Goal: Answer question/provide support: Share knowledge or assist other users

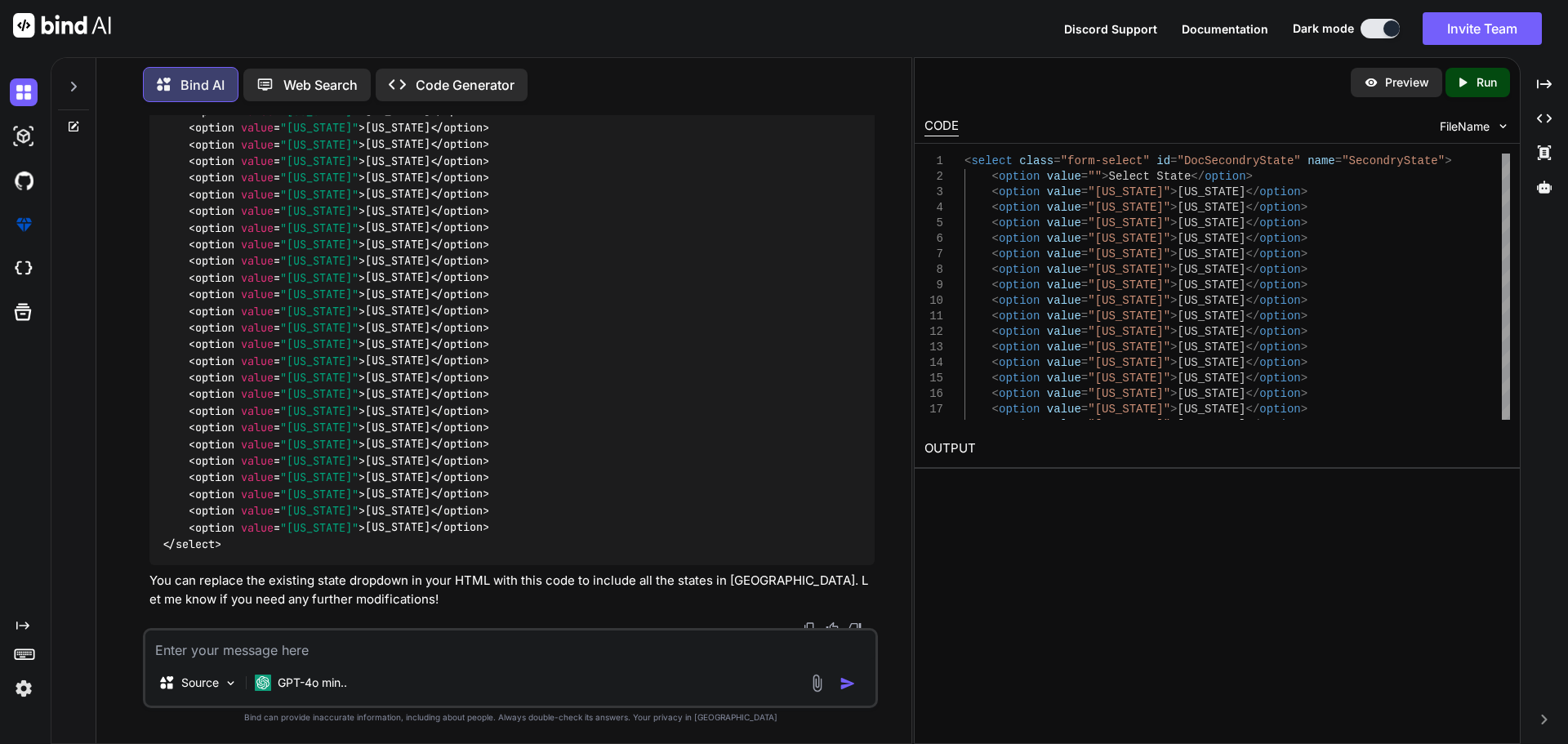
click at [371, 643] on textarea at bounding box center [510, 644] width 730 height 29
paste textarea "Dear Test, Thank you for completing the first step of your registration with In…"
type textarea "Dear Test, Thank you for completing the first step of your registration with In…"
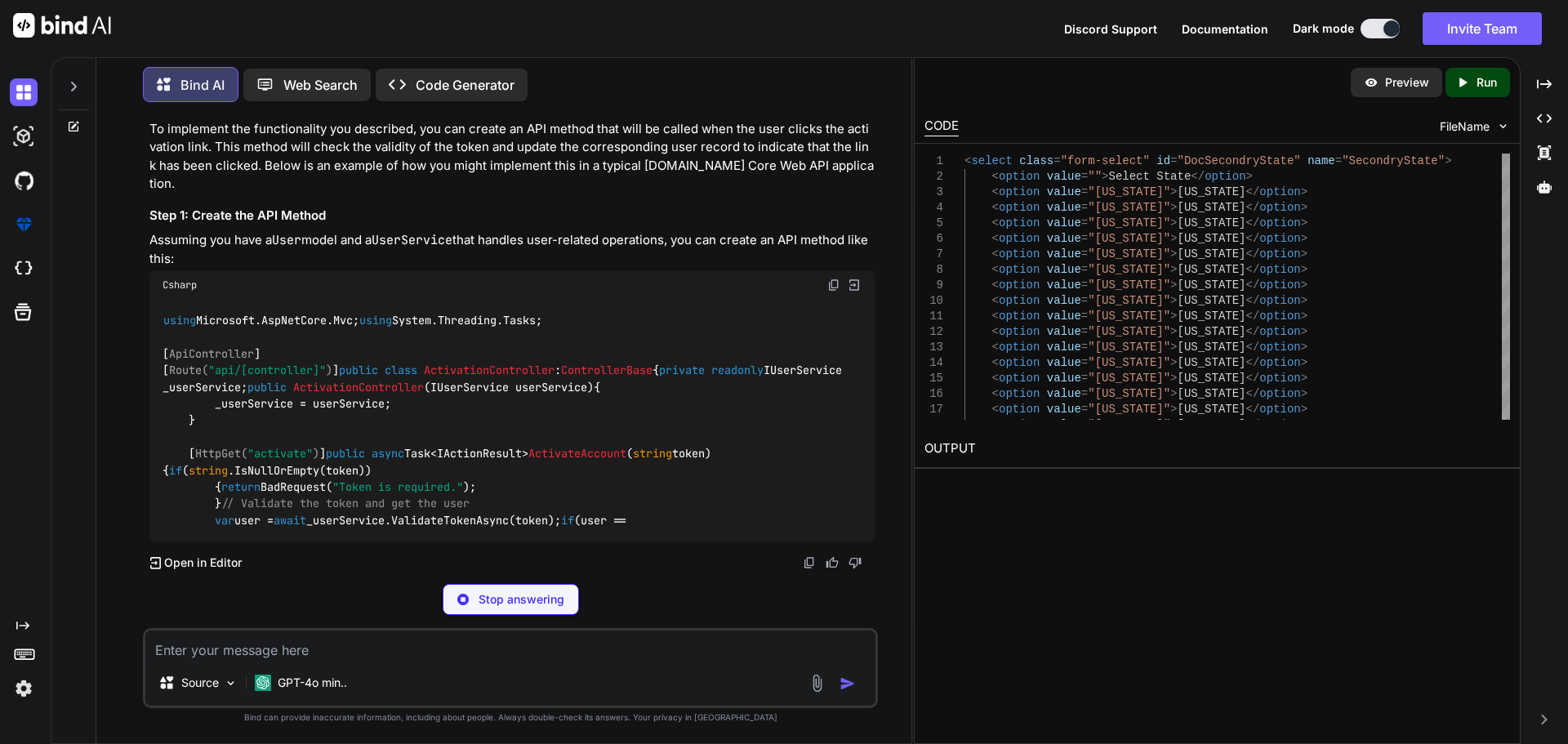
scroll to position [7868, 0]
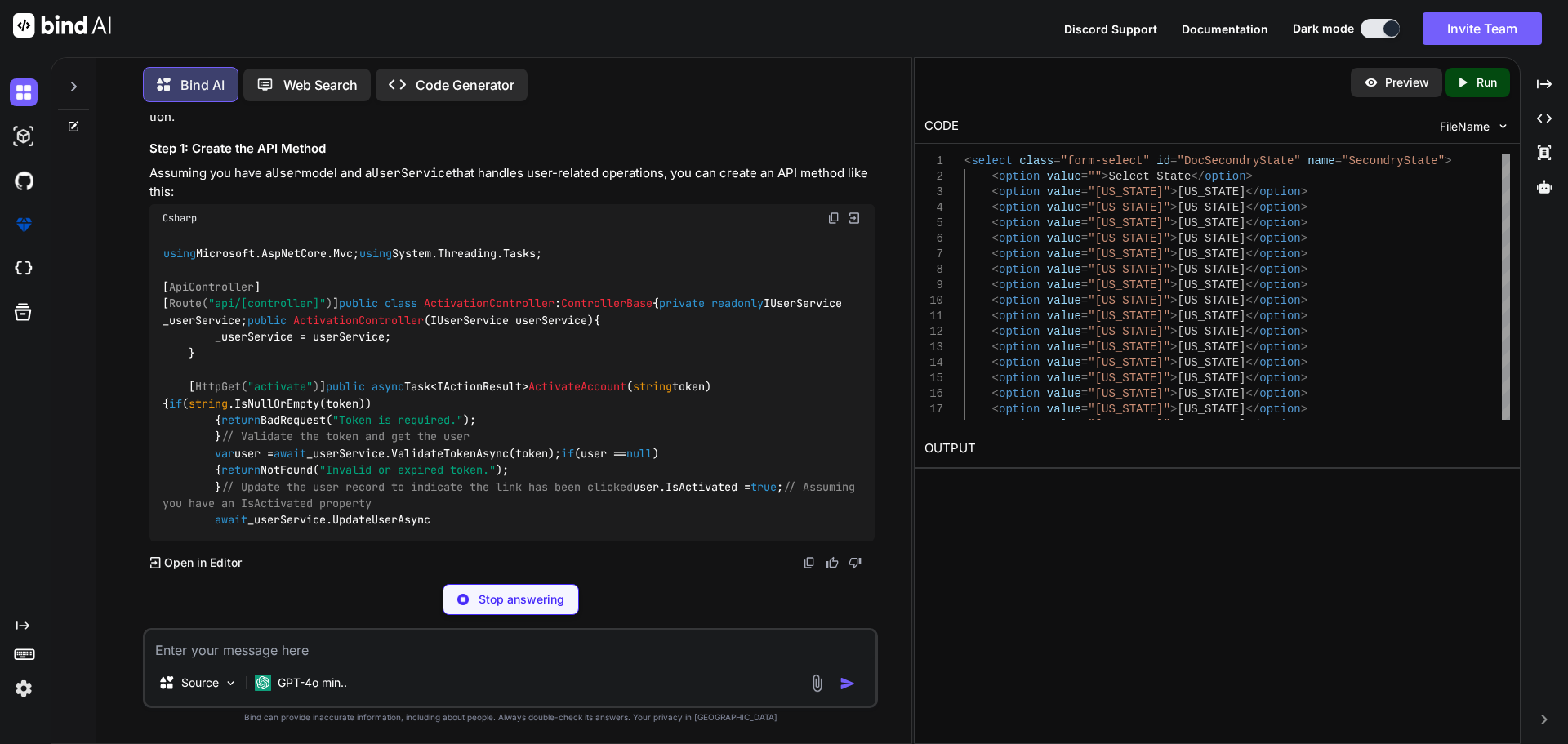
click at [528, 380] on span "ActivateAccount" at bounding box center [577, 387] width 98 height 15
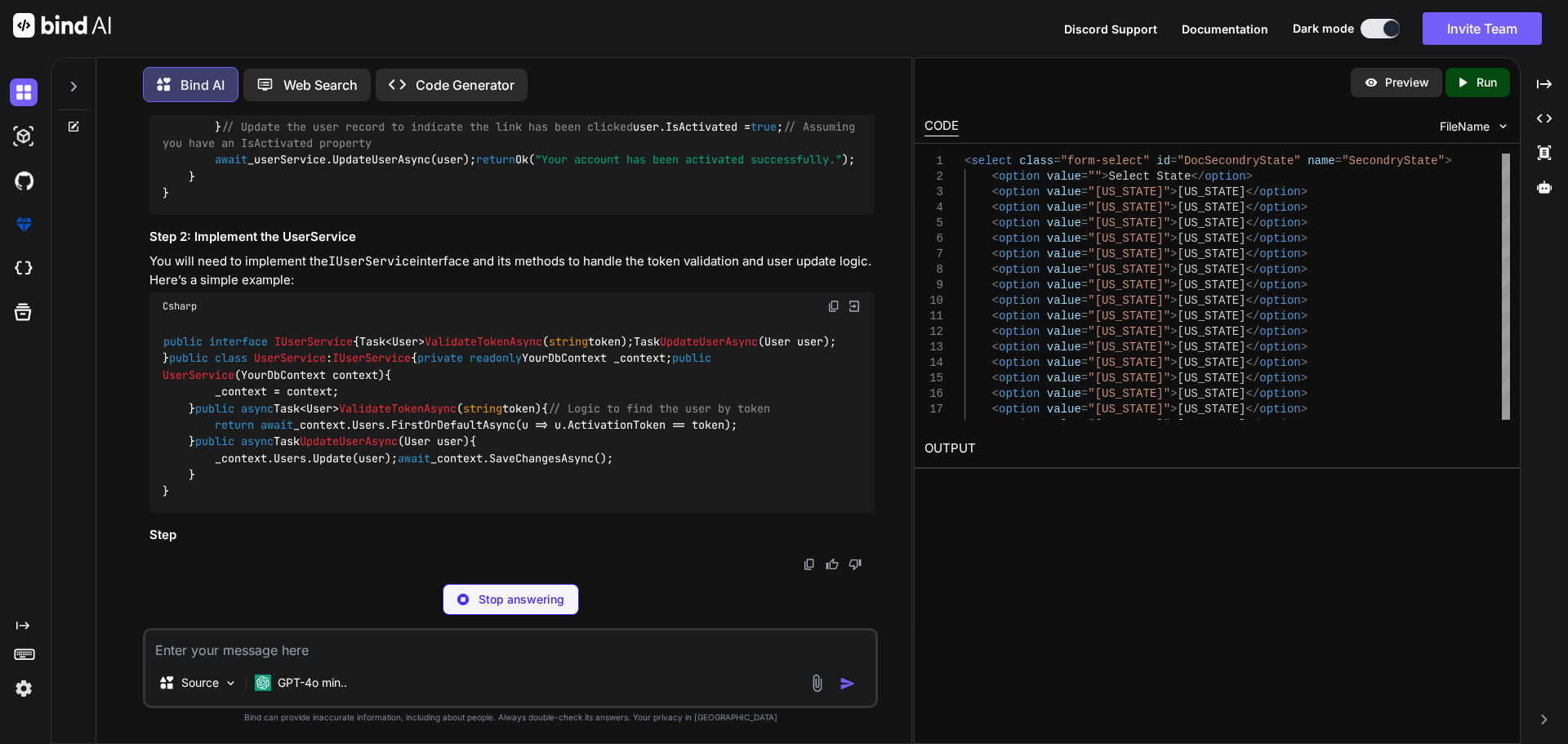
scroll to position [8173, 0]
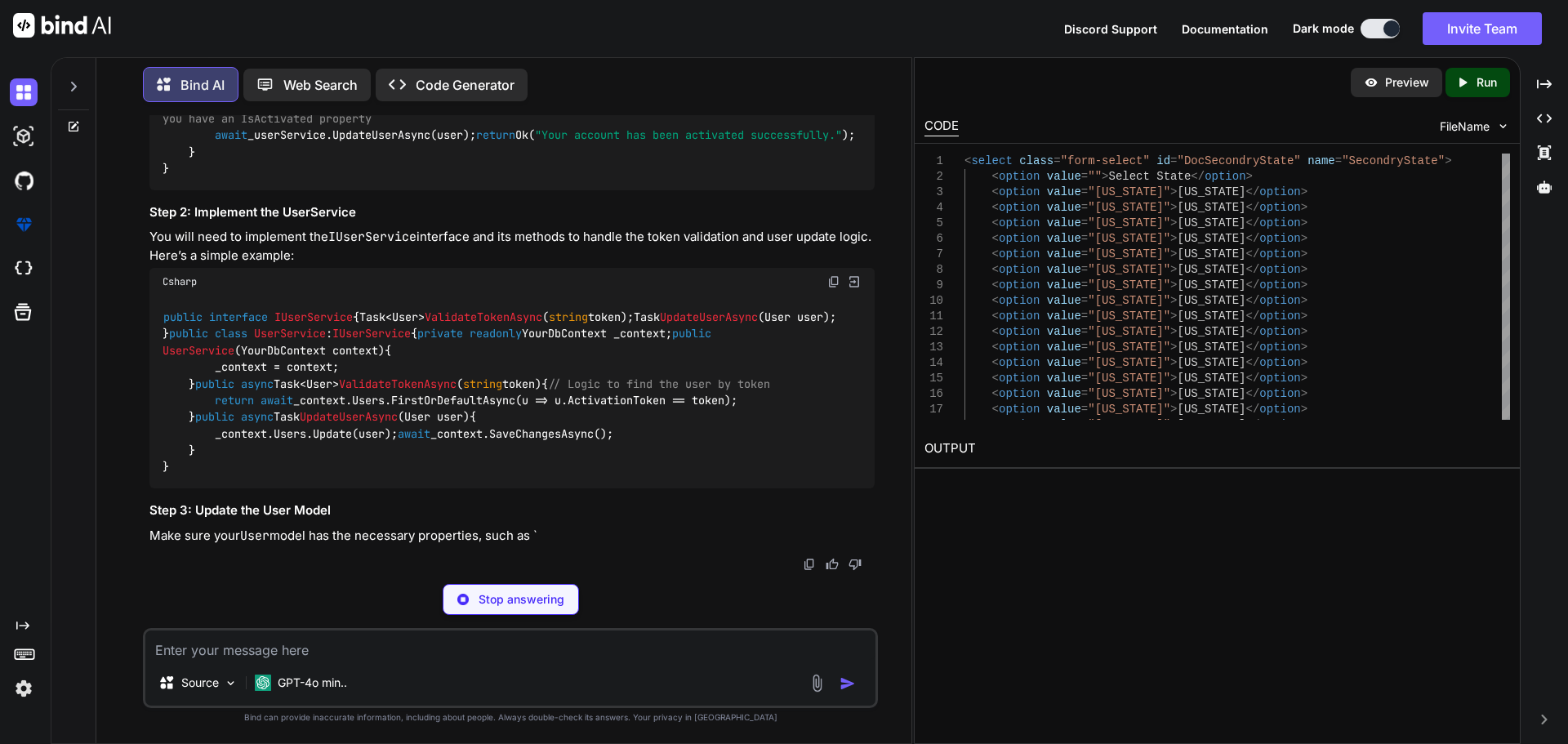
drag, startPoint x: 191, startPoint y: 349, endPoint x: 263, endPoint y: 403, distance: 90.0
click at [263, 189] on div "using Microsoft.AspNetCore.Mvc; using System.Threading.Tasks; [ ApiController ]…" at bounding box center [512, 18] width 725 height 343
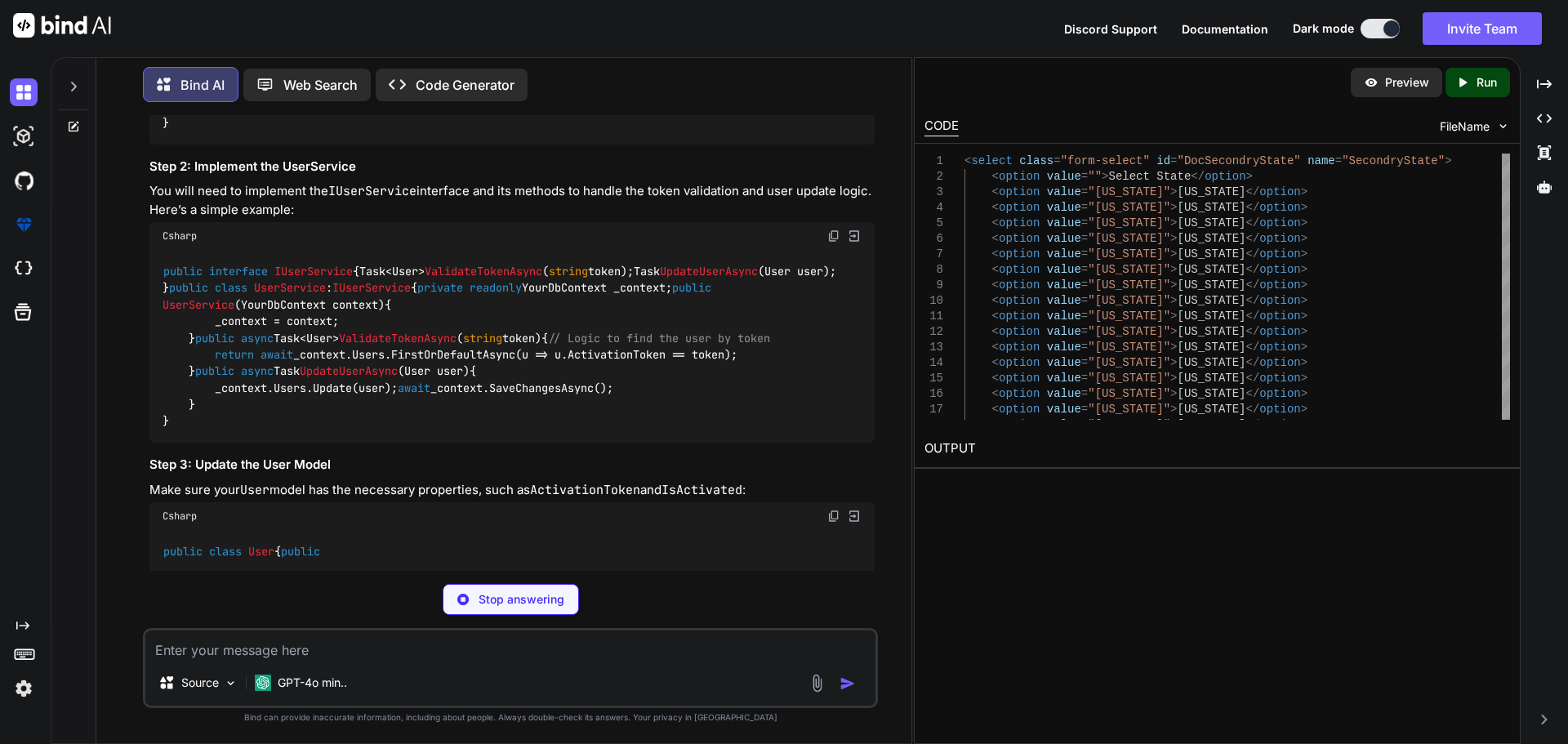
copy code "[ HttpGet( "activate" ) ] public async Task<IActionResult> ActivateAccount ( st…"
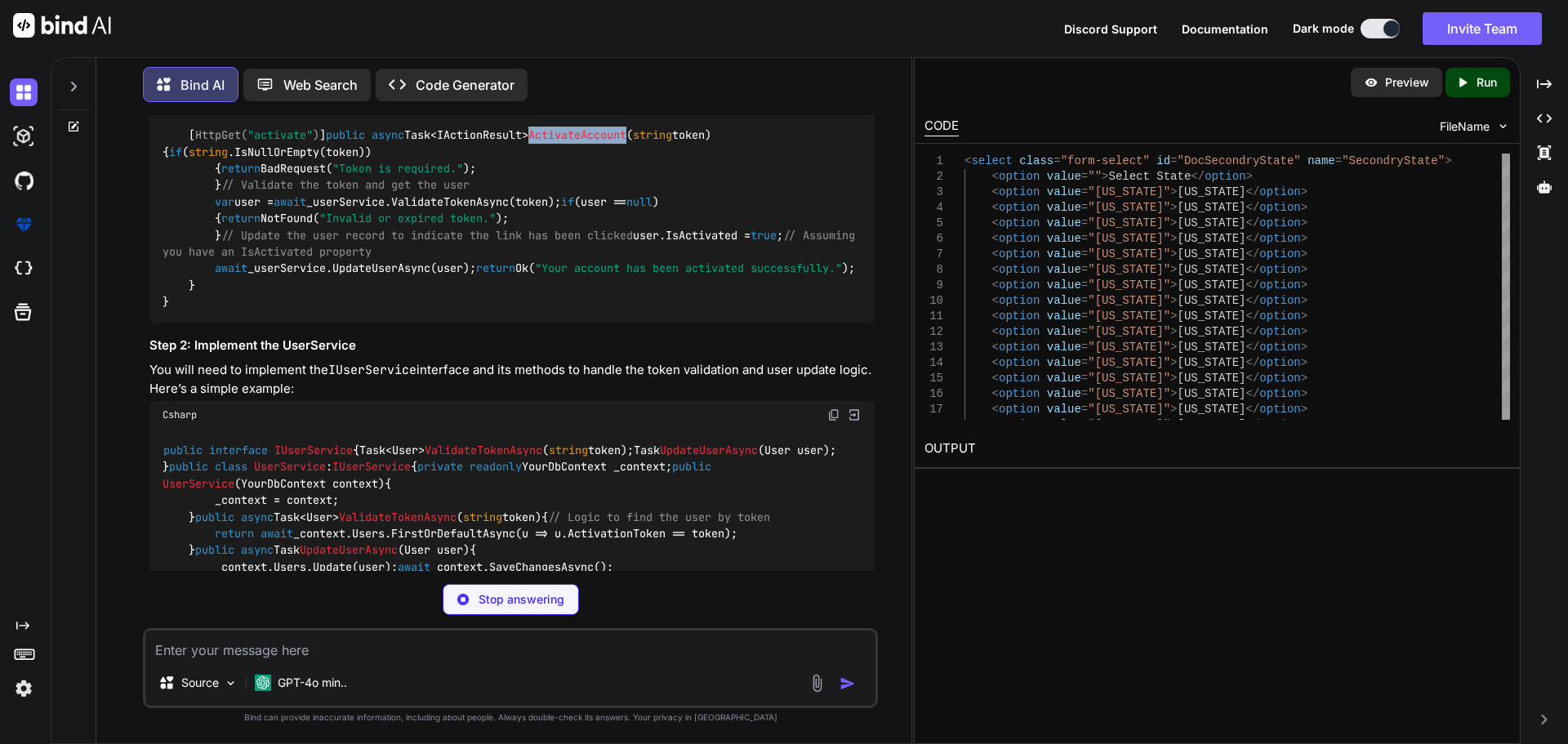
scroll to position [7846, 0]
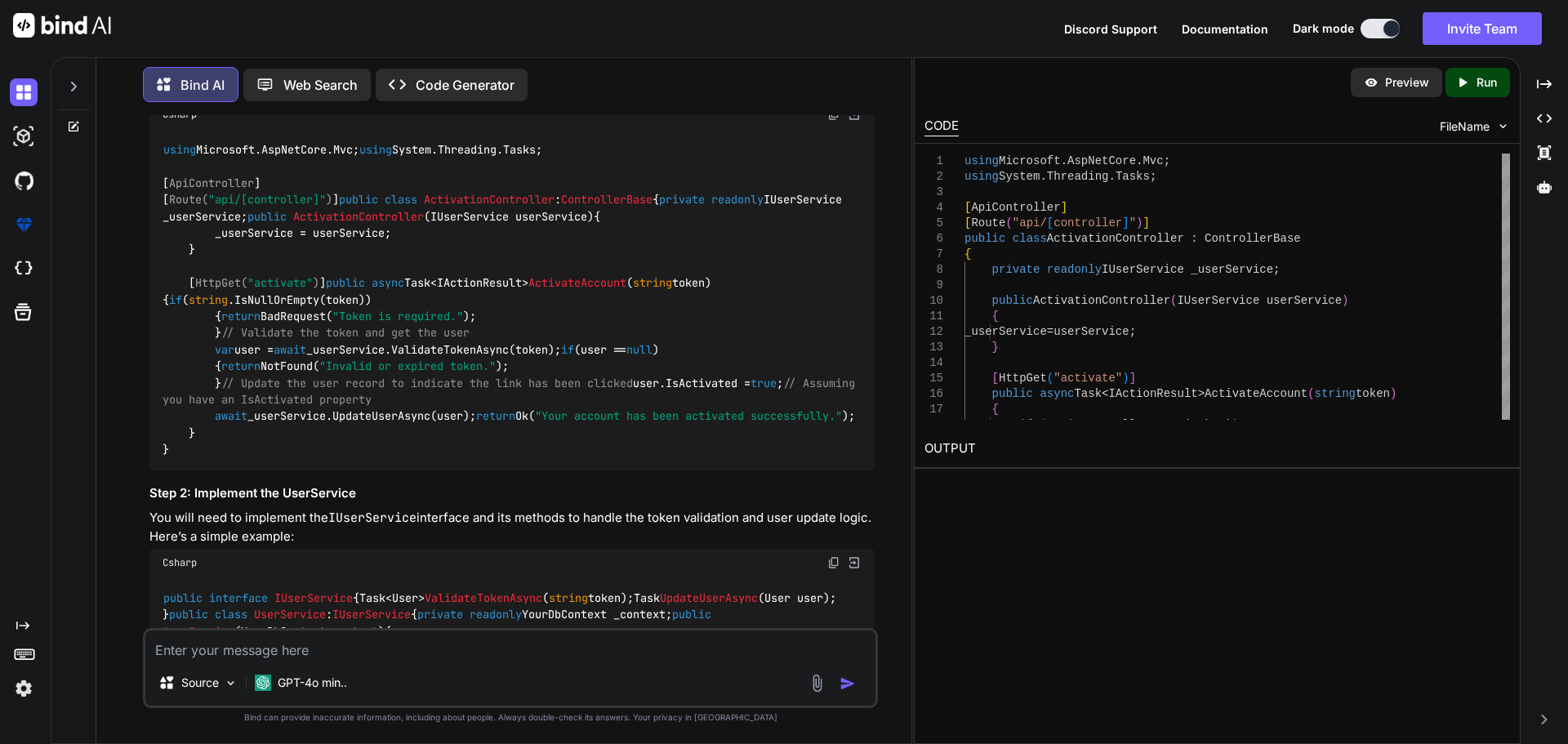
click at [366, 673] on div "Source GPT-4o min.." at bounding box center [510, 686] width 730 height 39
click at [371, 657] on textarea at bounding box center [510, 644] width 730 height 29
paste textarea "Dear Test, Thank you for completing the first step of your registration with In…"
type textarea "Dear Test, Thank you for completing the first step of your registration with In…"
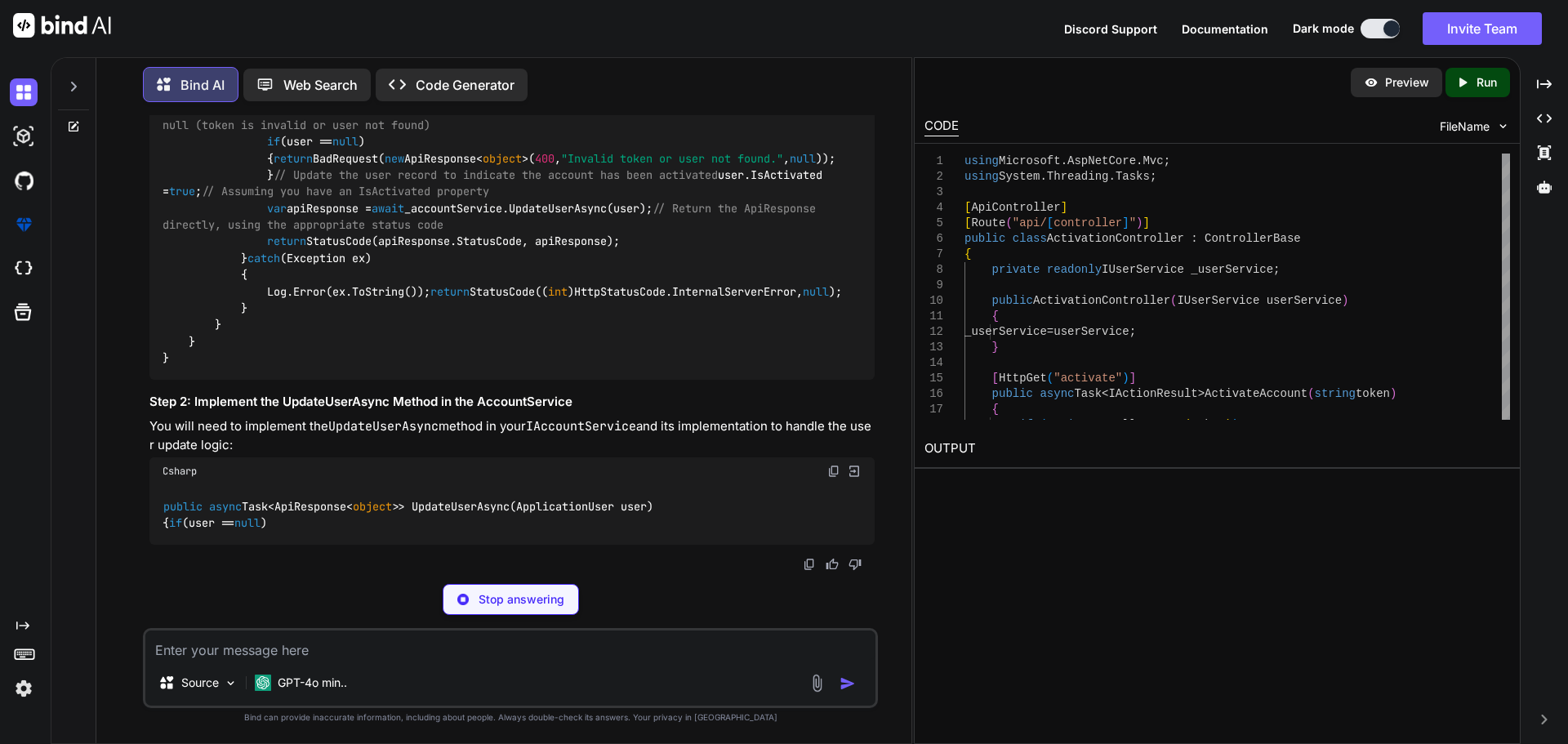
scroll to position [10927, 0]
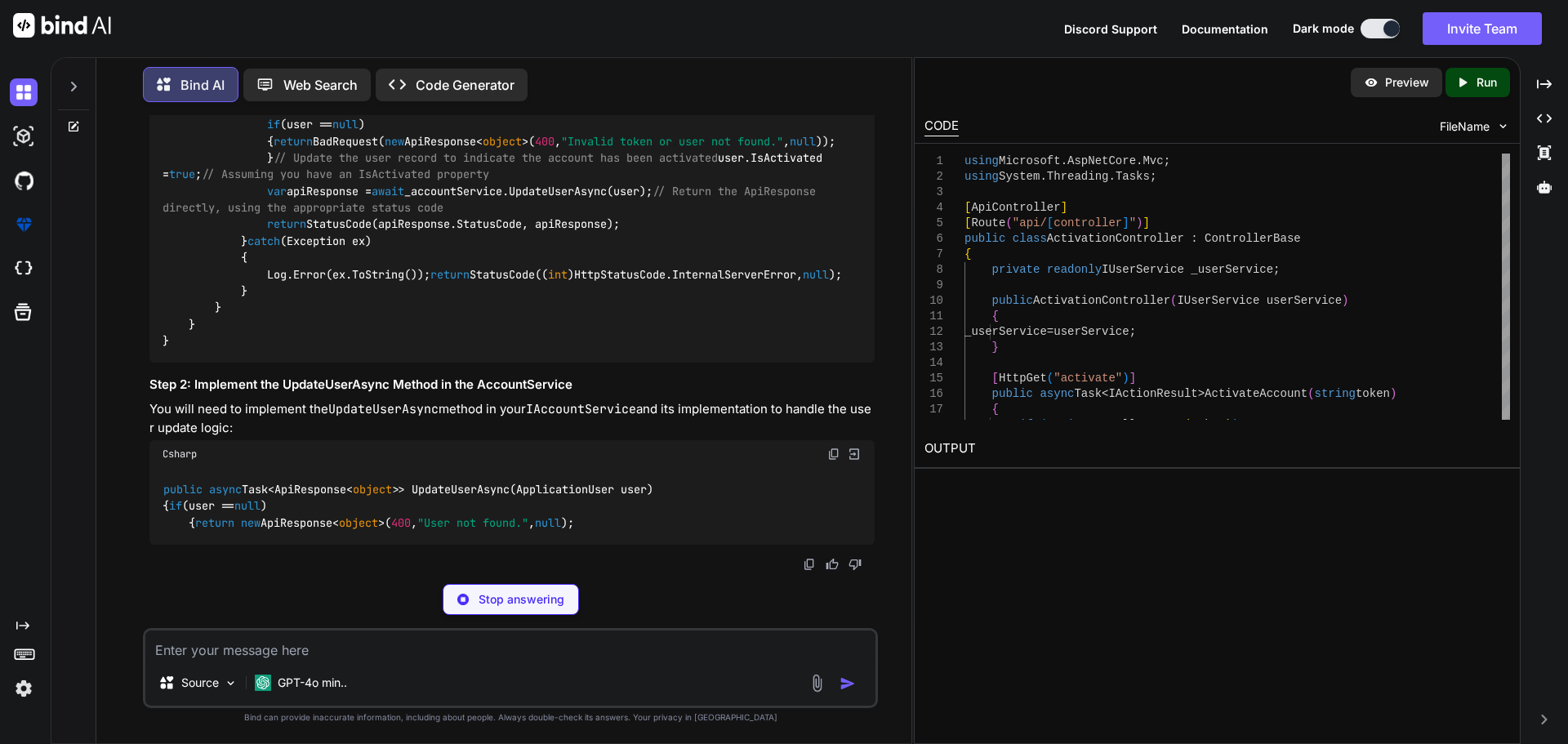
drag, startPoint x: 212, startPoint y: 215, endPoint x: 330, endPoint y: 287, distance: 138.2
click at [330, 287] on div "using [DOMAIN_NAME]; using InfraredIV.[MEDICAL_DATA].IServices; using InfraredI…" at bounding box center [512, 116] width 725 height 493
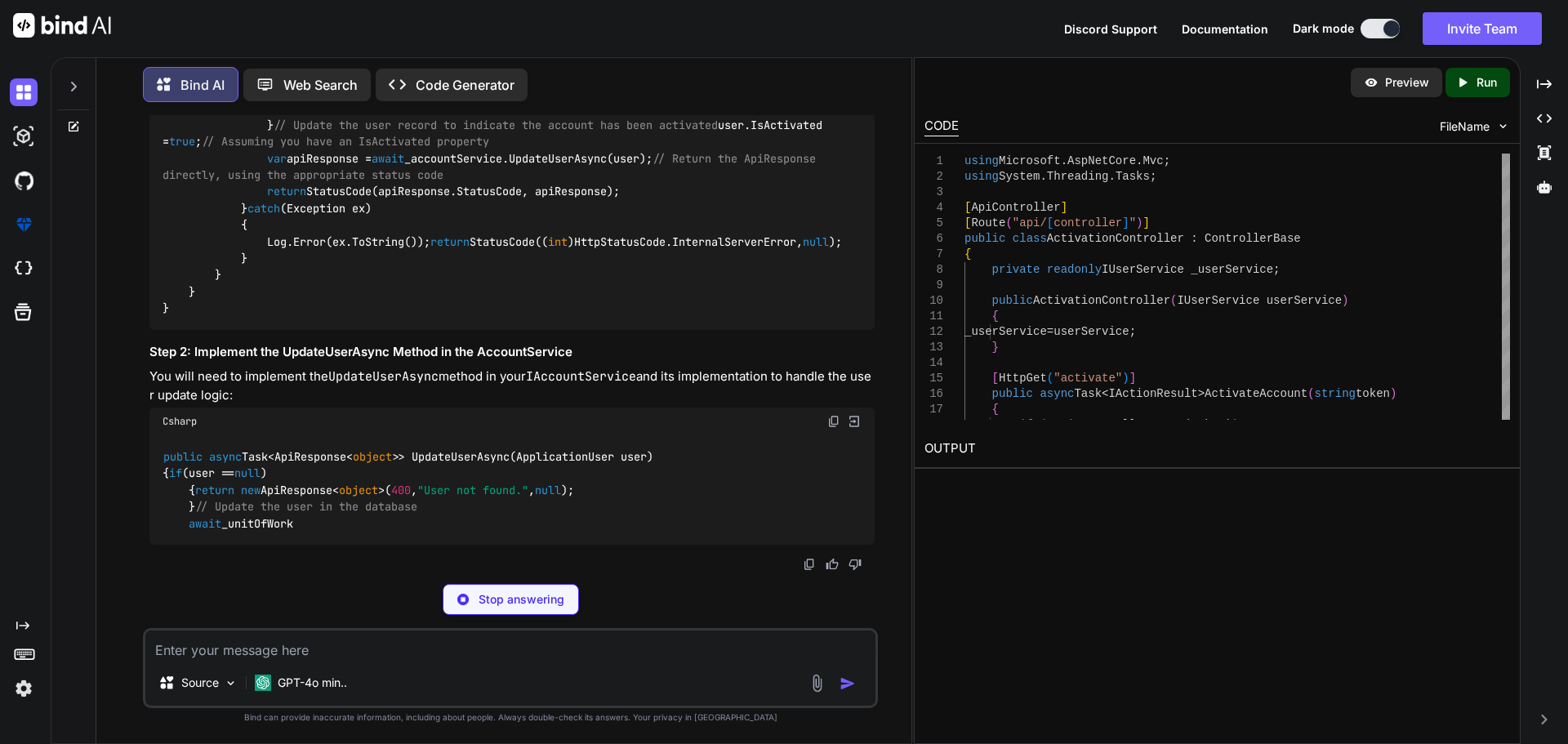
copy code "[ HttpGet( "activate" ) ] public async Task<IActionResult> ActivateAccount ( st…"
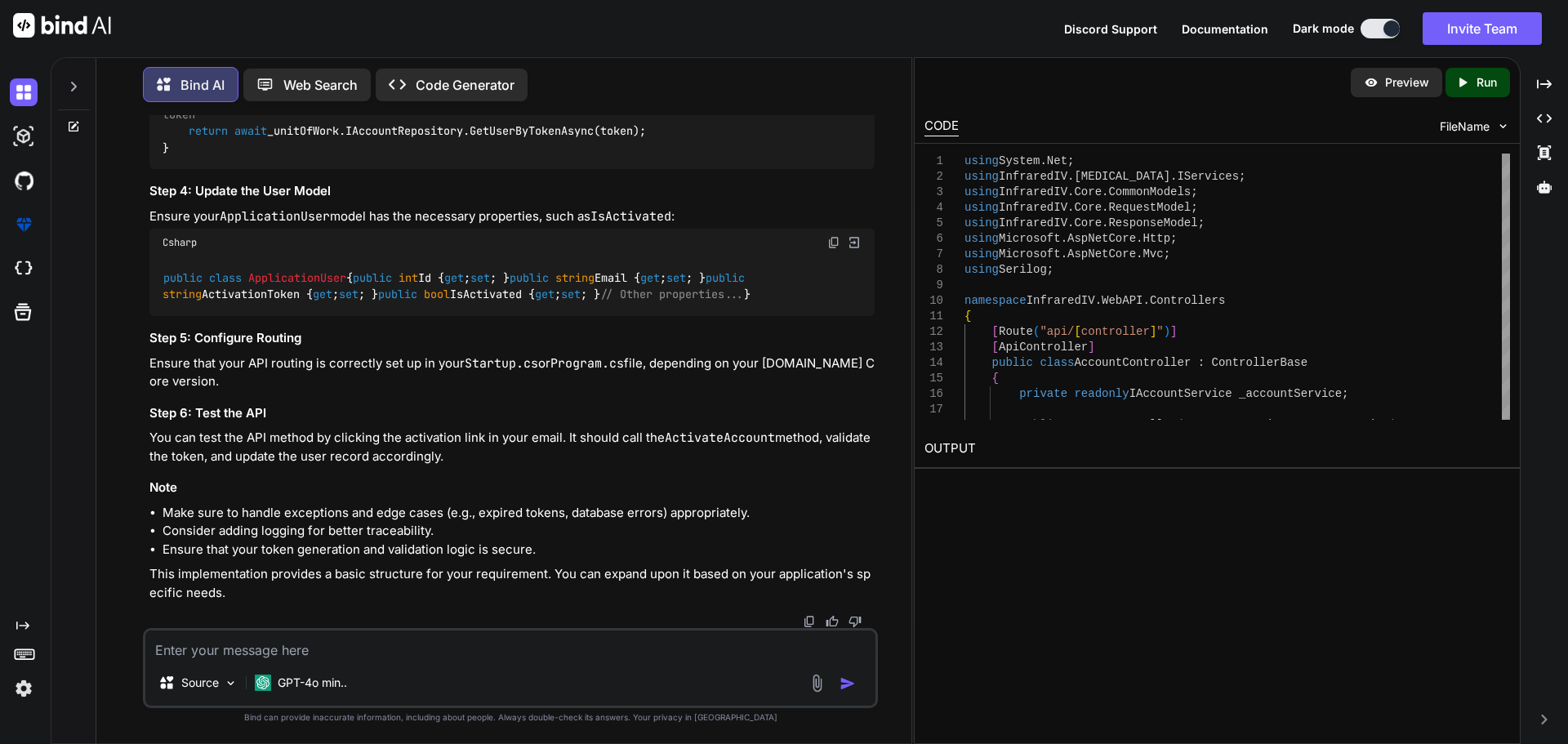
scroll to position [11090, 0]
click at [449, 105] on span "ValidateTokenAndGetUserAsync" at bounding box center [470, 98] width 183 height 15
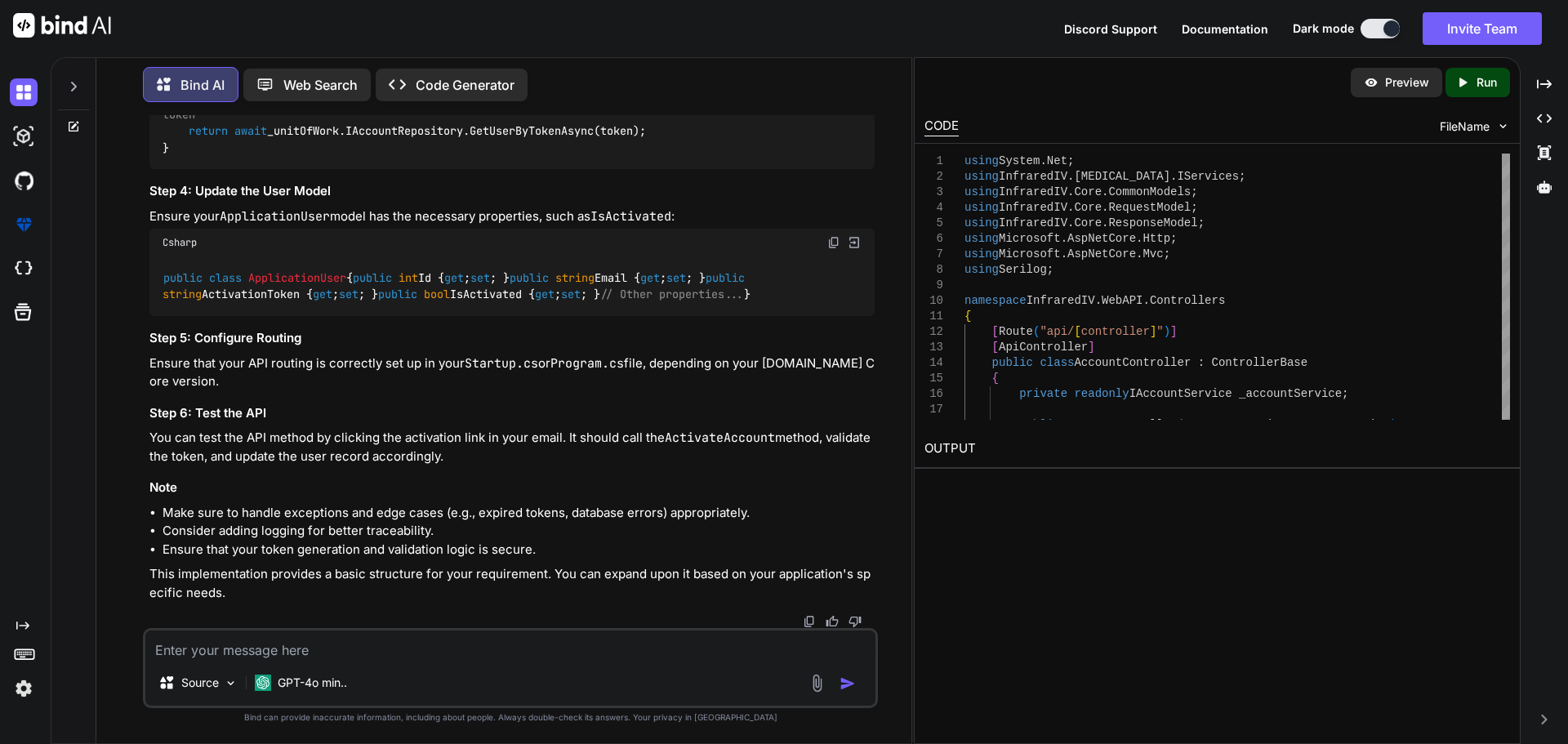
click at [449, 105] on span "ValidateTokenAndGetUserAsync" at bounding box center [470, 98] width 183 height 15
drag, startPoint x: 163, startPoint y: 396, endPoint x: 182, endPoint y: 460, distance: 66.8
click at [182, 170] on div "public async Task<ApplicationUser> ValidateTokenAndGetUserAsync ( string token …" at bounding box center [512, 124] width 725 height 93
copy code "public async Task<ApplicationUser> ValidateTokenAndGetUserAsync ( string token …"
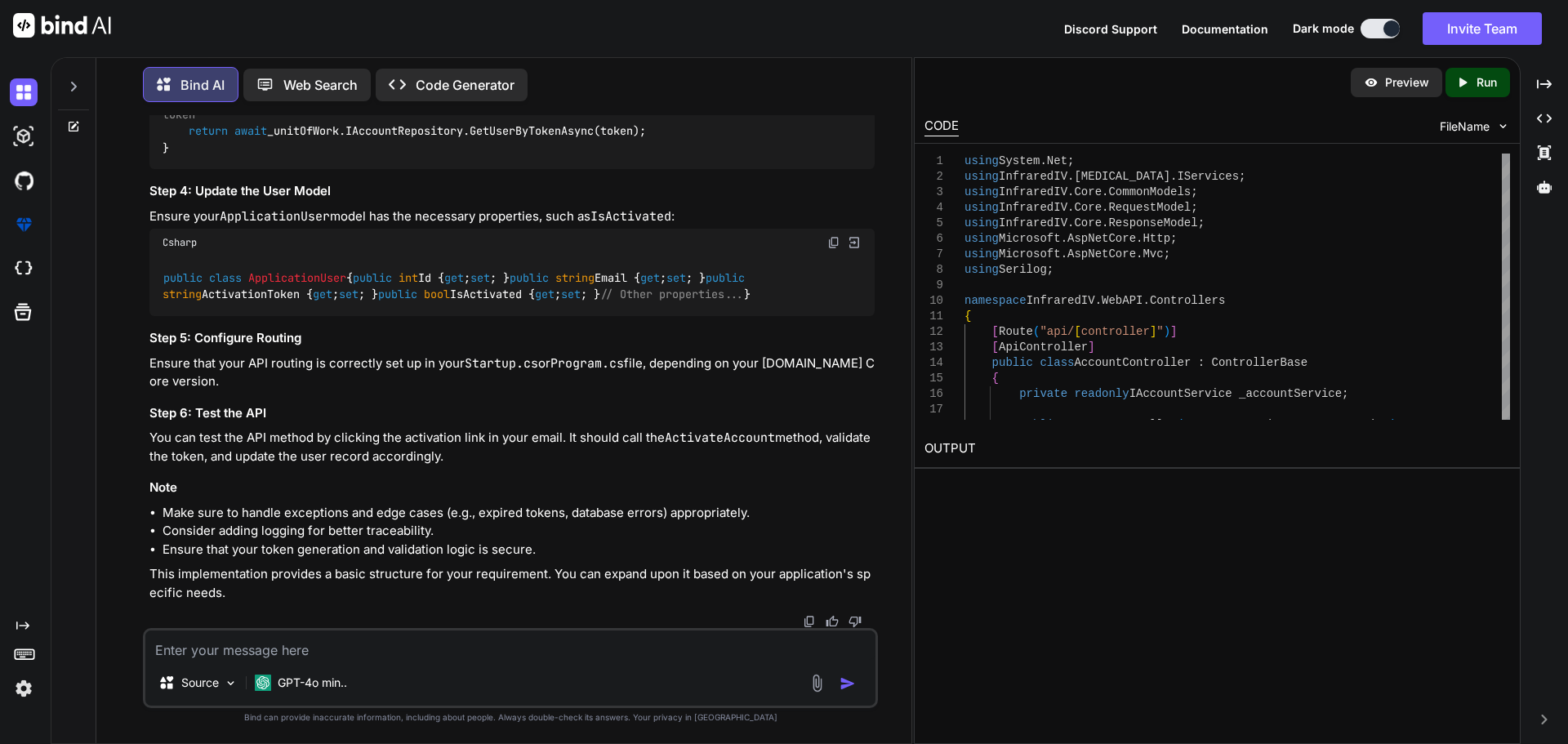
click at [186, 303] on code "public class ApplicationUser { public int Id { get ; set ; } public string Emai…" at bounding box center [457, 286] width 589 height 33
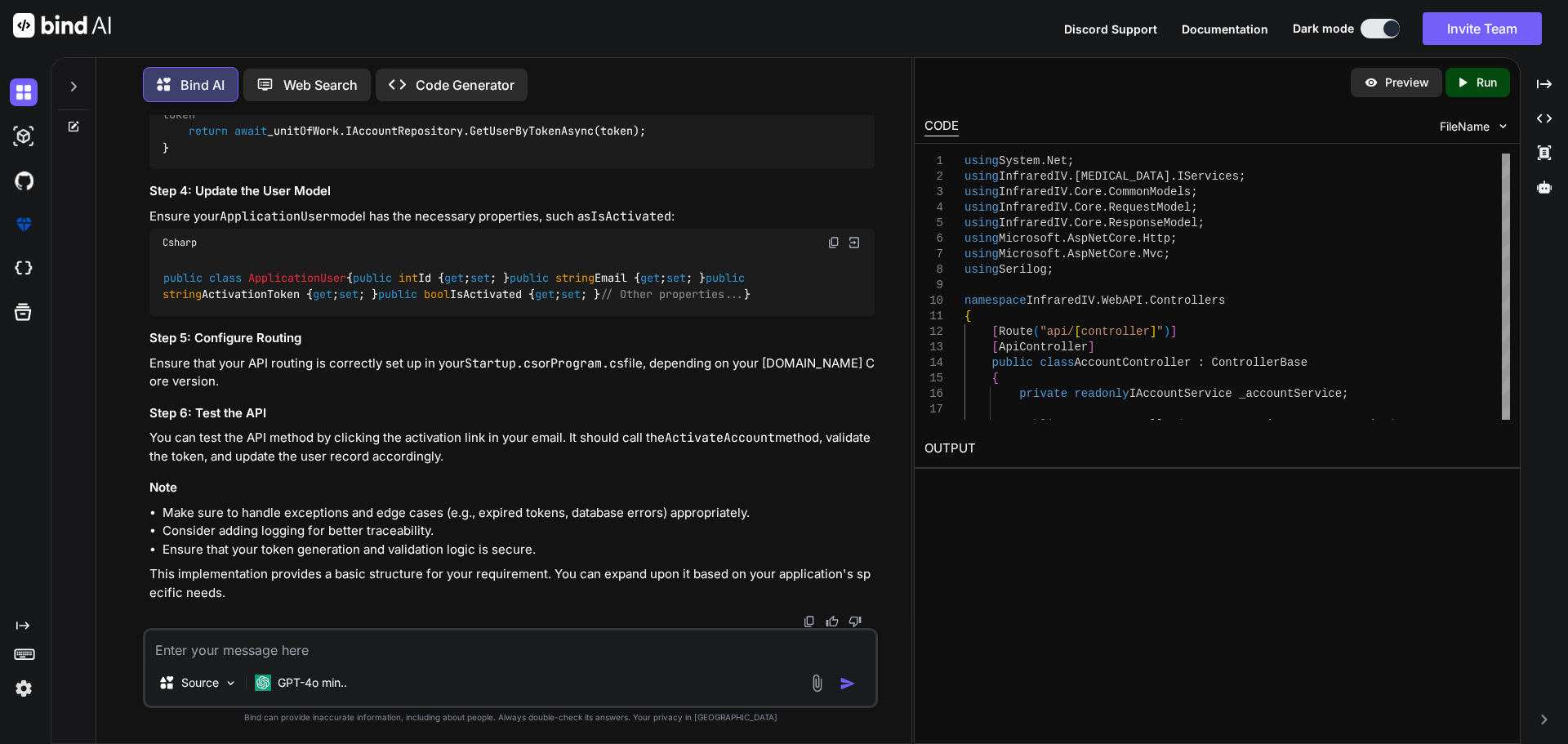
drag, startPoint x: 157, startPoint y: 305, endPoint x: 164, endPoint y: 571, distance: 266.1
copy code "public async Task<ApiResponse< object >> UpdateUserAsync(ApplicationUser user) …"
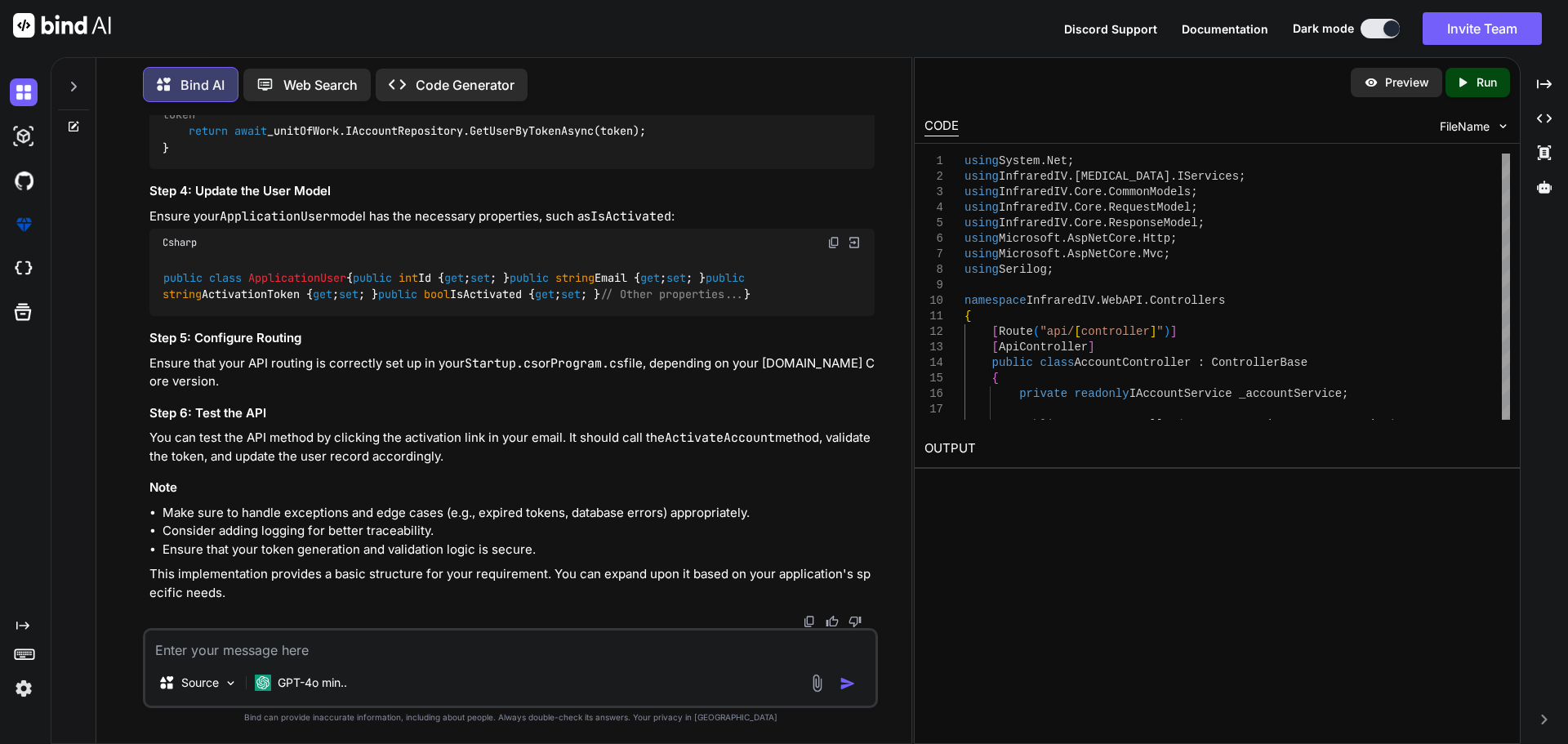
click at [514, 156] on code "public async Task<ApplicationUser> ValidateTokenAndGetUserAsync ( string token …" at bounding box center [502, 122] width 680 height 67
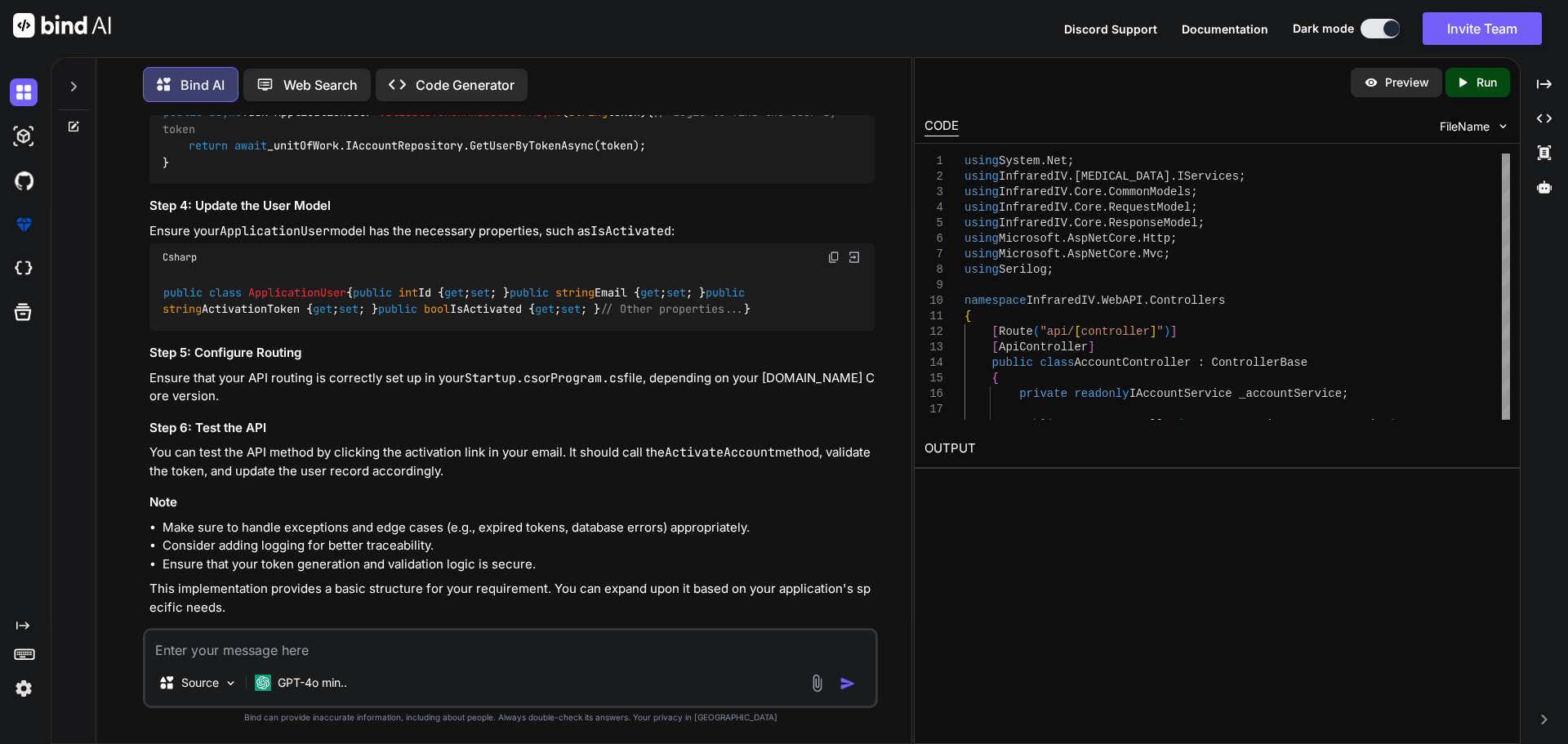
scroll to position [10363, 0]
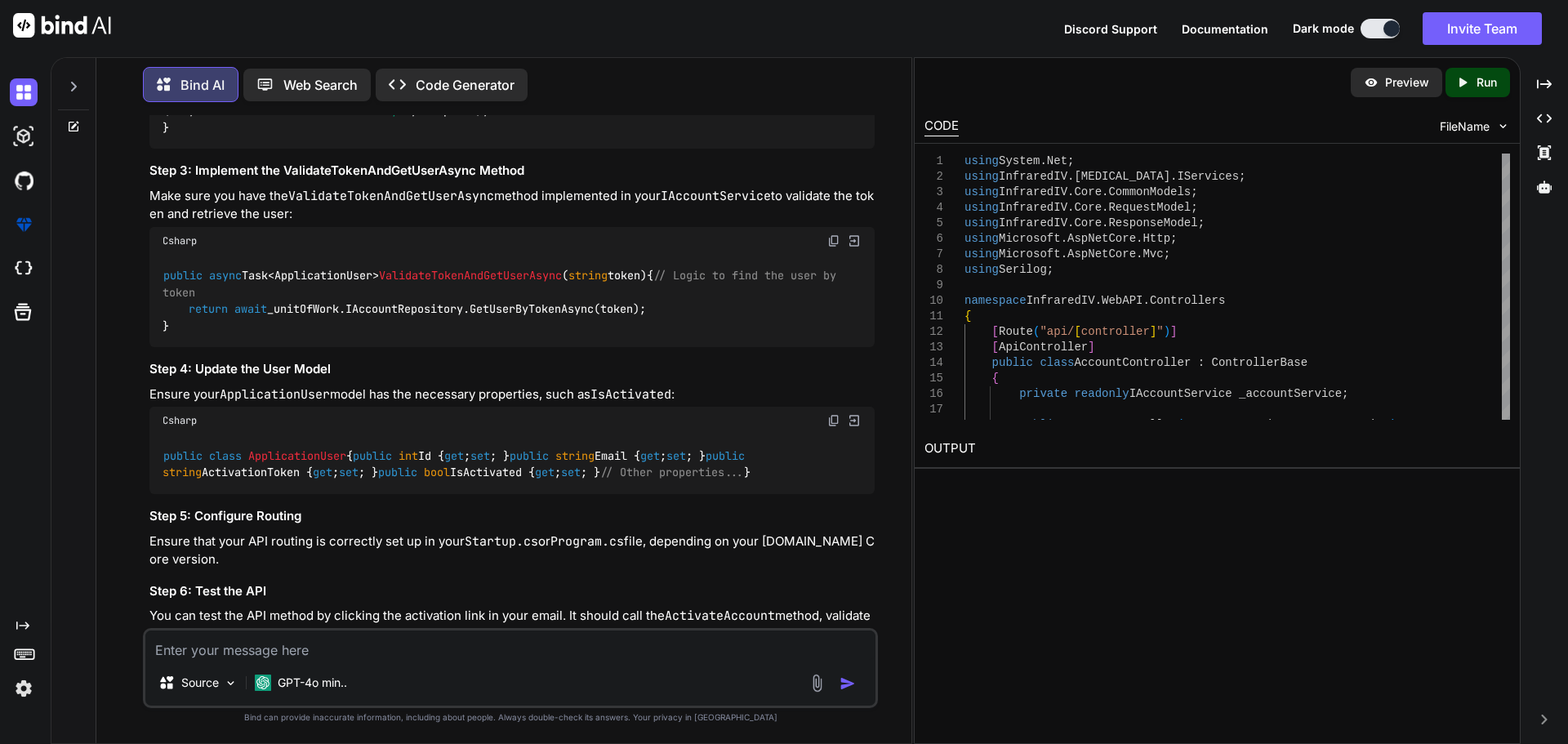
click at [363, 631] on textarea at bounding box center [510, 644] width 730 height 29
paste textarea "public async Task<RegisterResponseModel> AddDoctorAsync(DoctorModuleDTO doctorD…"
type textarea "public async Task<RegisterResponseModel> AddDoctorAsync(DoctorModuleDTO doctorD…"
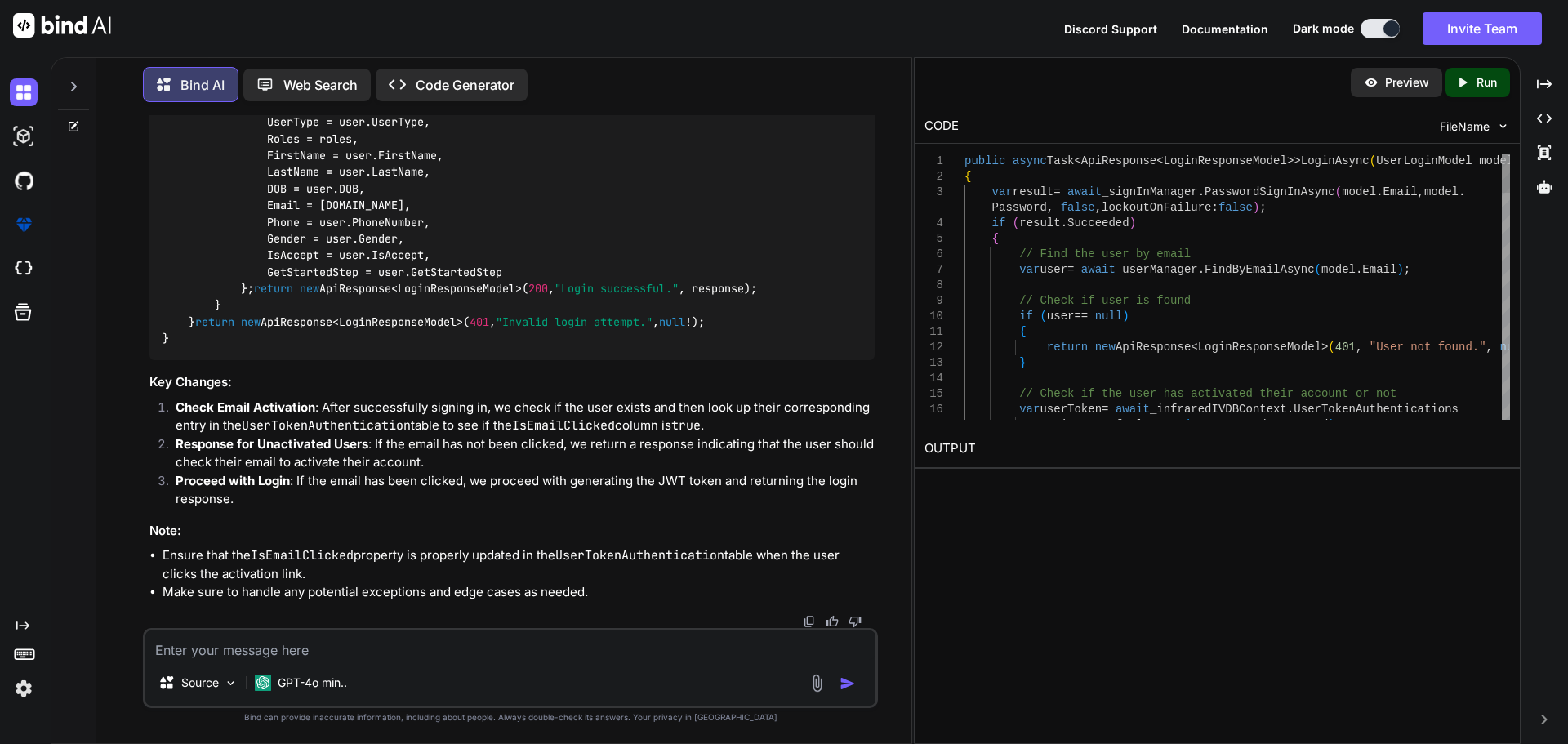
scroll to position [15947, 0]
click at [210, 634] on textarea at bounding box center [510, 644] width 730 height 29
click at [211, 634] on textarea at bounding box center [510, 644] width 730 height 29
drag, startPoint x: 170, startPoint y: 554, endPoint x: 328, endPoint y: 574, distance: 159.3
click at [328, 574] on ul "Ensure that the IsEmailClicked property is properly updated in the UserTokenAut…" at bounding box center [512, 574] width 725 height 56
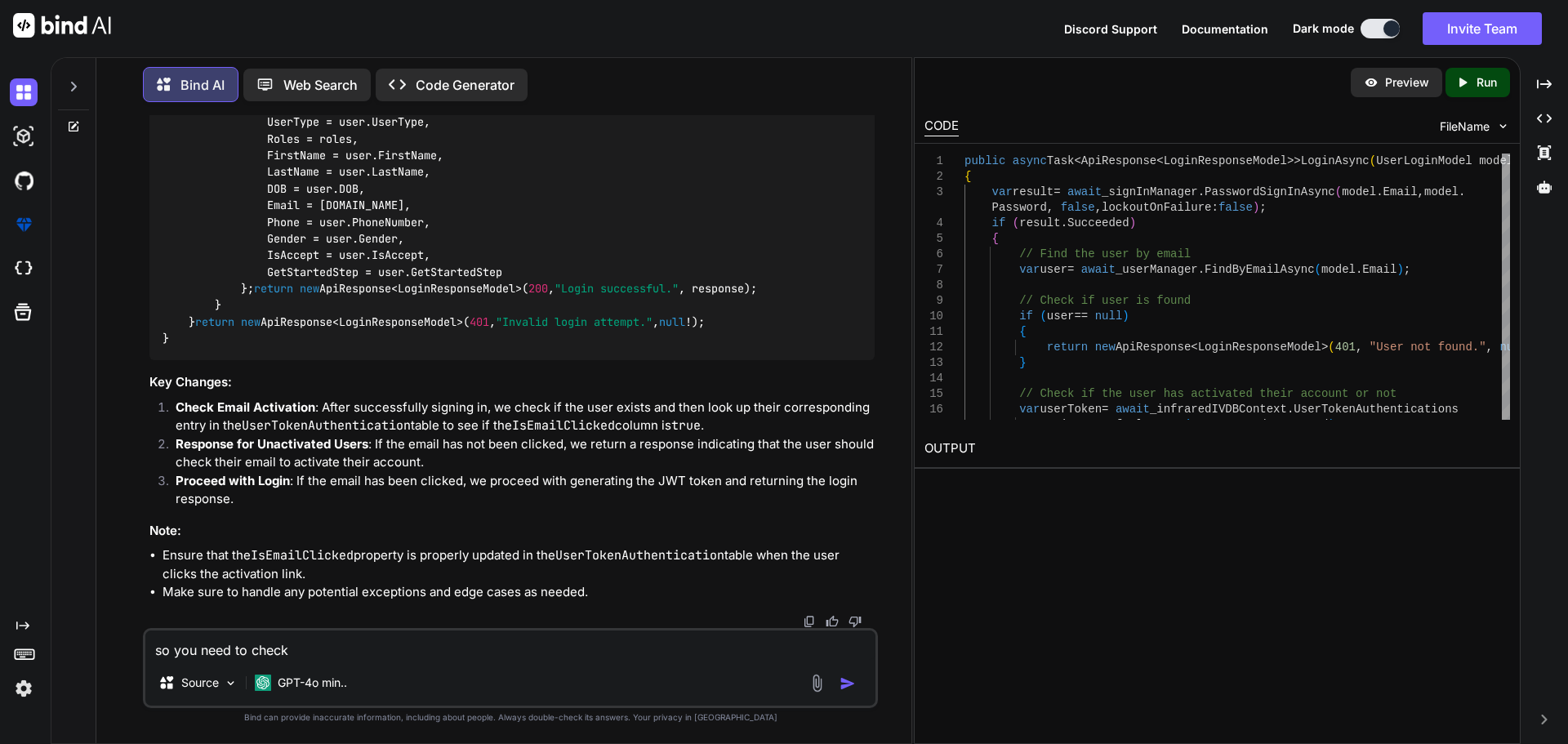
copy li "Ensure that the IsEmailClicked property is properly updated in the UserTokenAut…"
click at [342, 650] on textarea "so you need to check" at bounding box center [510, 644] width 730 height 29
paste textarea "Ensure that the IsEmailClicked property is properly updated in the UserTokenAut…"
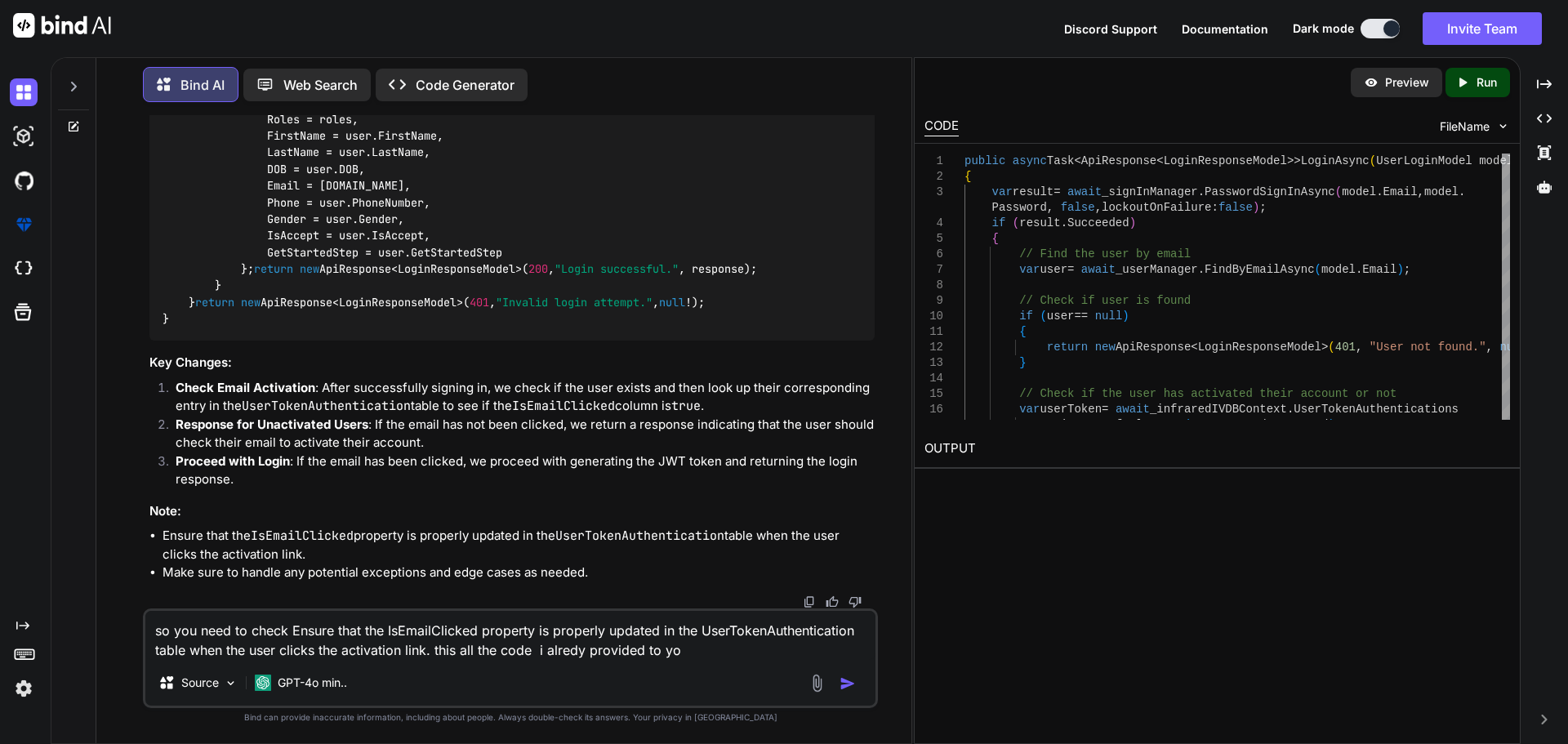
type textarea "so you need to check Ensure that the IsEmailClicked property is properly update…"
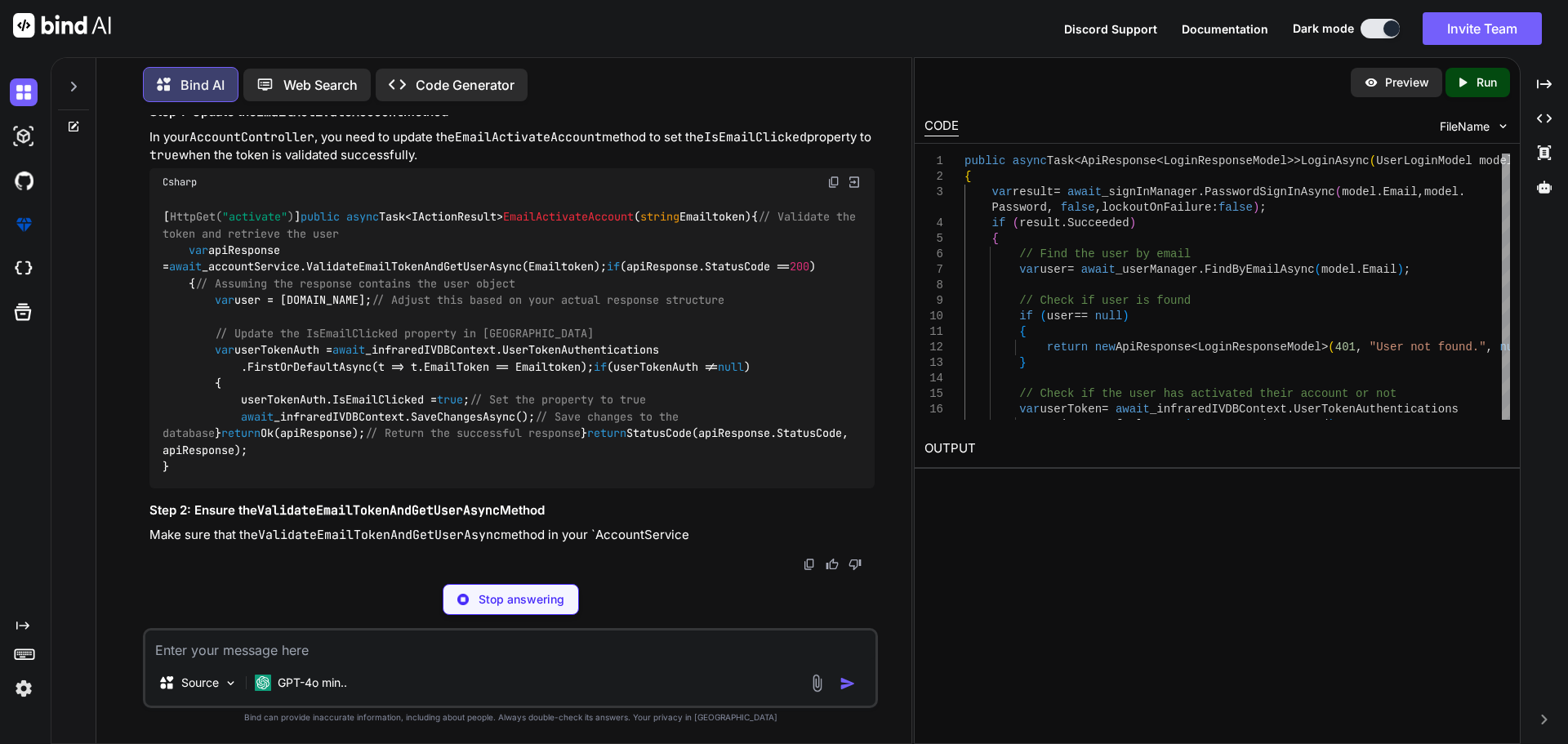
scroll to position [16717, 0]
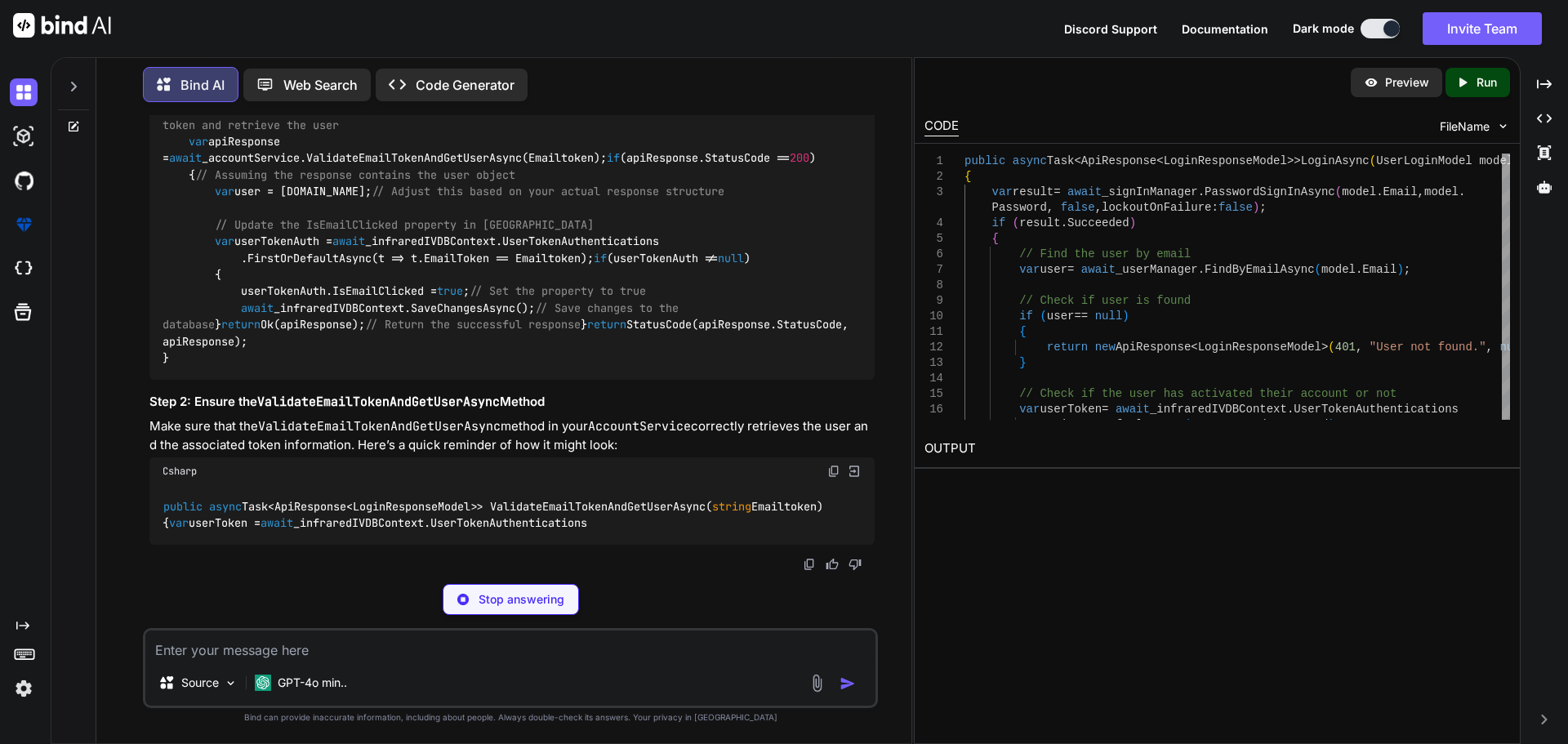
click at [503, 116] on span "EmailActivateAccount" at bounding box center [569, 109] width 131 height 15
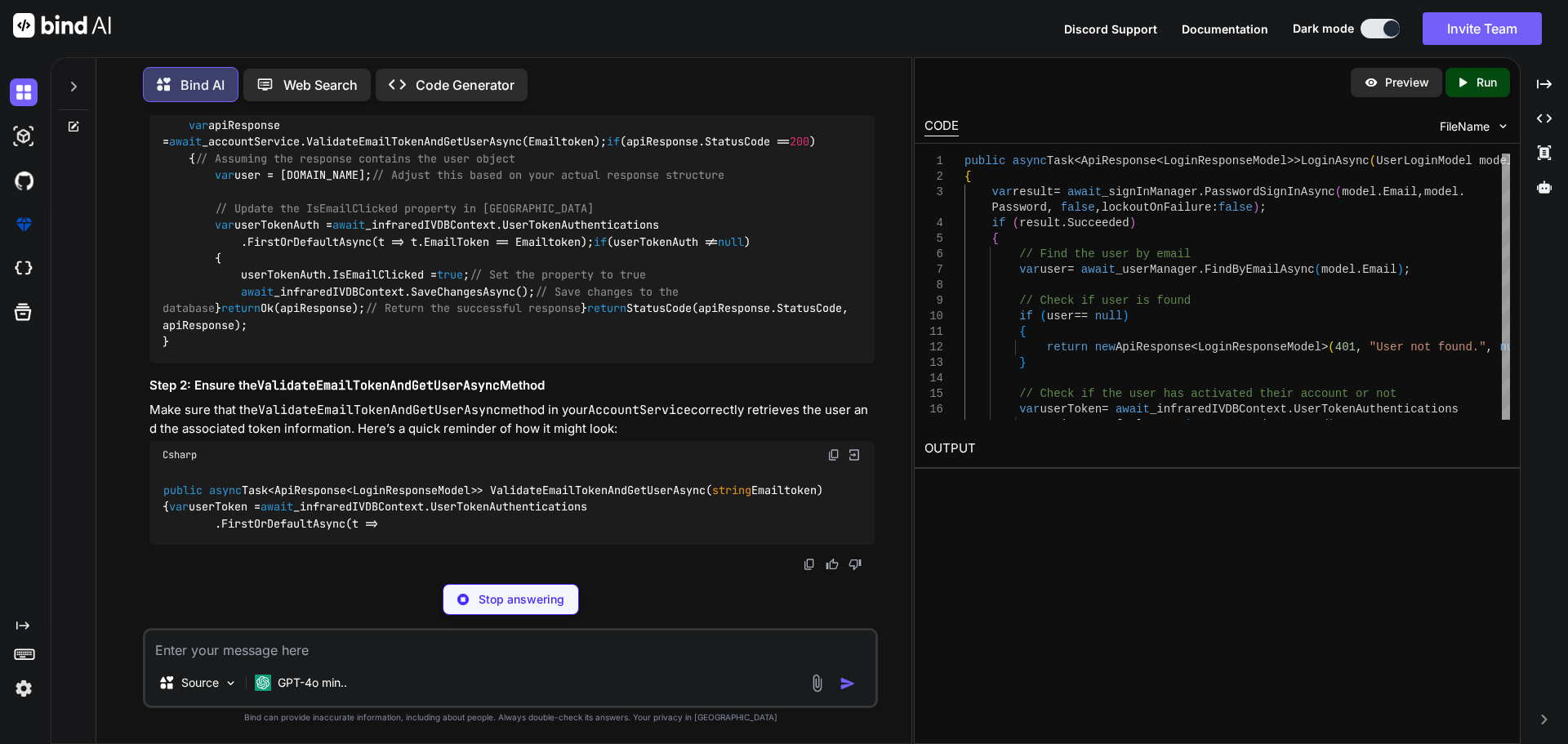
click at [503, 100] on span "EmailActivateAccount" at bounding box center [569, 92] width 131 height 15
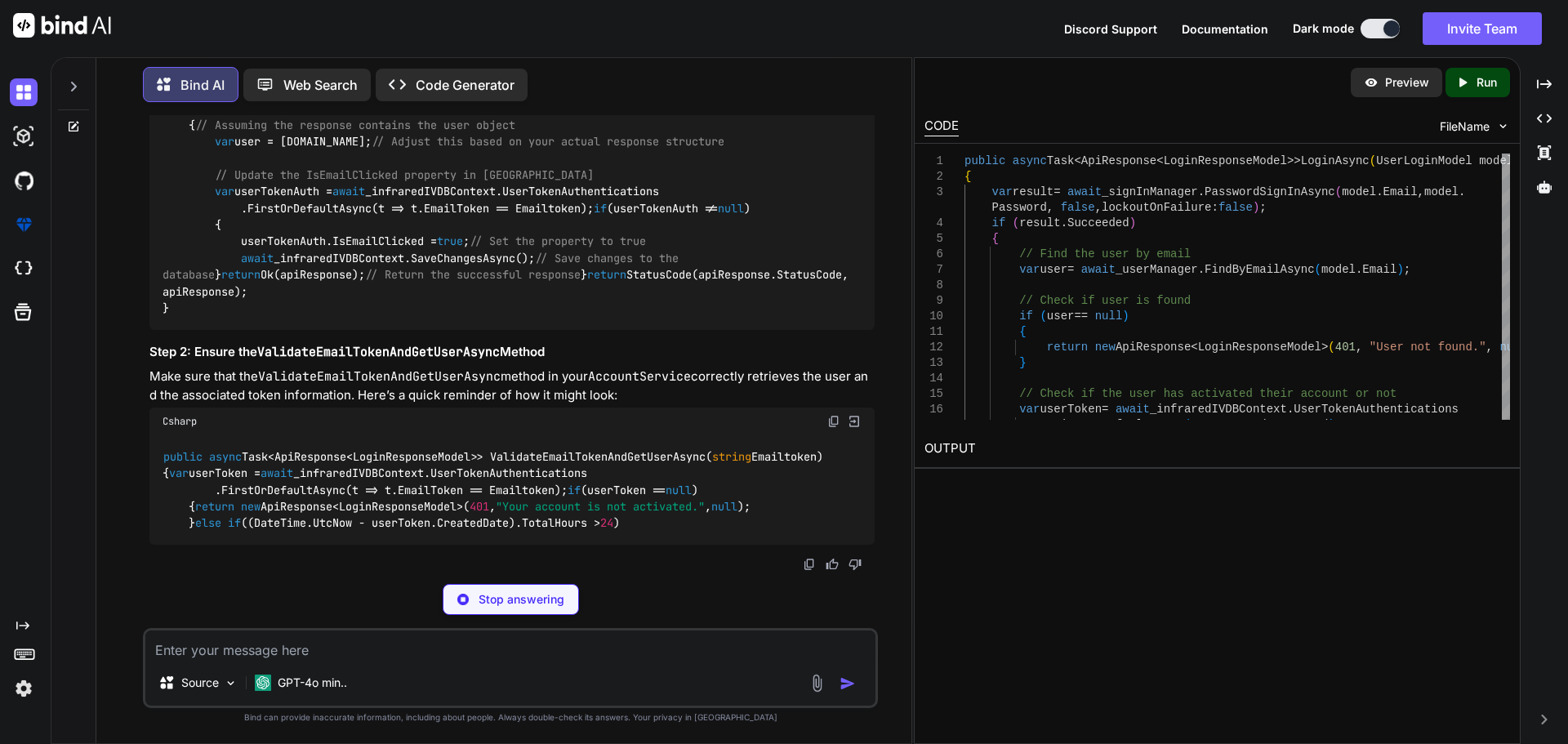
click at [837, 30] on img at bounding box center [834, 24] width 13 height 13
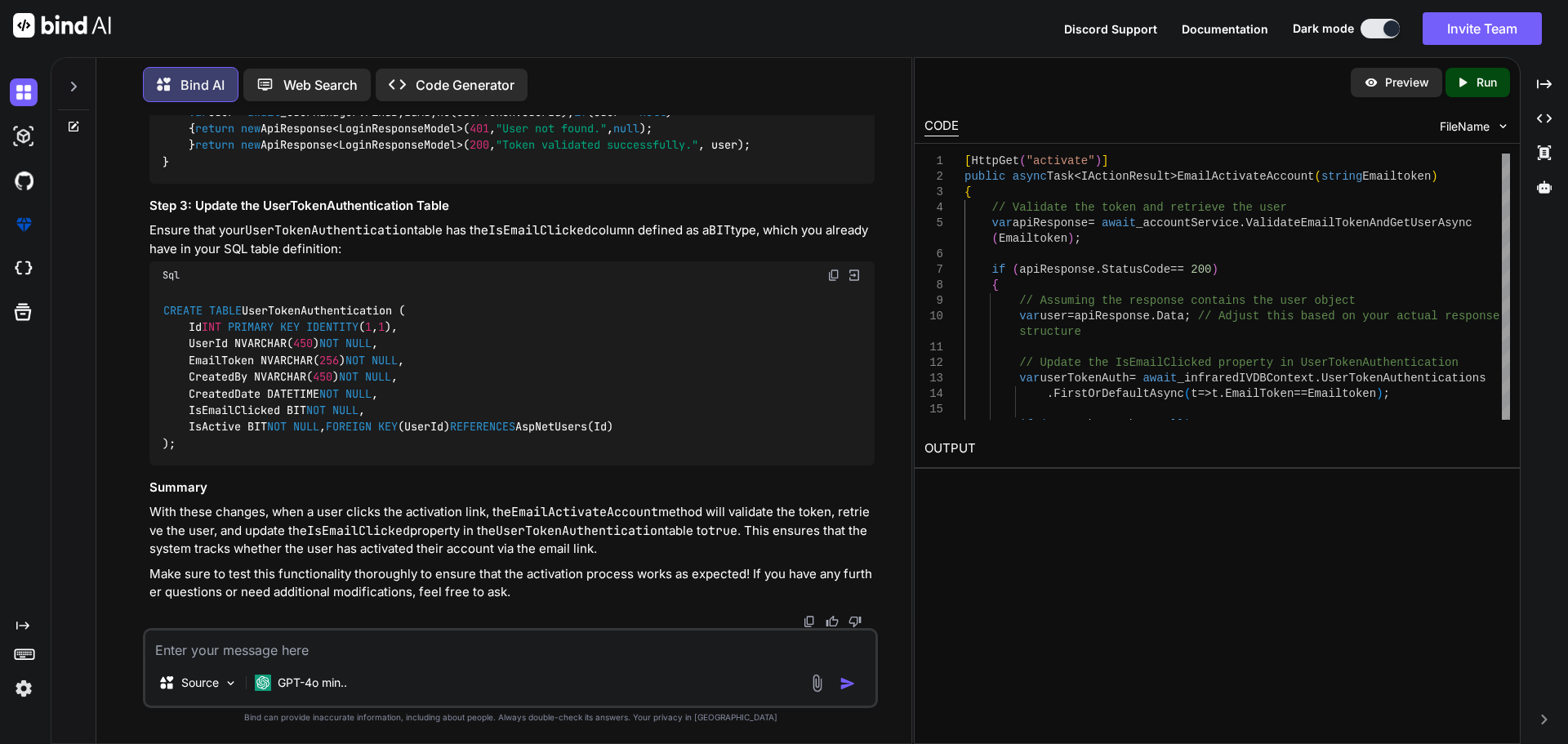
scroll to position [16963, 0]
click at [551, 171] on code "public async Task<ApiResponse<LoginResponseModel>> ValidateEmailTokenAndGetUser…" at bounding box center [493, 79] width 661 height 184
copy code "ValidateEmailTokenAndGetUserAsync"
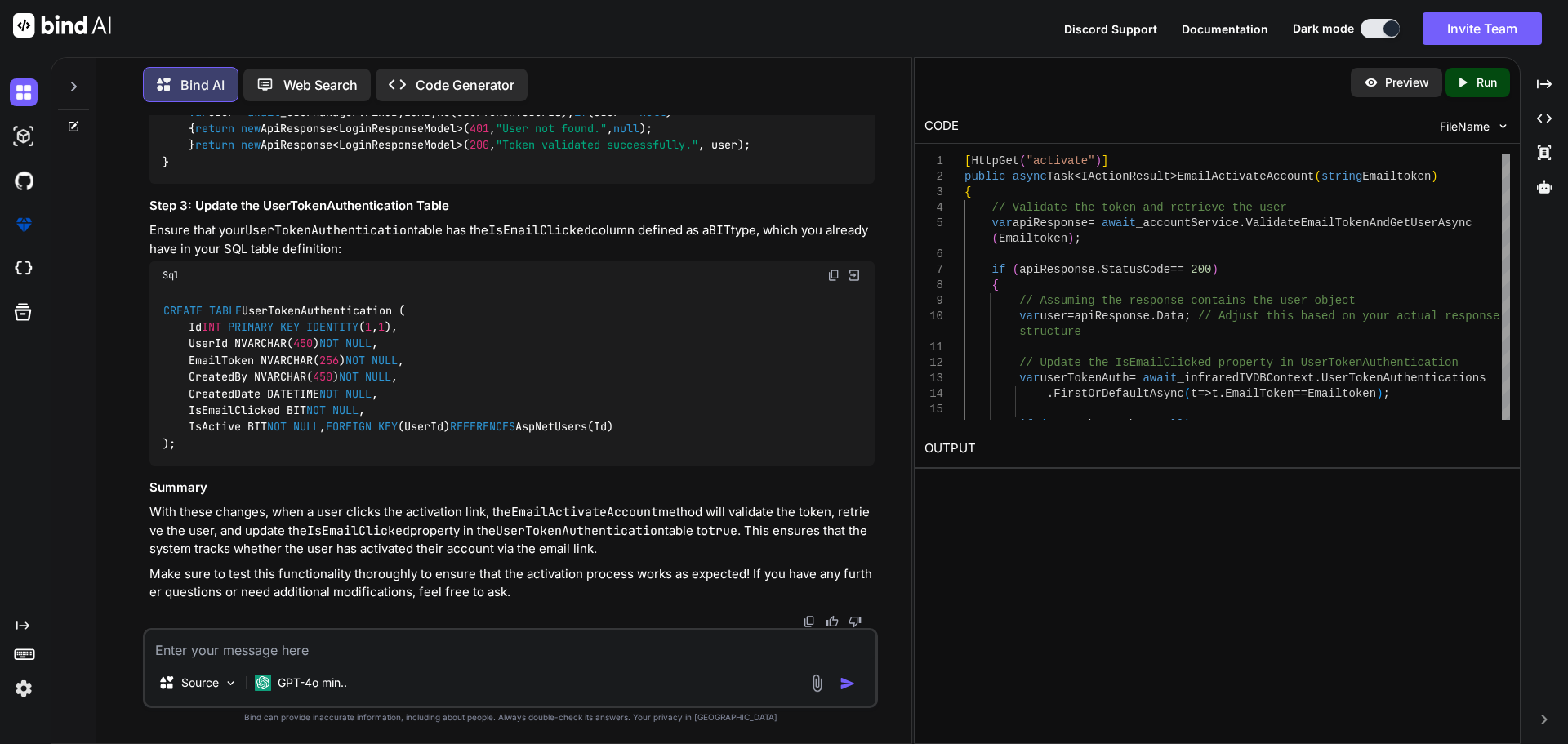
scroll to position [17207, 0]
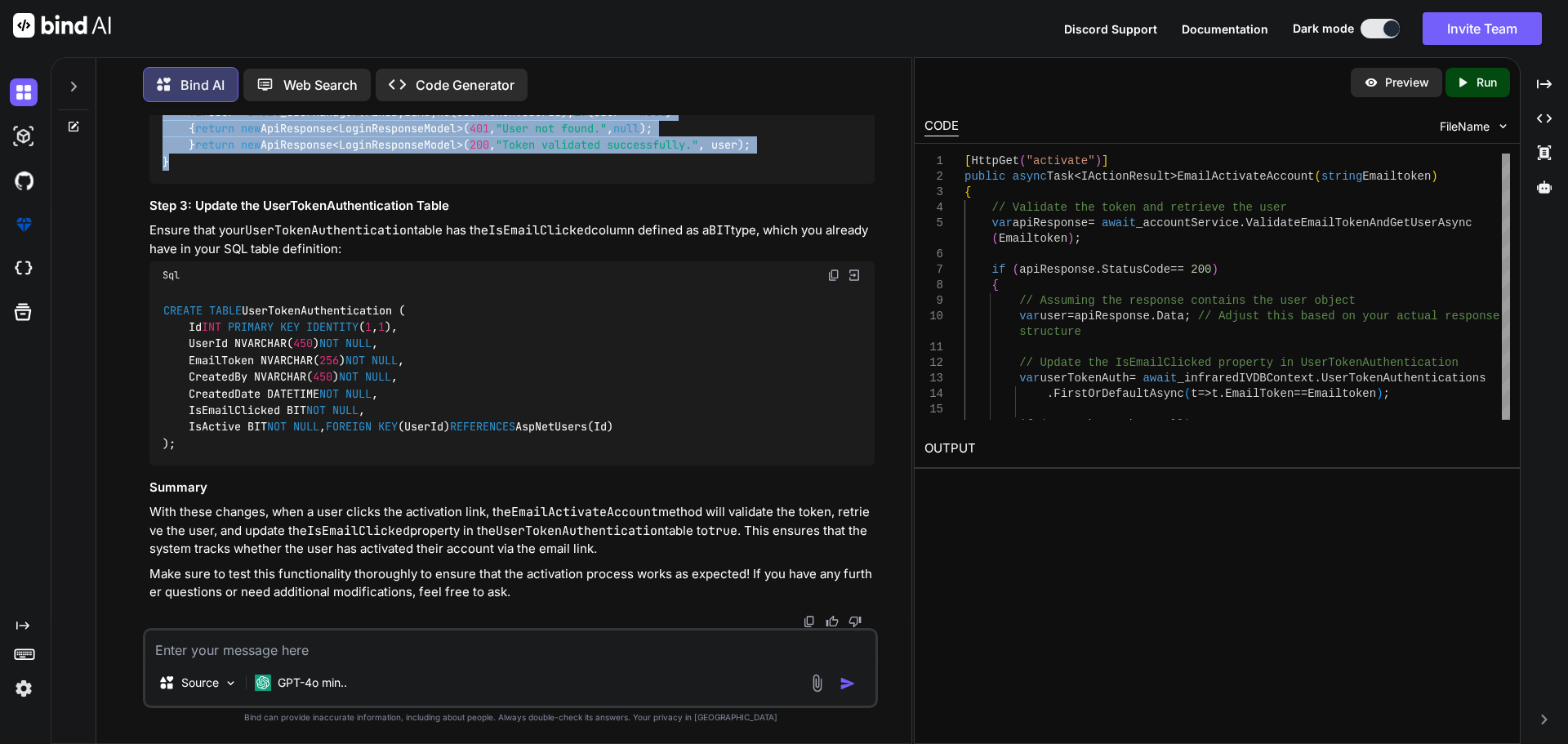
drag, startPoint x: 194, startPoint y: 265, endPoint x: 323, endPoint y: 591, distance: 350.6
click at [323, 183] on div "public async Task<ApiResponse<LoginResponseModel>> ValidateEmailTokenAndGetUser…" at bounding box center [512, 78] width 725 height 209
drag, startPoint x: 182, startPoint y: 266, endPoint x: 790, endPoint y: 587, distance: 687.5
click at [790, 183] on div "public async Task<ApiResponse<LoginResponseModel>> ValidateEmailTokenAndGetUser…" at bounding box center [512, 78] width 725 height 209
copy code "var userToken = await _infraredIVDBContext.UserTokenAuthentications .FirstOrDef…"
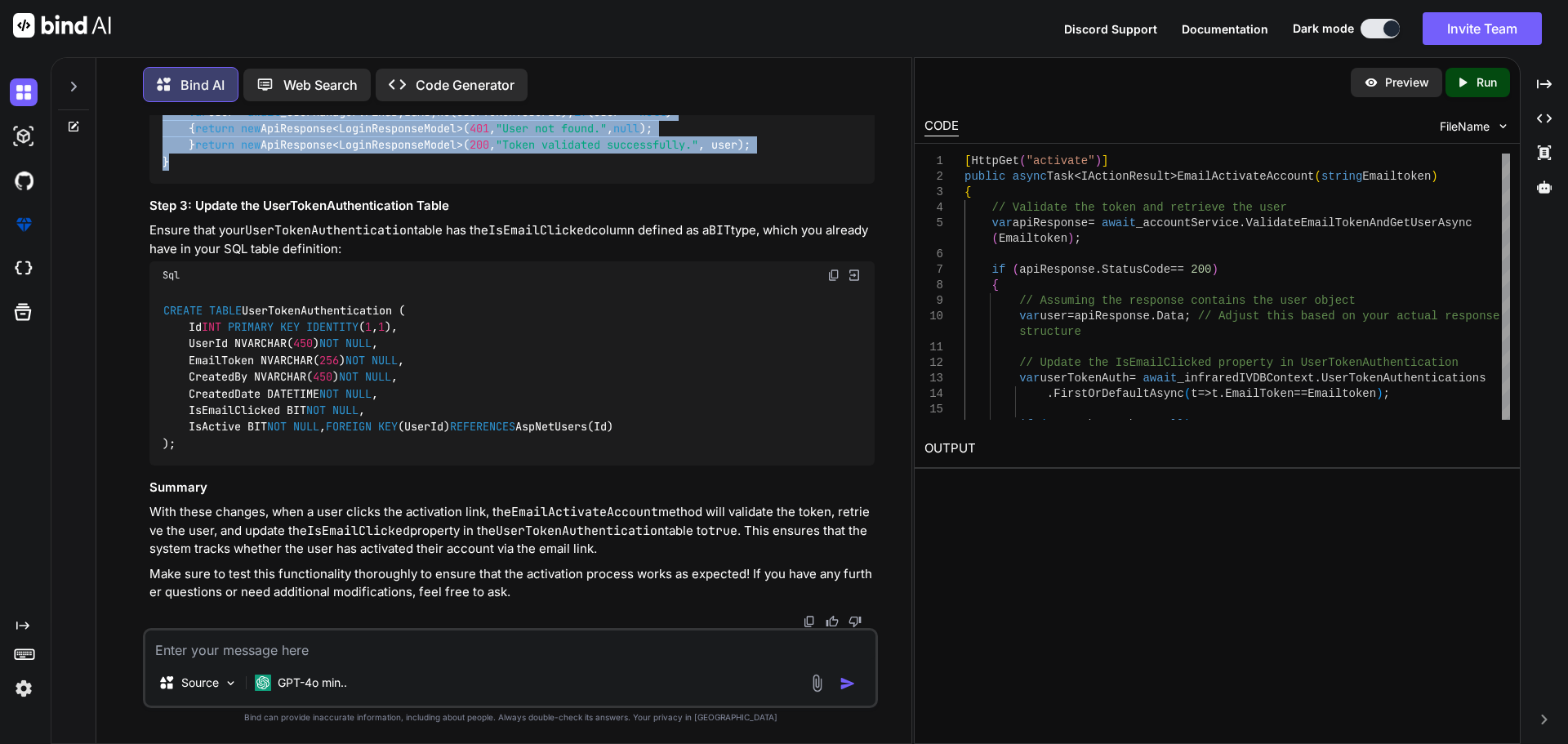
scroll to position [17616, 0]
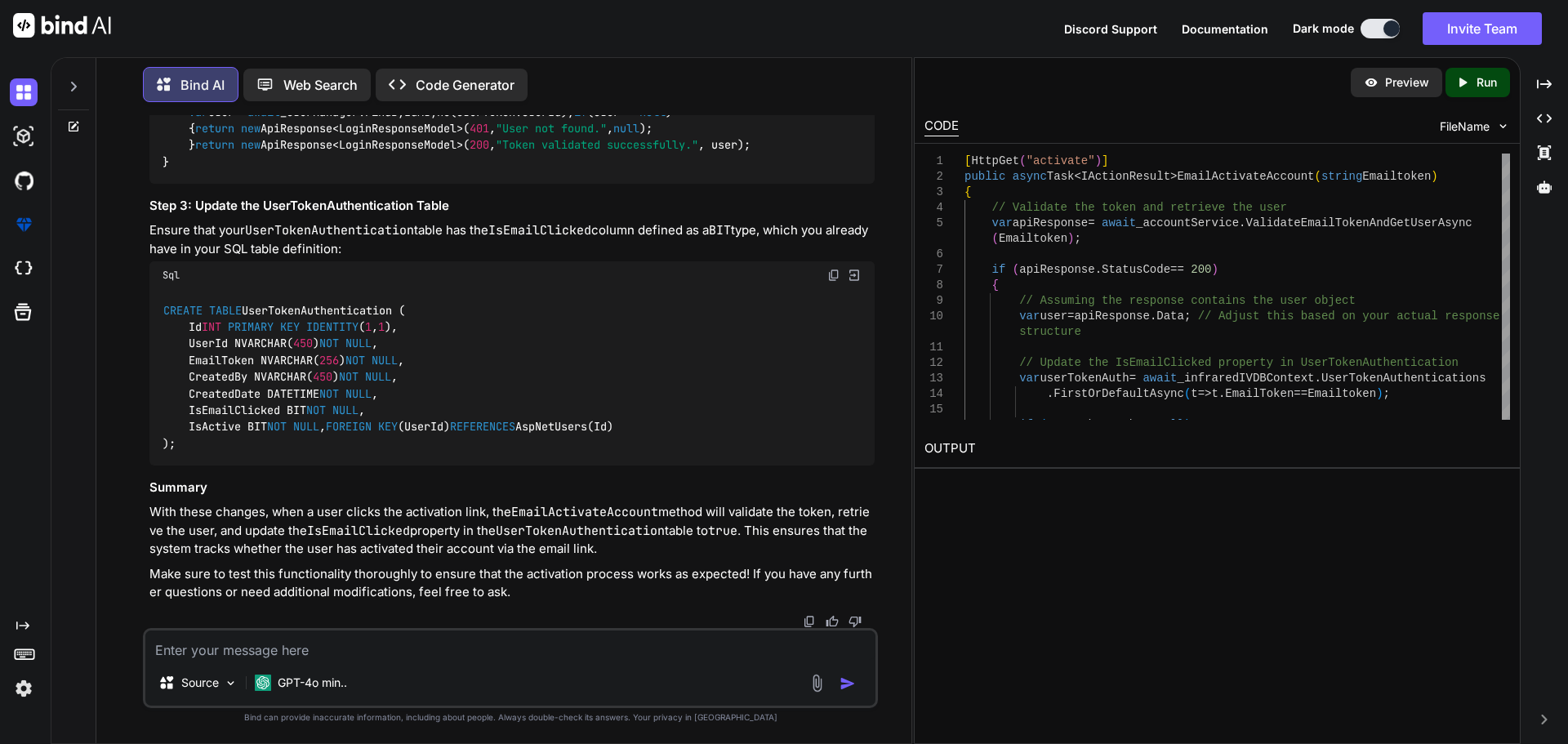
click at [238, 447] on code "CREATE TABLE UserTokenAuthentication ( Id INT PRIMARY KEY IDENTITY ( 1 , 1 ), U…" at bounding box center [388, 377] width 451 height 150
drag, startPoint x: 182, startPoint y: 440, endPoint x: 392, endPoint y: 439, distance: 210.0
click at [392, 439] on div "CREATE TABLE UserTokenAuthentication ( Id INT PRIMARY KEY IDENTITY ( 1 , 1 ), U…" at bounding box center [512, 377] width 725 height 177
copy code "IsEmailClicked BIT NOT NULL ,"
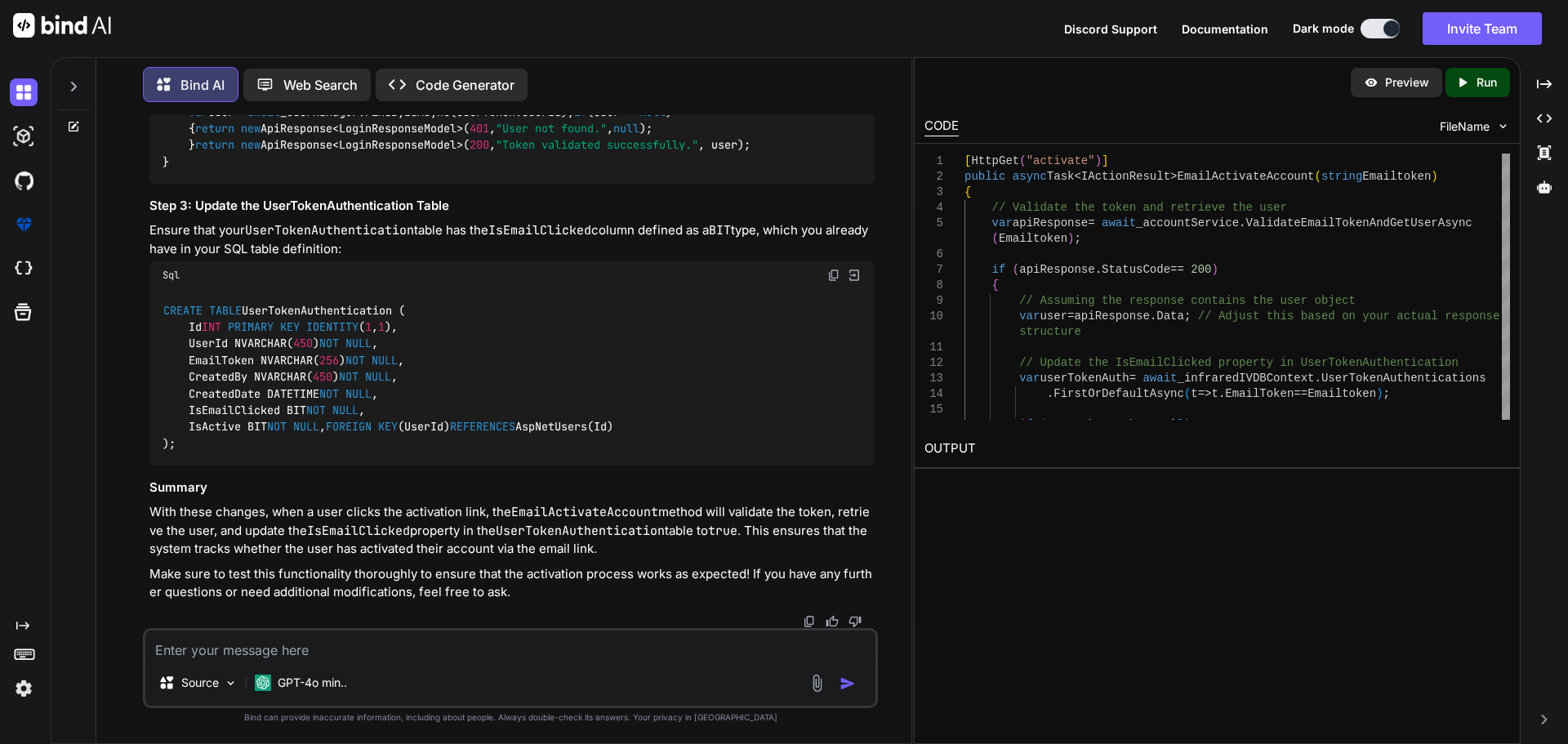
click at [237, 647] on textarea at bounding box center [510, 644] width 730 height 29
paste textarea "IsEmailClicked BIT NOT NULL,"
type textarea "IsEmailClicked BIT NOT NULL, alter the table to add column"
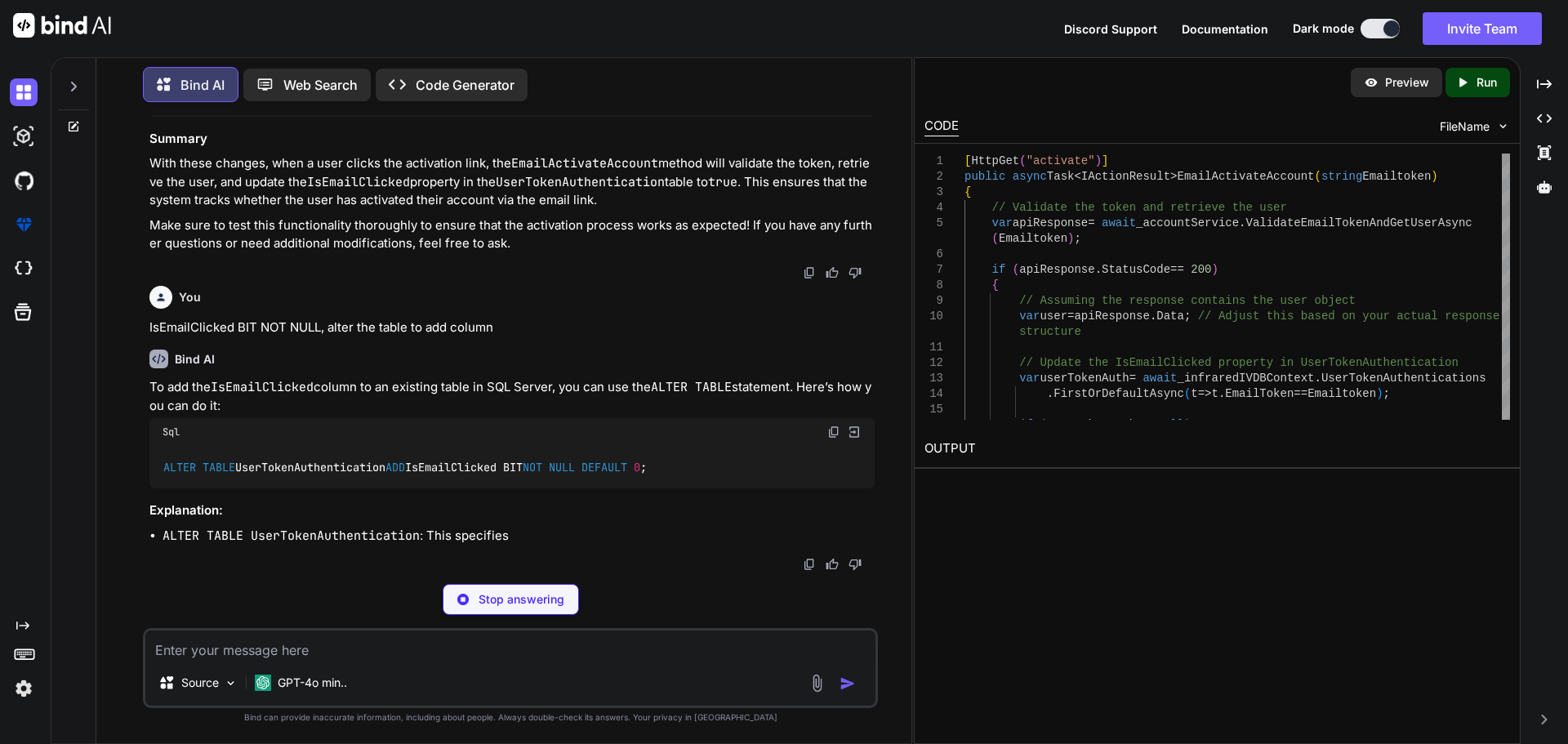
scroll to position [18027, 0]
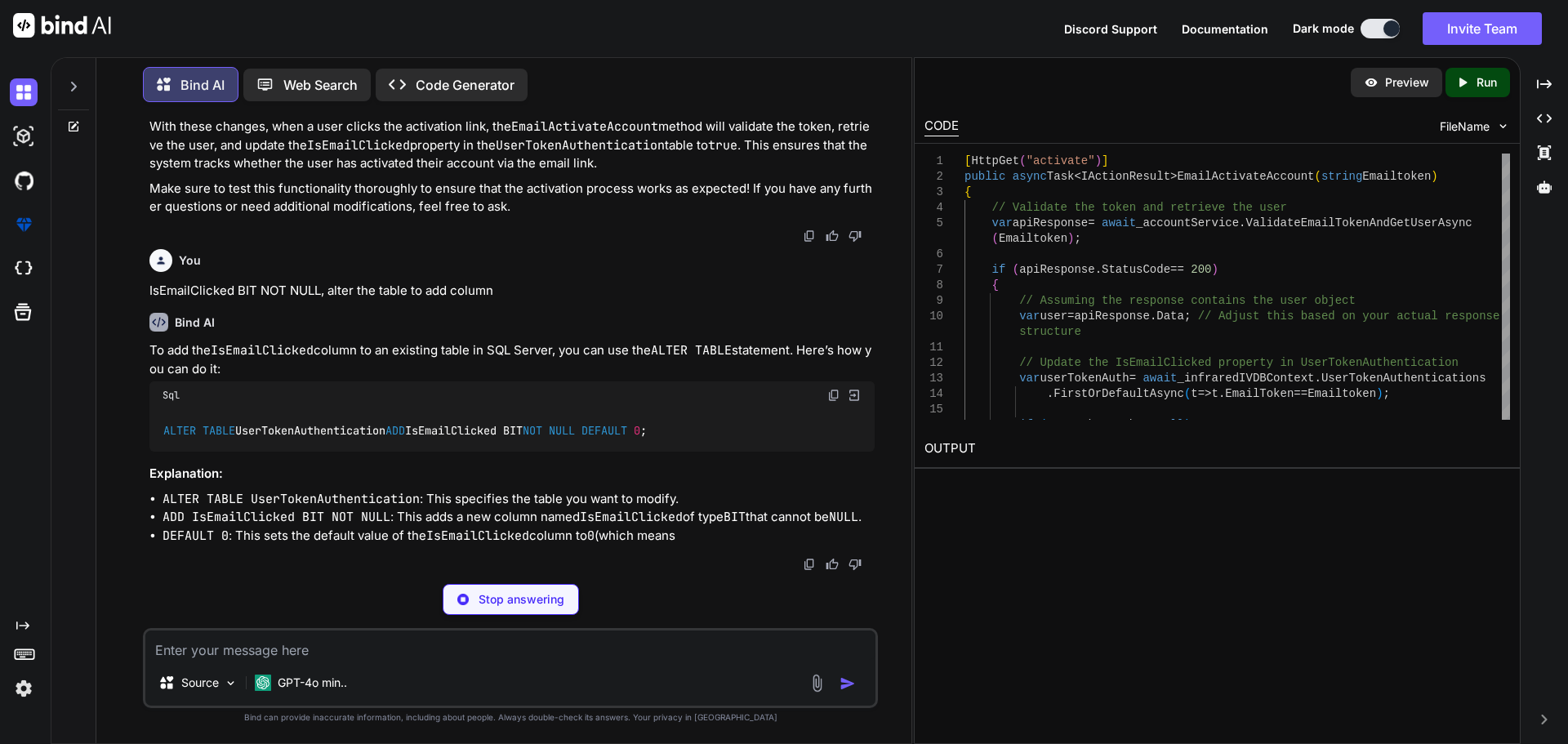
click at [832, 401] on img at bounding box center [834, 396] width 13 height 13
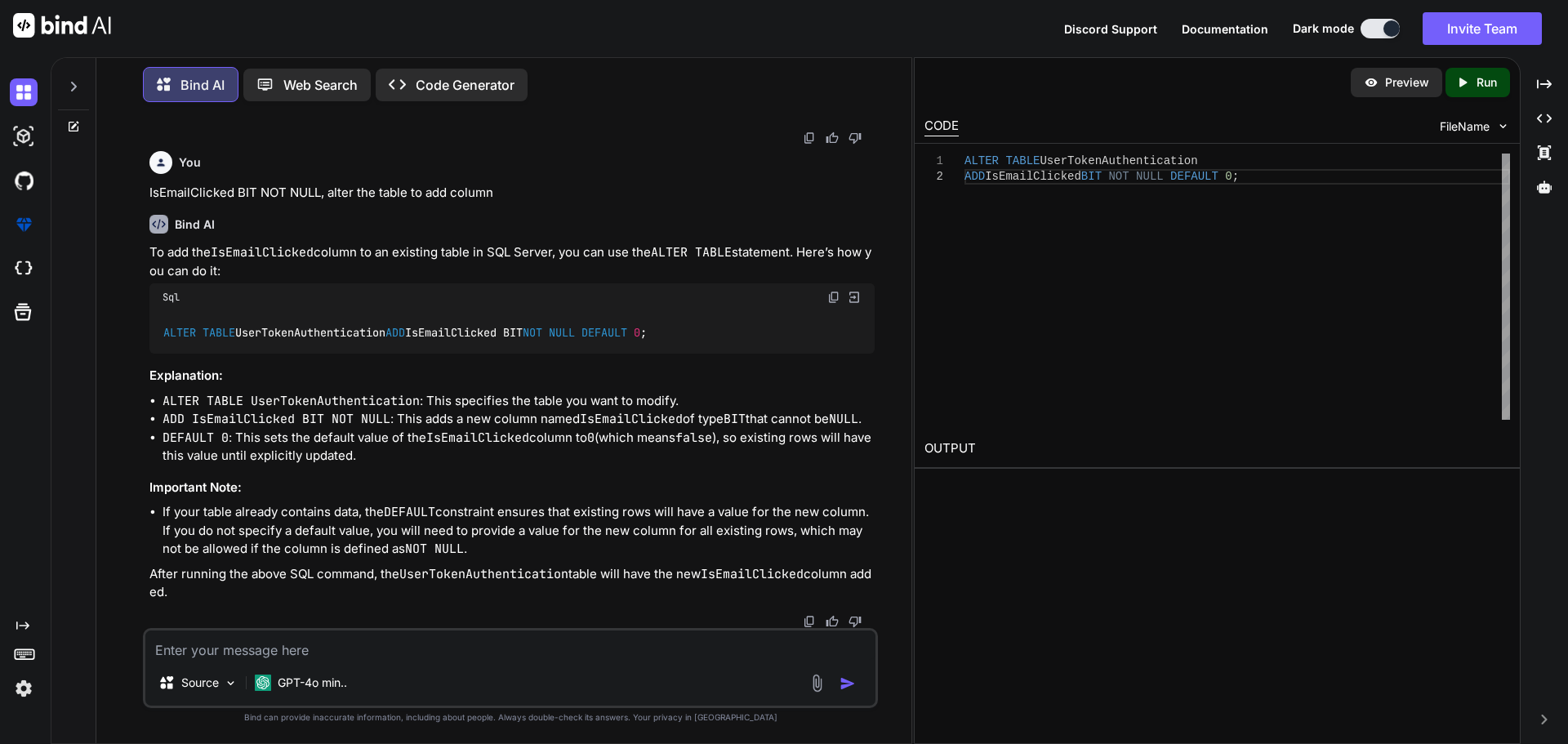
click at [255, 646] on textarea at bounding box center [510, 644] width 730 height 29
click at [434, 655] on textarea at bounding box center [510, 644] width 730 height 29
paste textarea "public async Task<RegisterResponseModel> AddDoctorAsync(DoctorModuleDTO doctorD…"
type textarea "public async Task<RegisterResponseModel> AddDoctorAsync(DoctorModuleDTO doctorD…"
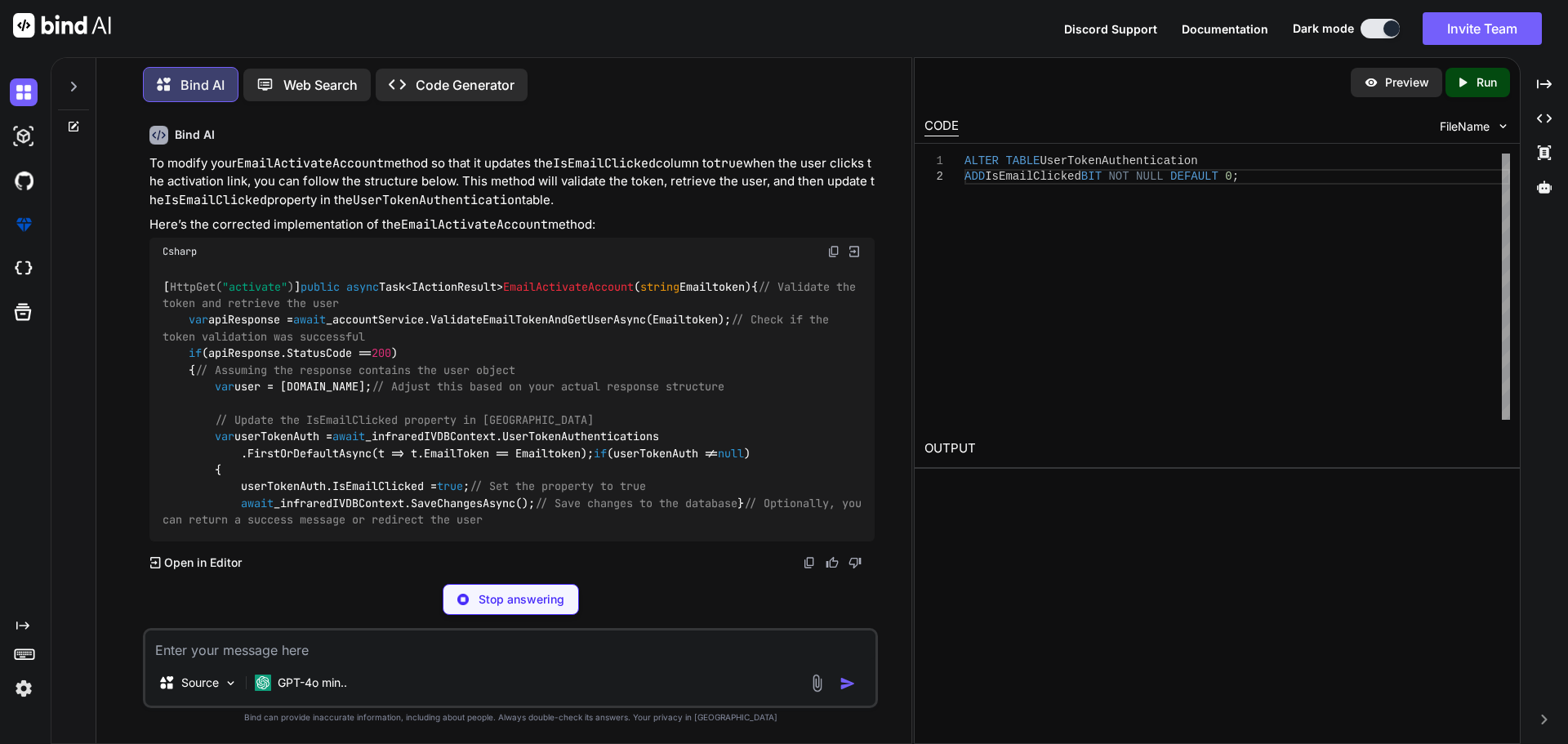
scroll to position [20226, 0]
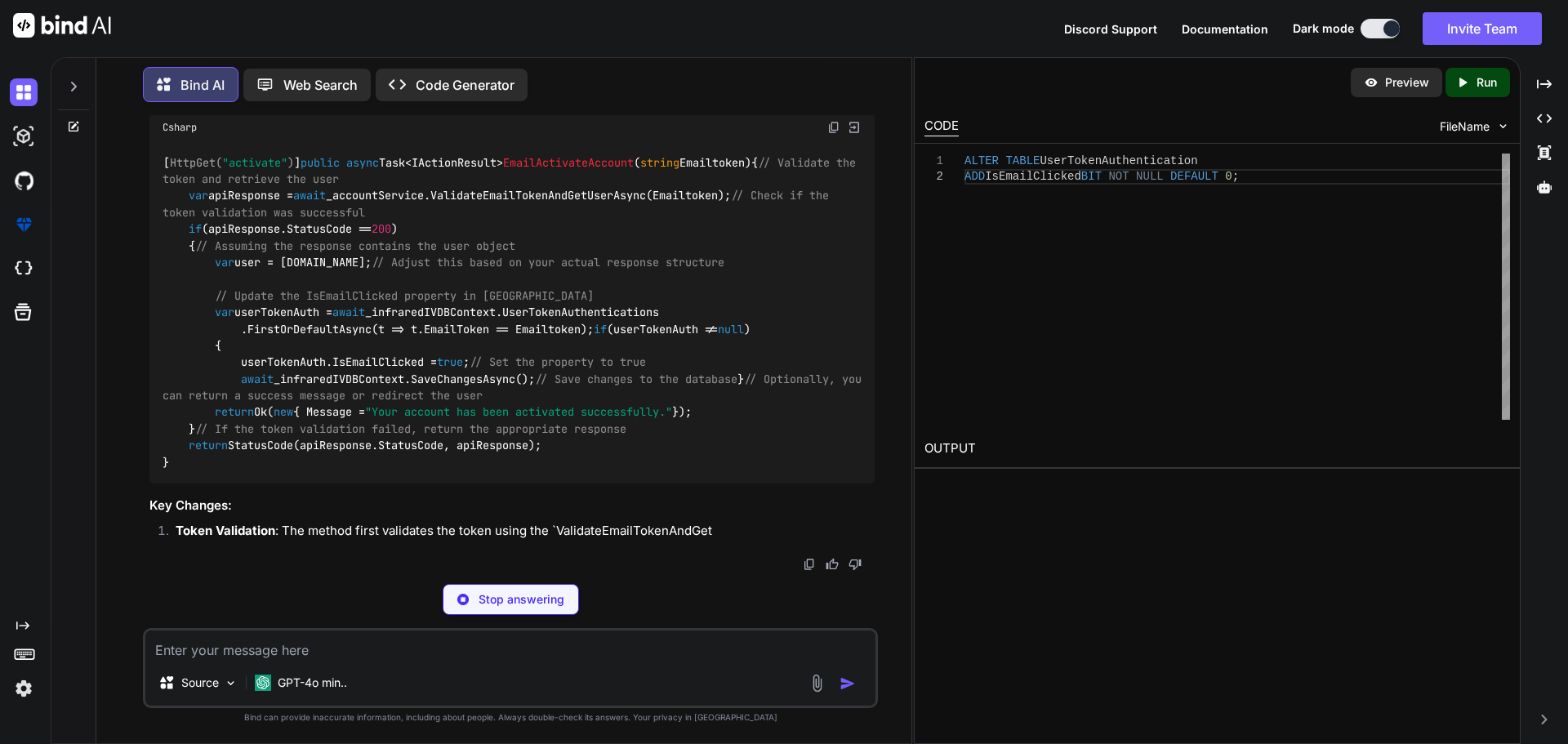
drag, startPoint x: 216, startPoint y: 433, endPoint x: 479, endPoint y: 549, distance: 287.4
click at [479, 484] on div "[ HttpGet( "activate" ) ] public async Task<IActionResult> EmailActivateAccount…" at bounding box center [512, 312] width 725 height 343
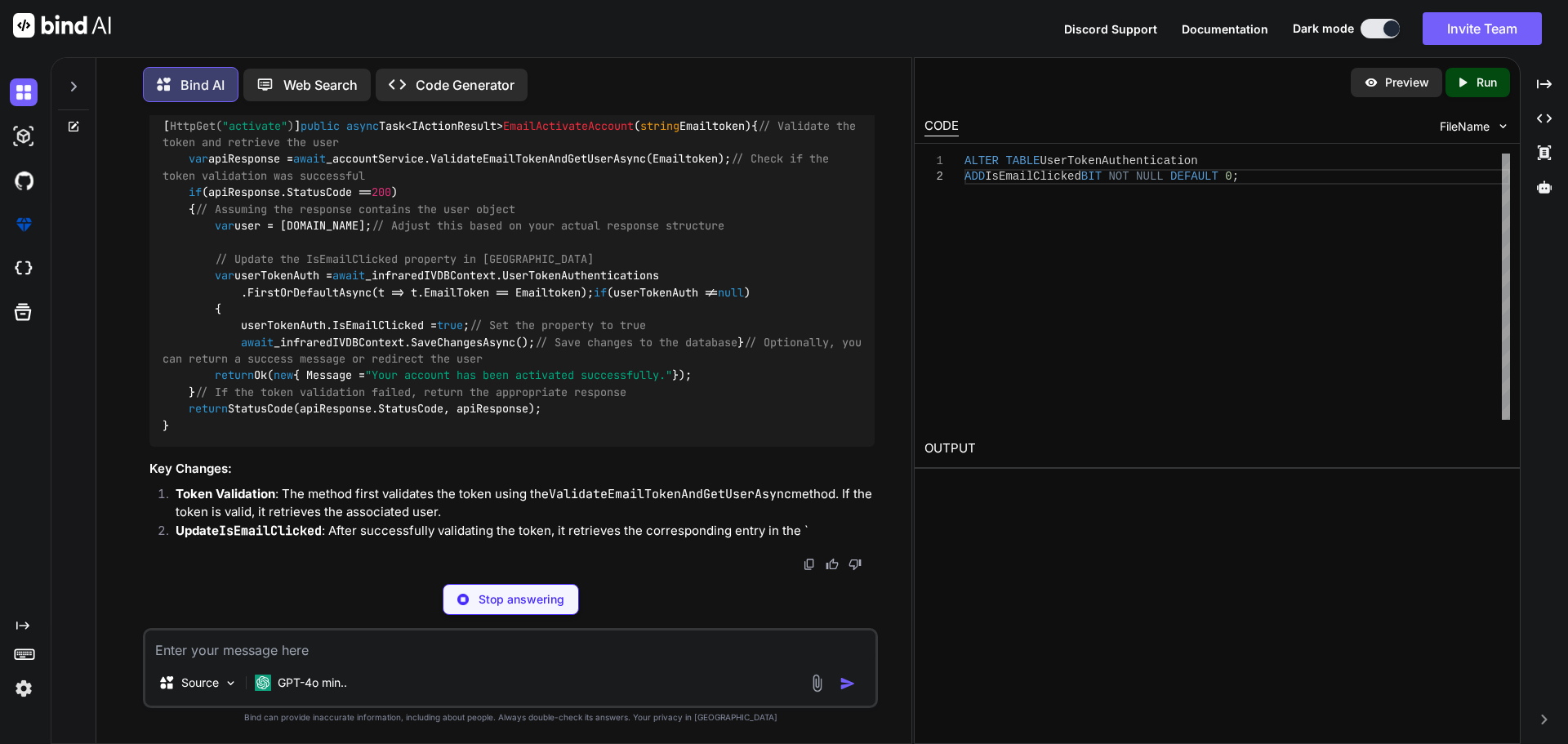
copy code "var userTokenAuth = await _infraredIVDBContext.UserTokenAuthentications .FirstO…"
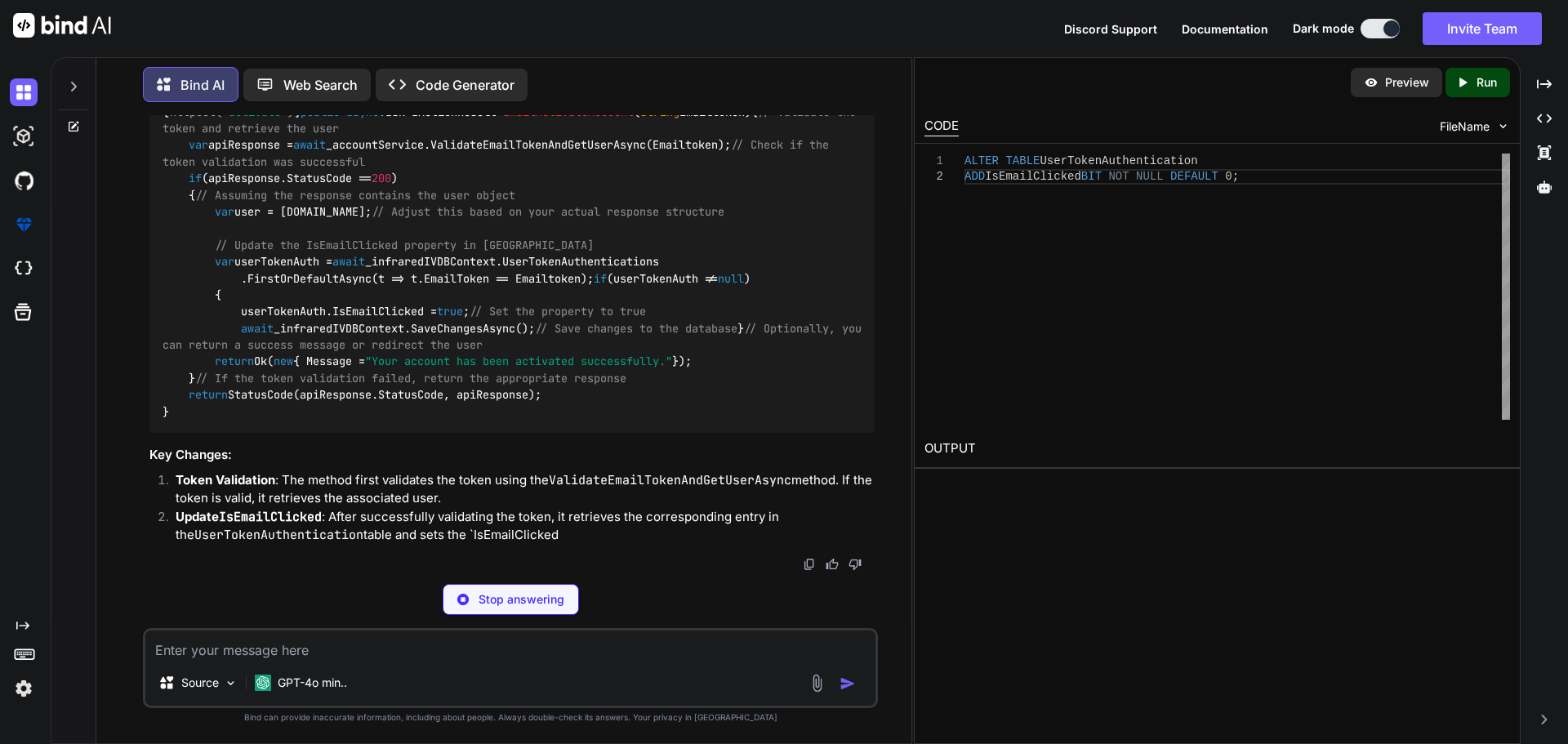
click at [270, 639] on textarea at bounding box center [510, 644] width 730 height 29
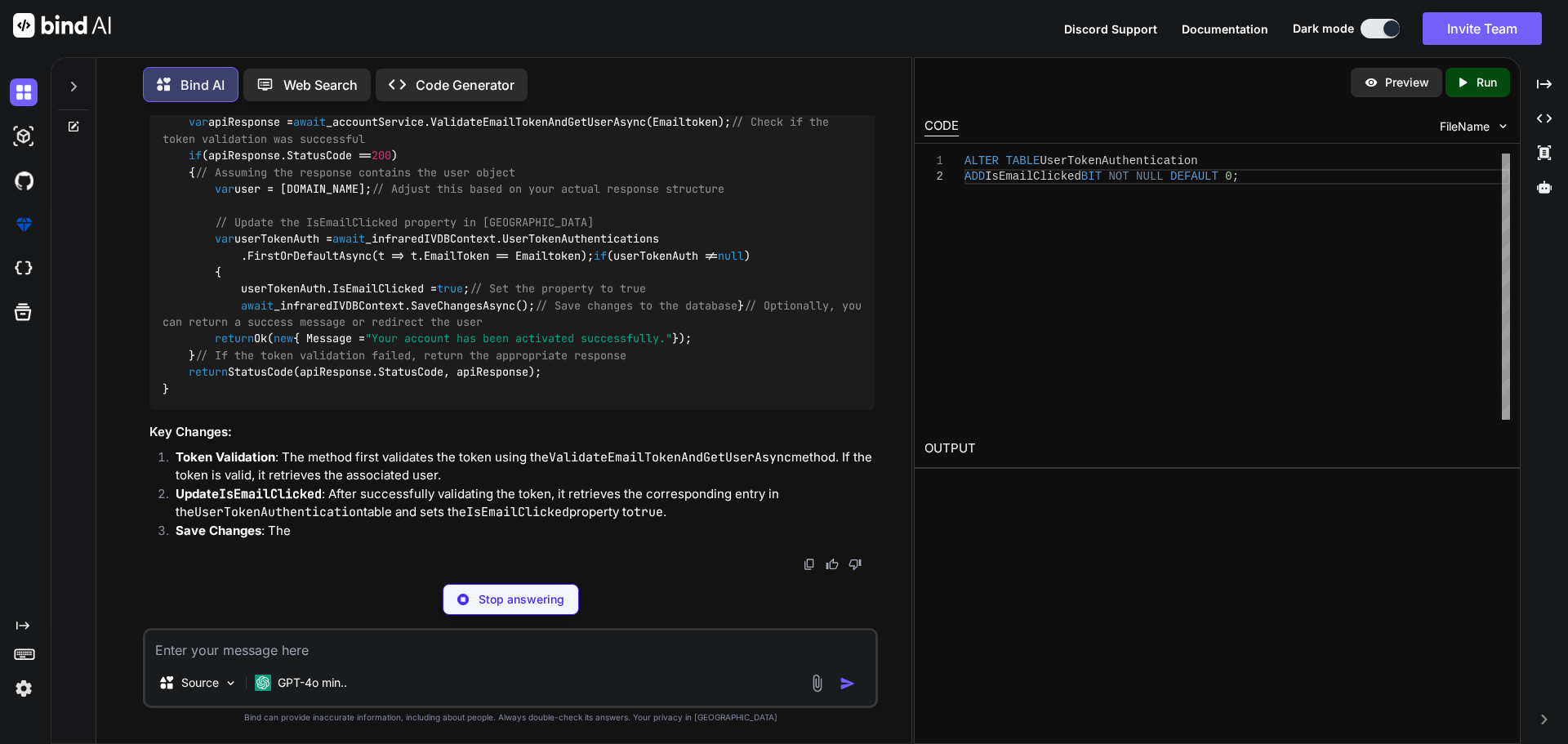
paste textarea "var userTokenAuth = await _infraredIVDBContext.UserTokenAuthentications .FirstO…"
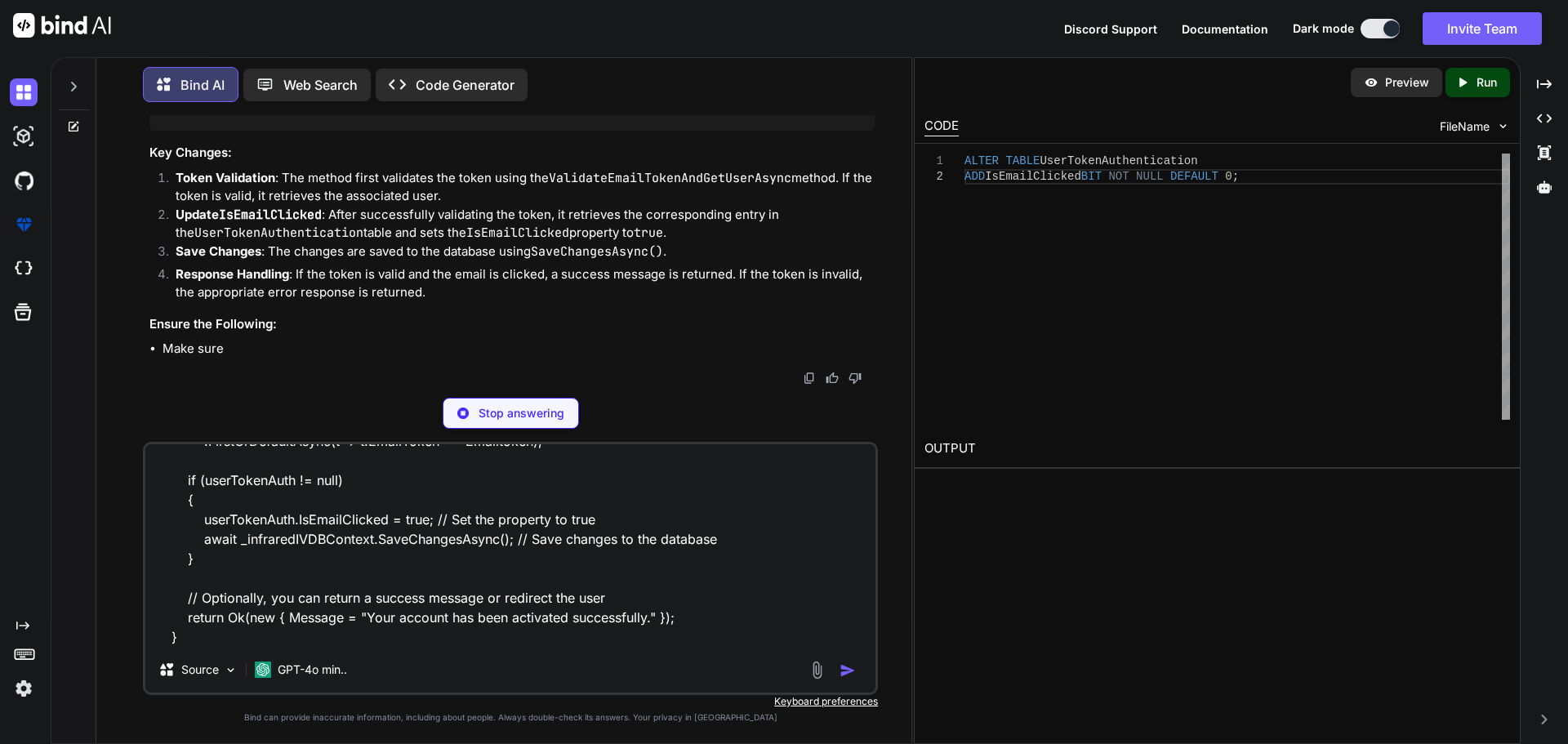
scroll to position [62, 0]
click at [210, 615] on textarea "var userTokenAuth = await _infraredIVDBContext.UserTokenAuthentications .FirstO…" at bounding box center [510, 546] width 730 height 202
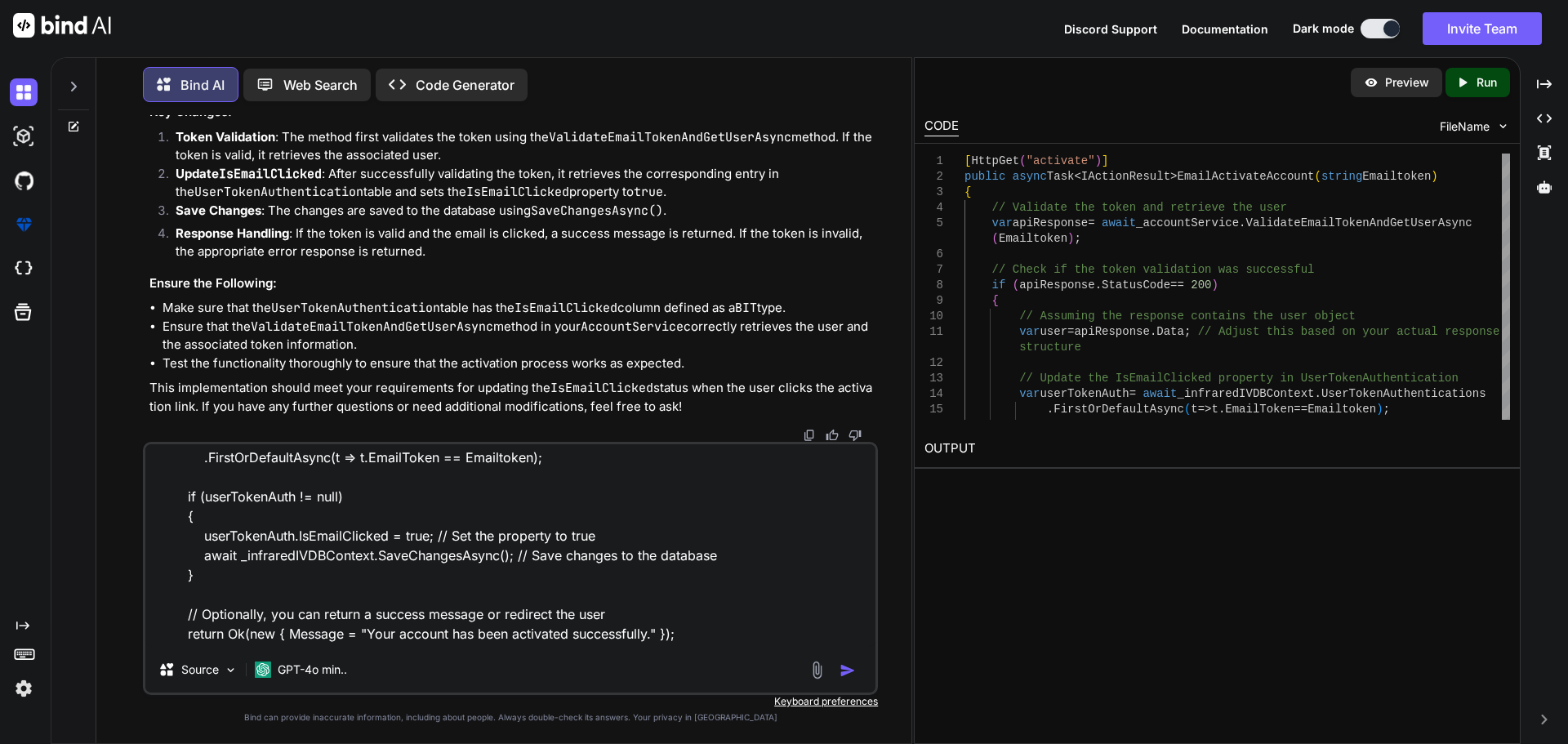
scroll to position [0, 0]
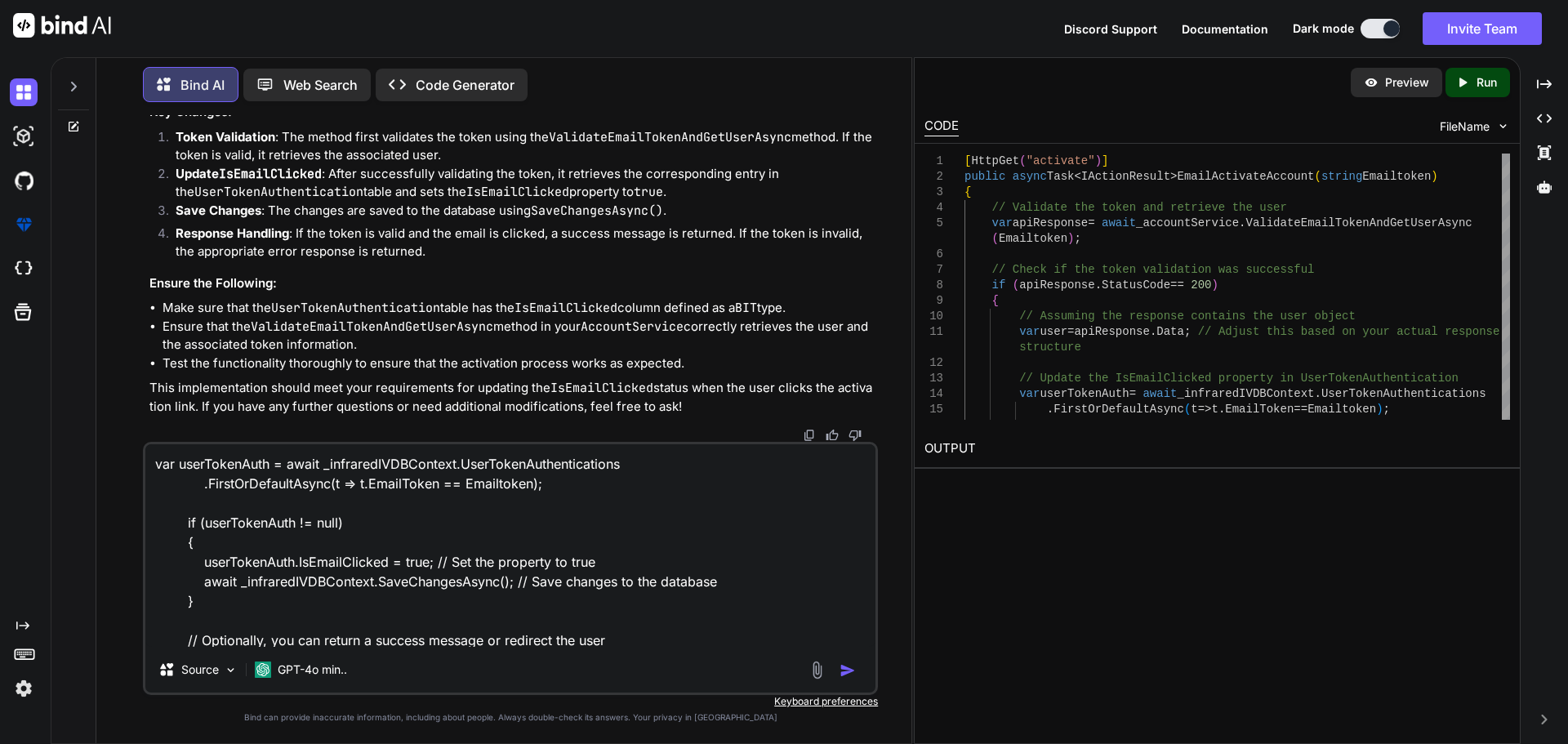
drag, startPoint x: 179, startPoint y: 523, endPoint x: 219, endPoint y: 607, distance: 93.0
click at [219, 607] on textarea "var userTokenAuth = await _infraredIVDBContext.UserTokenAuthentications .FirstO…" at bounding box center [510, 546] width 730 height 202
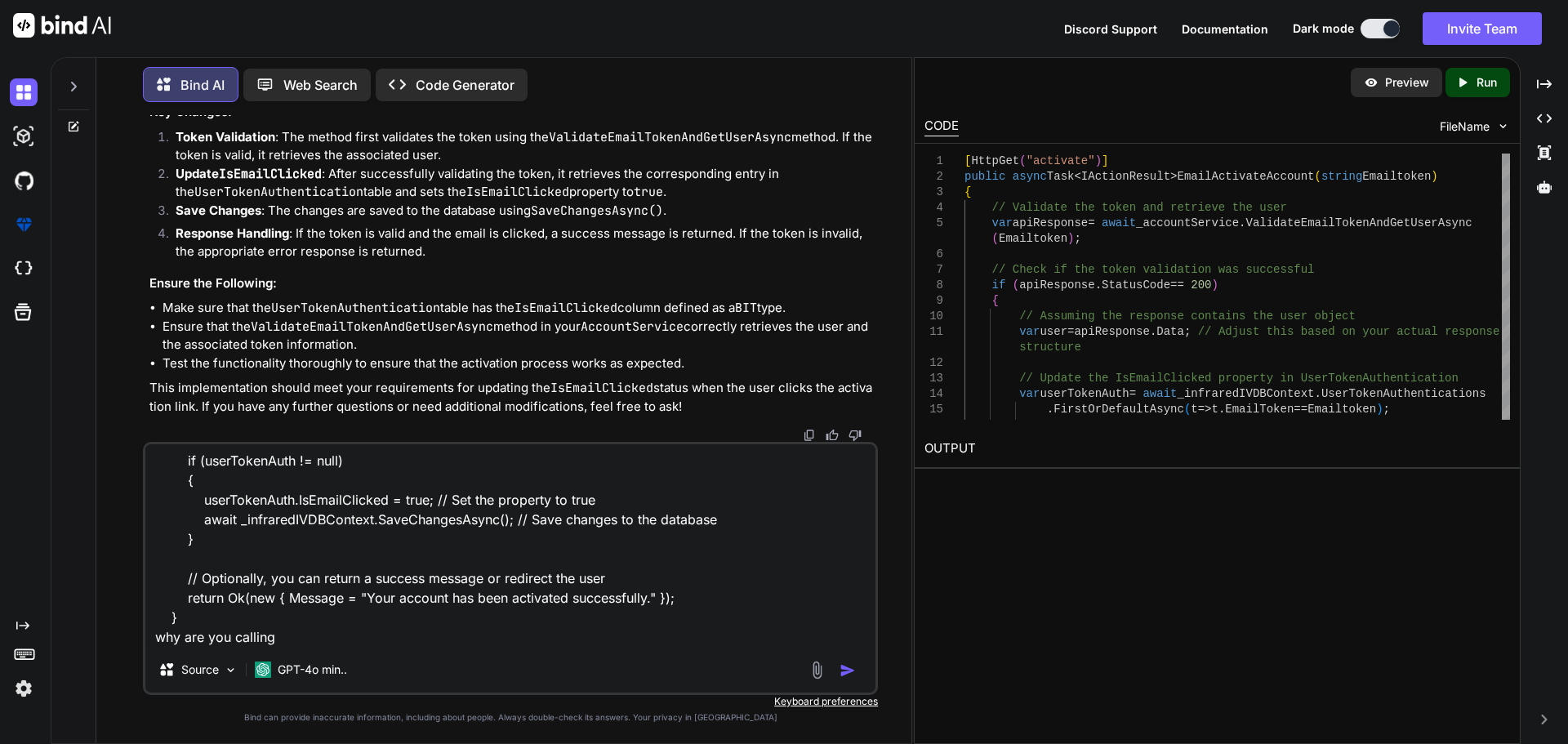
scroll to position [81, 0]
drag, startPoint x: 156, startPoint y: 464, endPoint x: 235, endPoint y: 602, distance: 159.0
click at [235, 602] on textarea "var userTokenAuth = await _infraredIVDBContext.UserTokenAuthentications .FirstO…" at bounding box center [510, 546] width 730 height 202
click at [304, 623] on textarea "var userTokenAuth = await _infraredIVDBContext.UserTokenAuthentications .FirstO…" at bounding box center [510, 546] width 730 height 202
click at [260, 620] on textarea "var userTokenAuth = await _infraredIVDBContext.UserTokenAuthentications .FirstO…" at bounding box center [510, 546] width 730 height 202
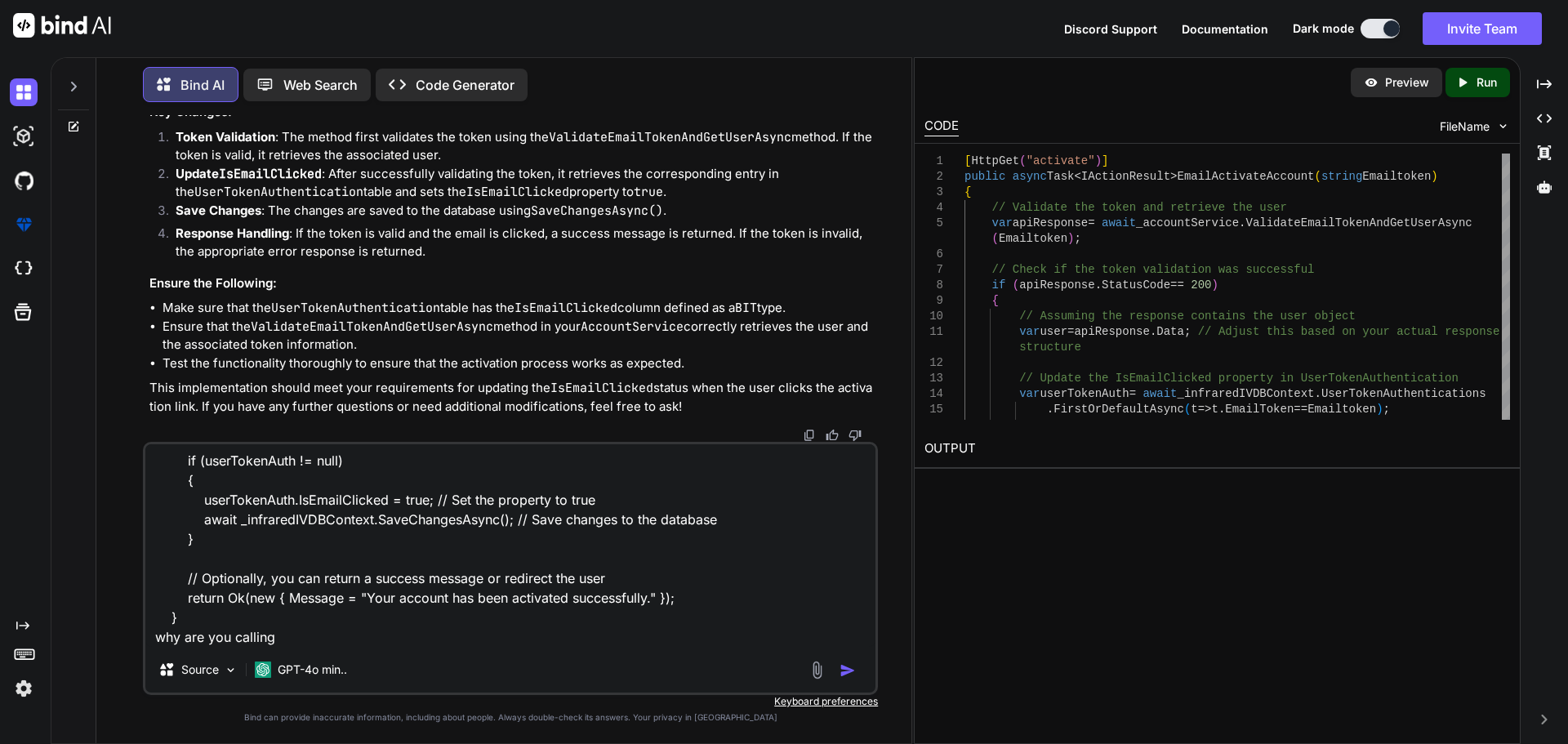
click at [260, 620] on textarea "var userTokenAuth = await _infraredIVDBContext.UserTokenAuthentications .FirstO…" at bounding box center [510, 546] width 730 height 202
click at [299, 621] on textarea "var userTokenAuth = await _infraredIVDBContext.UserTokenAuthentications .FirstO…" at bounding box center [510, 546] width 730 height 202
paste textarea "var userTokenAuth = await _infraredIVDBContext.UserTokenAuthentications .FirstO…"
type textarea "var userTokenAuth = await _infraredIVDBContext.UserTokenAuthentications .FirstO…"
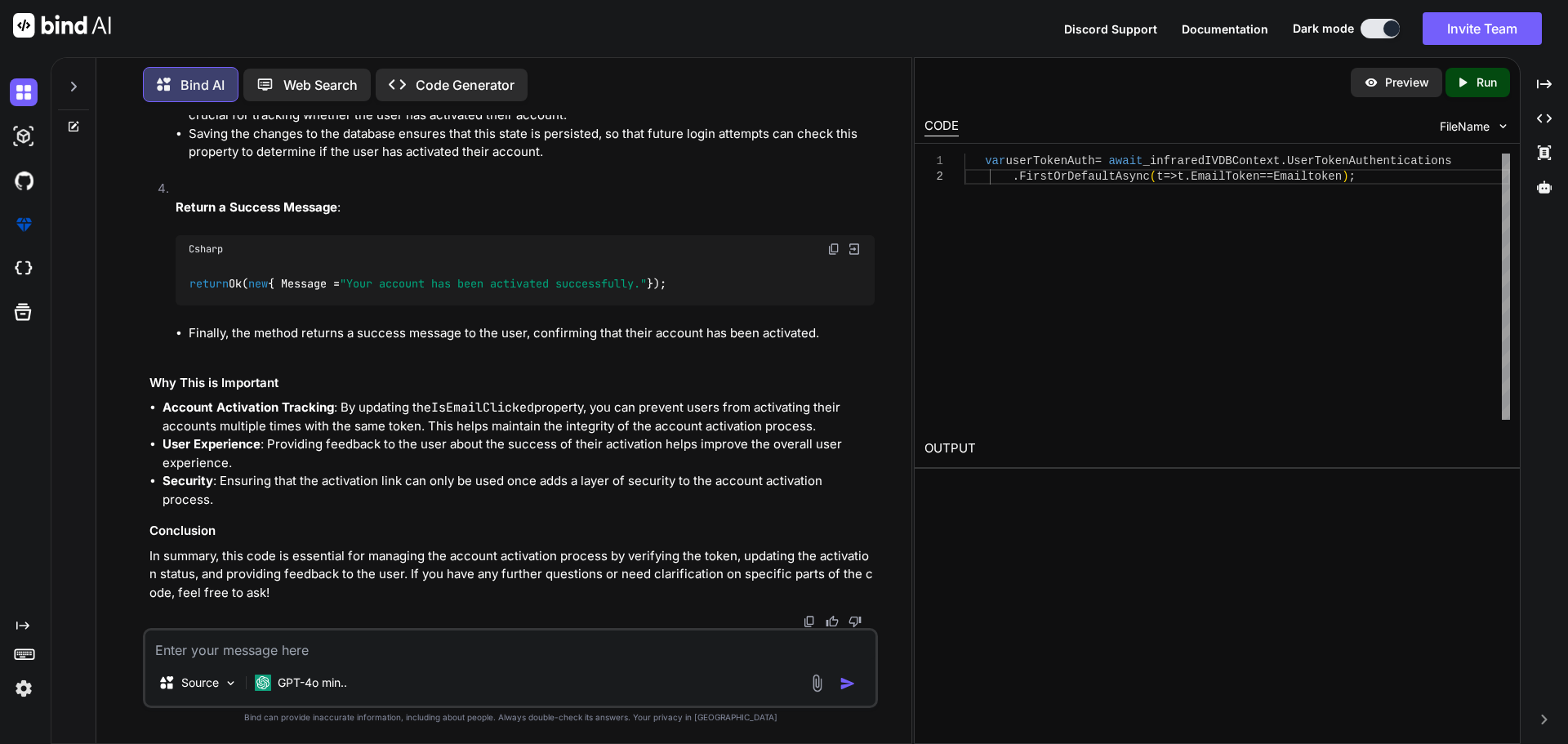
scroll to position [22011, 0]
click at [500, 656] on textarea at bounding box center [510, 644] width 730 height 29
paste textarea "public async Task<RegisterResponseModel> AddDoctorAsync(DoctorModuleDTO doctorD…"
type textarea "public async Task<RegisterResponseModel> AddDoctorAsync(DoctorModuleDTO doctorD…"
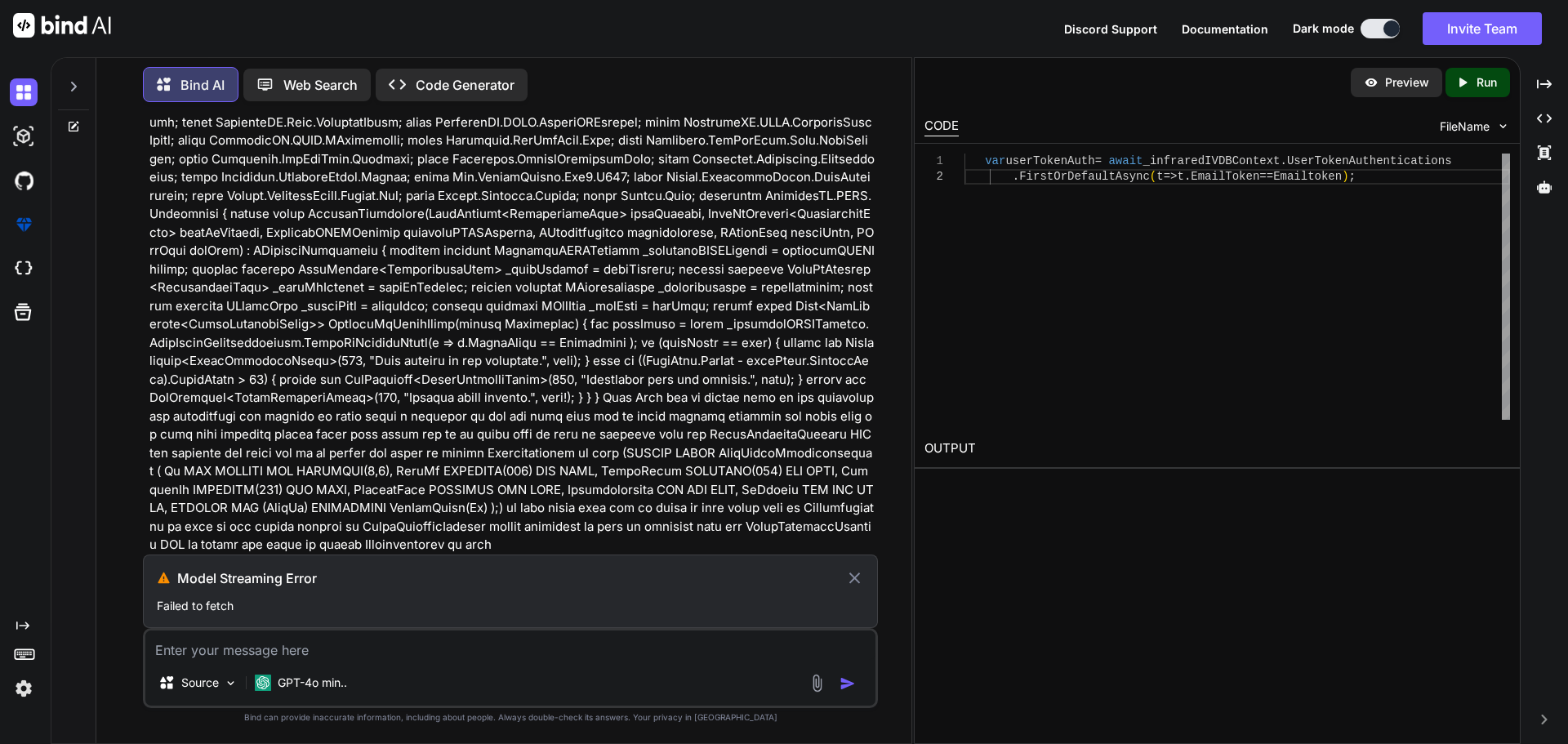
scroll to position [23484, 0]
paste textarea "public async Task<RegisterResponseModel> AddDoctorAsync(DoctorModuleDTO doctorD…"
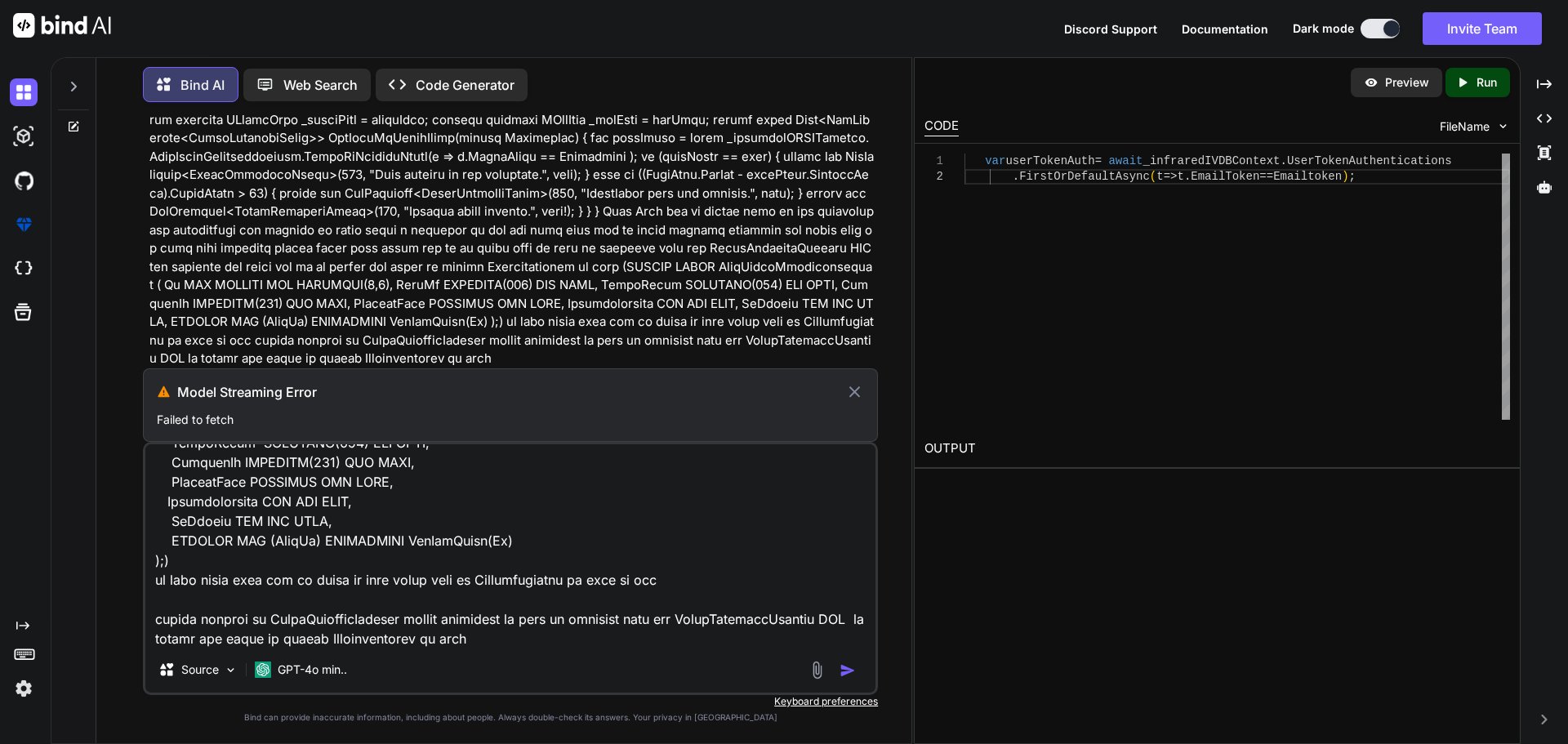
scroll to position [5373, 0]
type textarea "public async Task<RegisterResponseModel> AddDoctorAsync(DoctorModuleDTO doctorD…"
click at [838, 669] on div at bounding box center [835, 670] width 55 height 19
click at [850, 391] on icon at bounding box center [854, 392] width 19 height 20
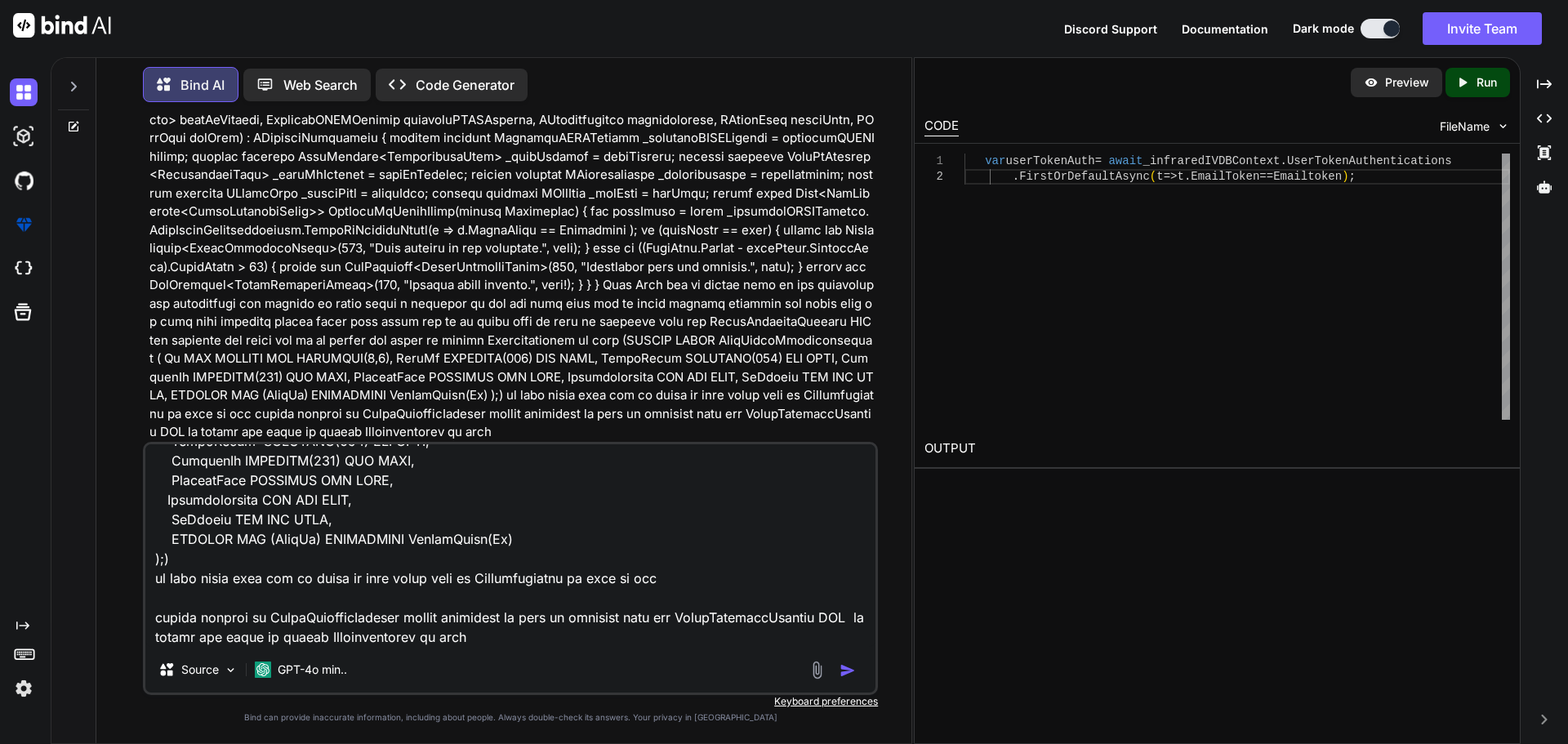
scroll to position [23596, 0]
click at [845, 673] on img "button" at bounding box center [847, 671] width 17 height 17
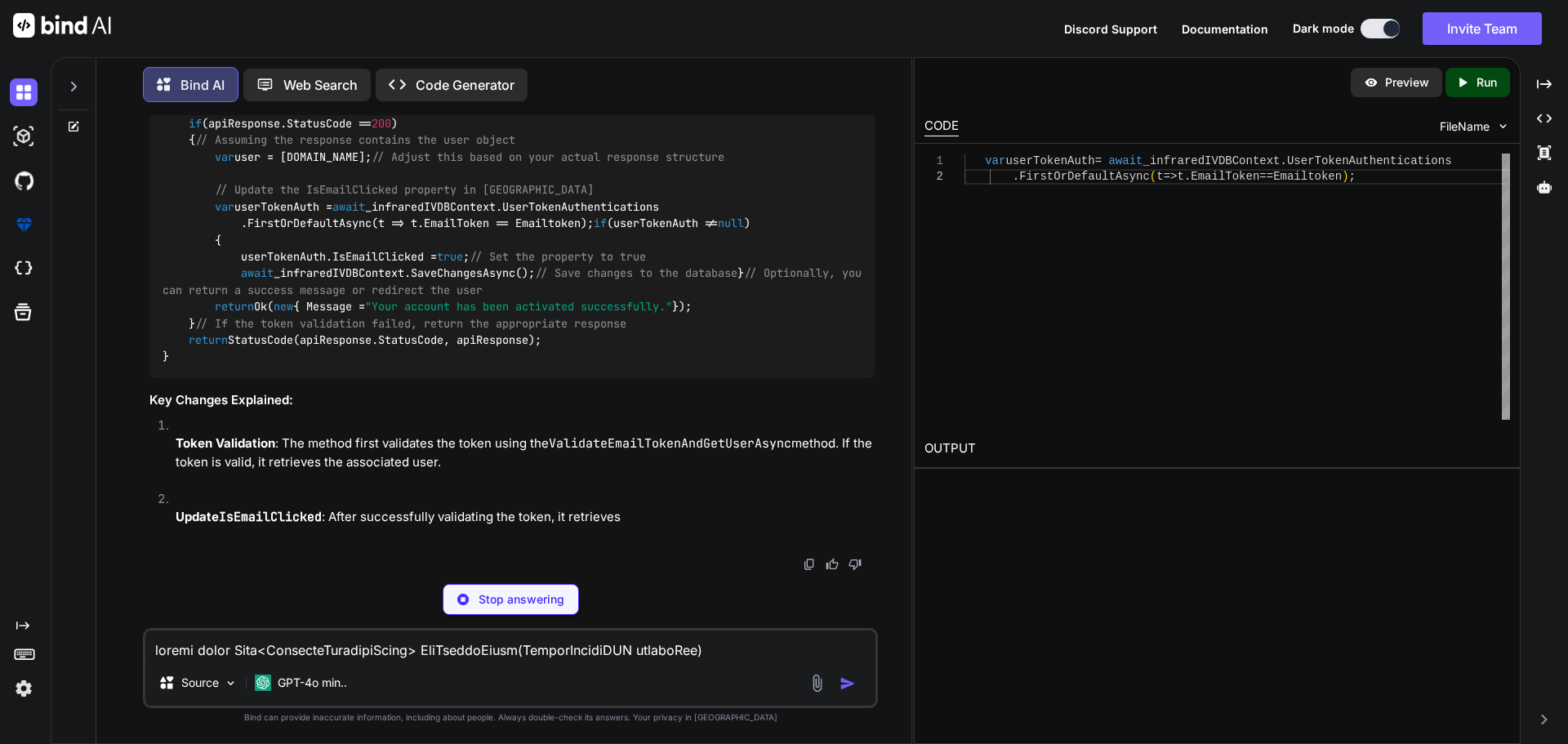
scroll to position [25405, 0]
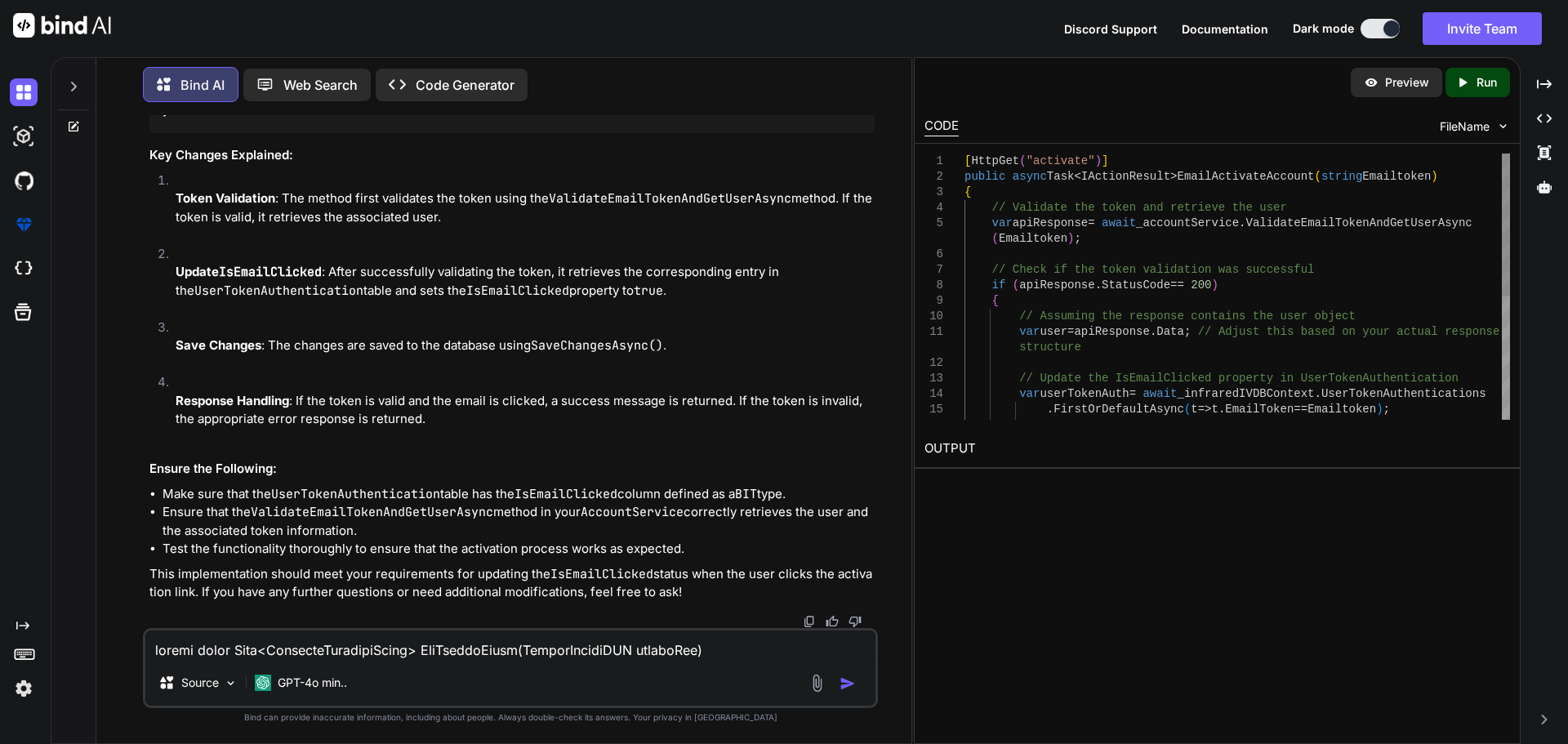
copy code "_infraredIVDBContext"
click at [284, 646] on textarea at bounding box center [510, 644] width 730 height 29
drag, startPoint x: 213, startPoint y: 455, endPoint x: 661, endPoint y: 469, distance: 448.2
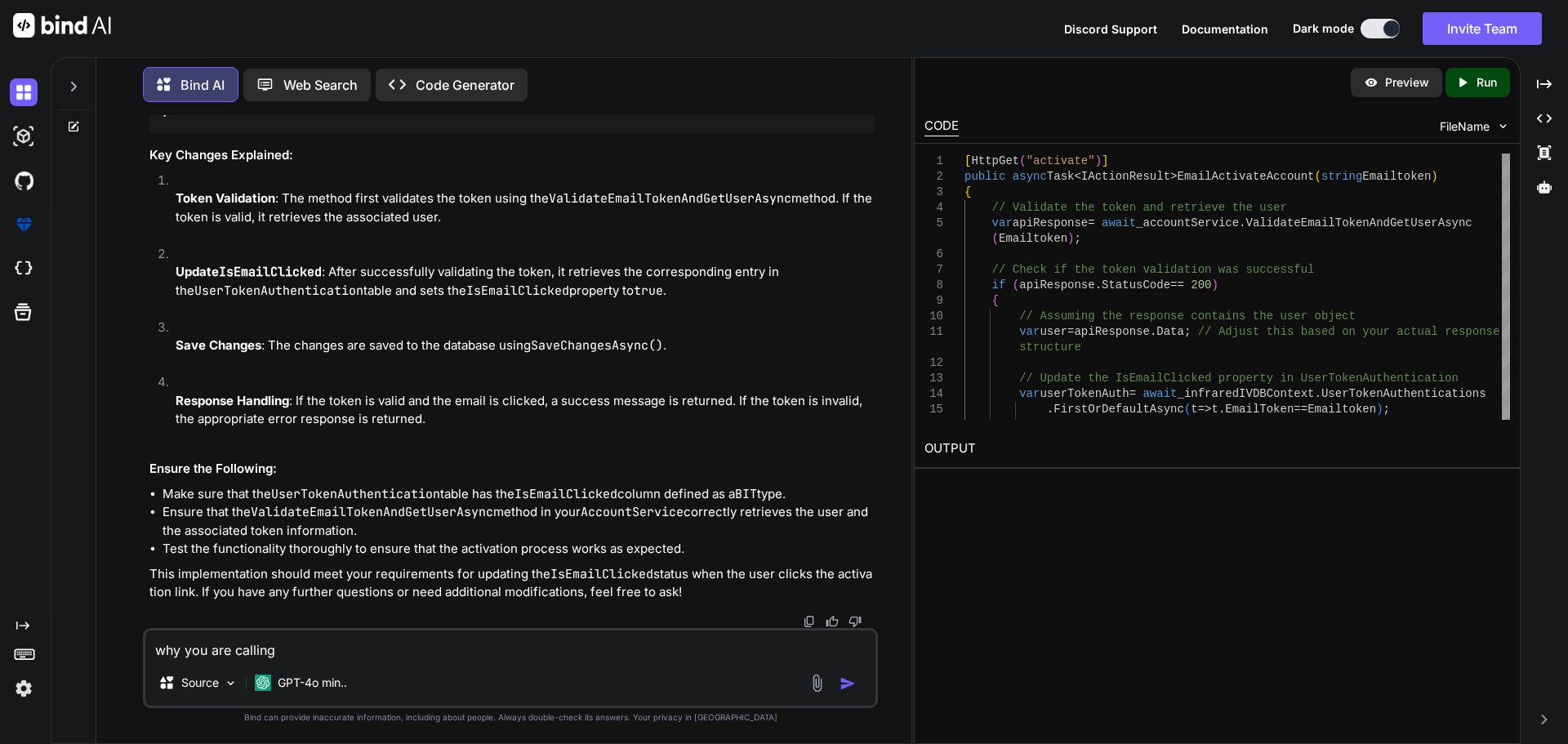
click at [311, 659] on textarea "why you are calling" at bounding box center [510, 644] width 730 height 29
paste textarea "var userTokenAuth = await _infraredIVDBContext.UserTokenAuthentications .FirstO…"
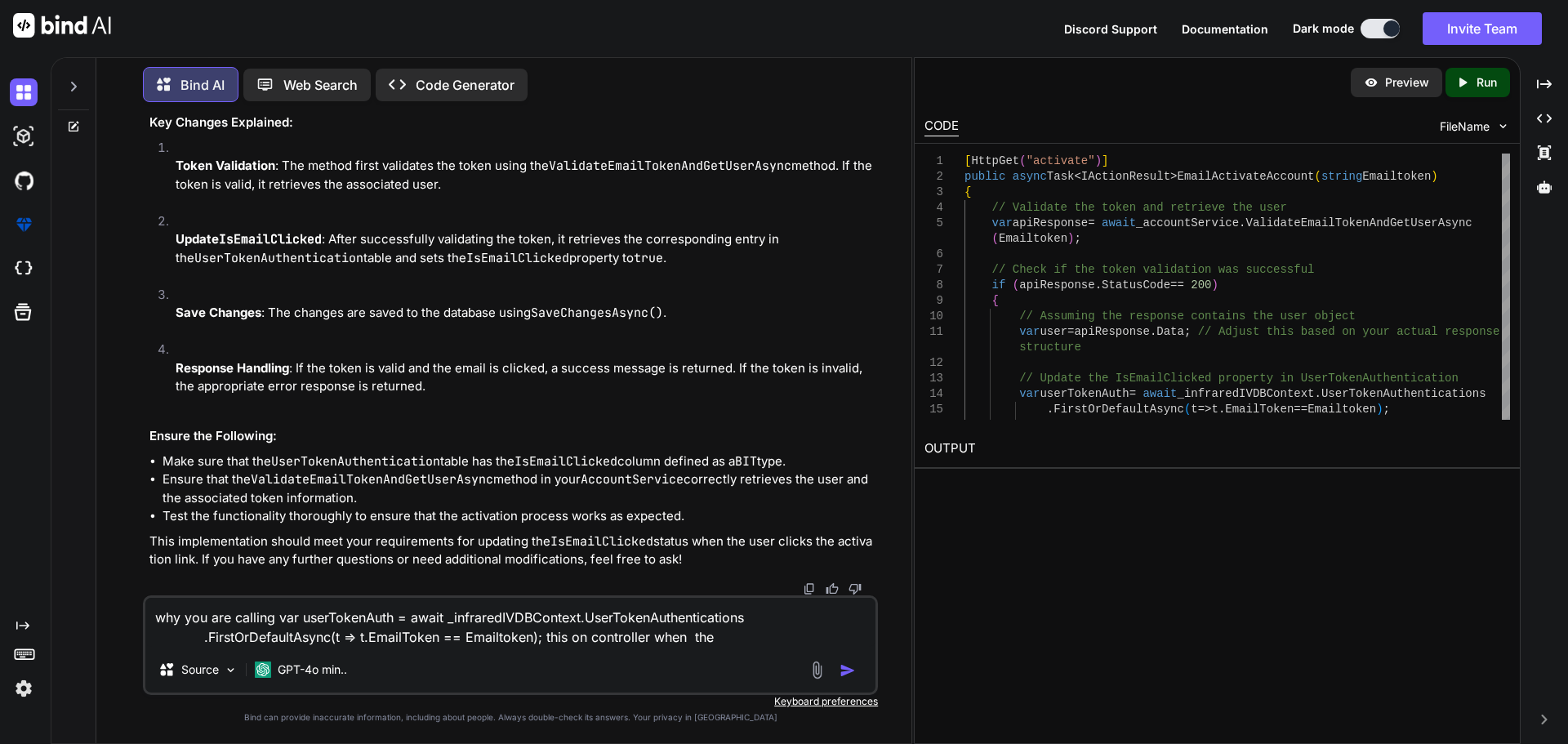
drag, startPoint x: 580, startPoint y: 617, endPoint x: 452, endPoint y: 621, distance: 128.1
click at [452, 621] on textarea "why you are calling var userTokenAuth = await _infraredIVDBContext.UserTokenAut…" at bounding box center [510, 622] width 730 height 49
click at [727, 637] on textarea "why you are calling var userTokenAuth = await _infraredIVDBContext.UserTokenAut…" at bounding box center [510, 622] width 730 height 49
paste textarea "infraredIVDBContext"
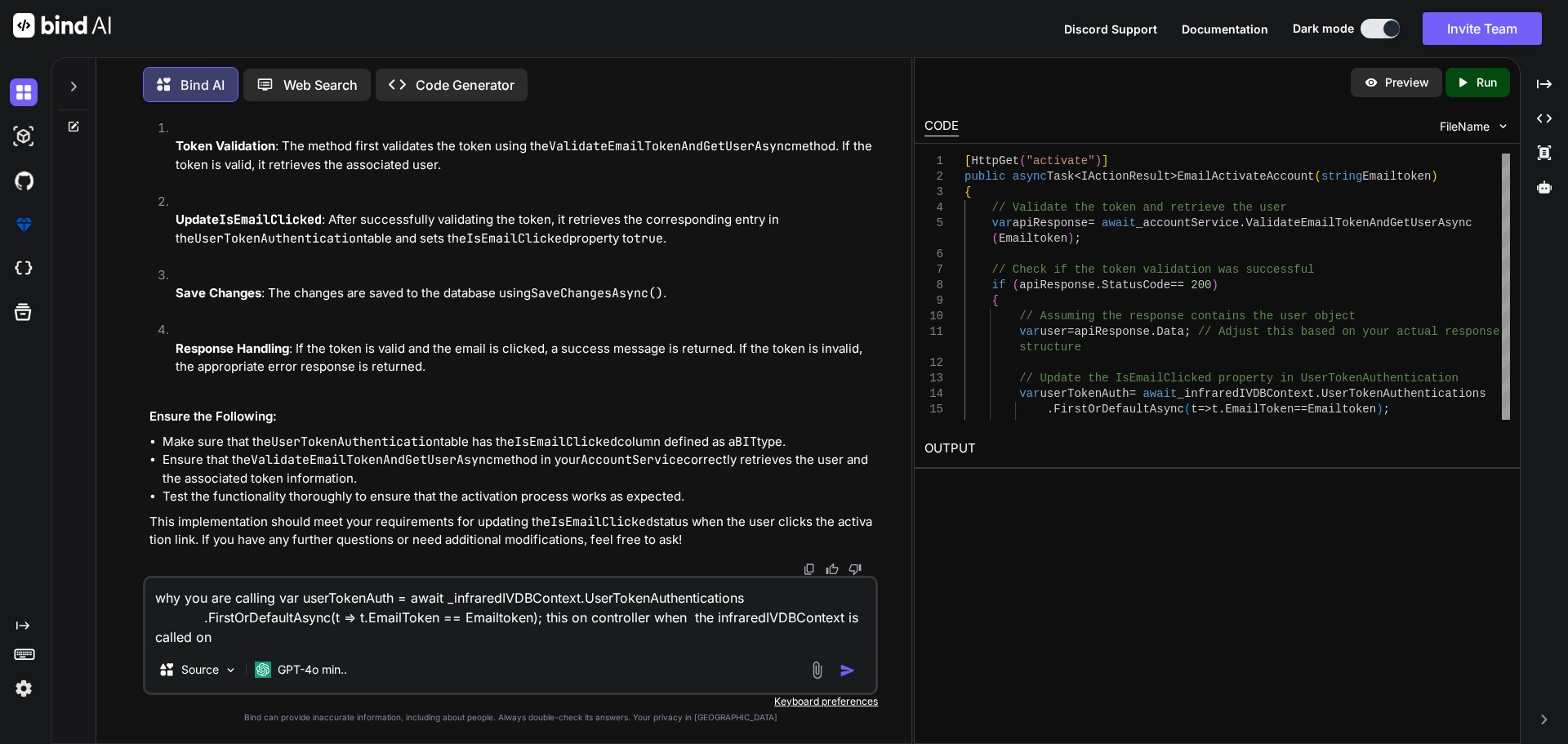
paste textarea "AccountRepository"
type textarea "why you are calling var userTokenAuth = await _infraredIVDBContext.UserTokenAut…"
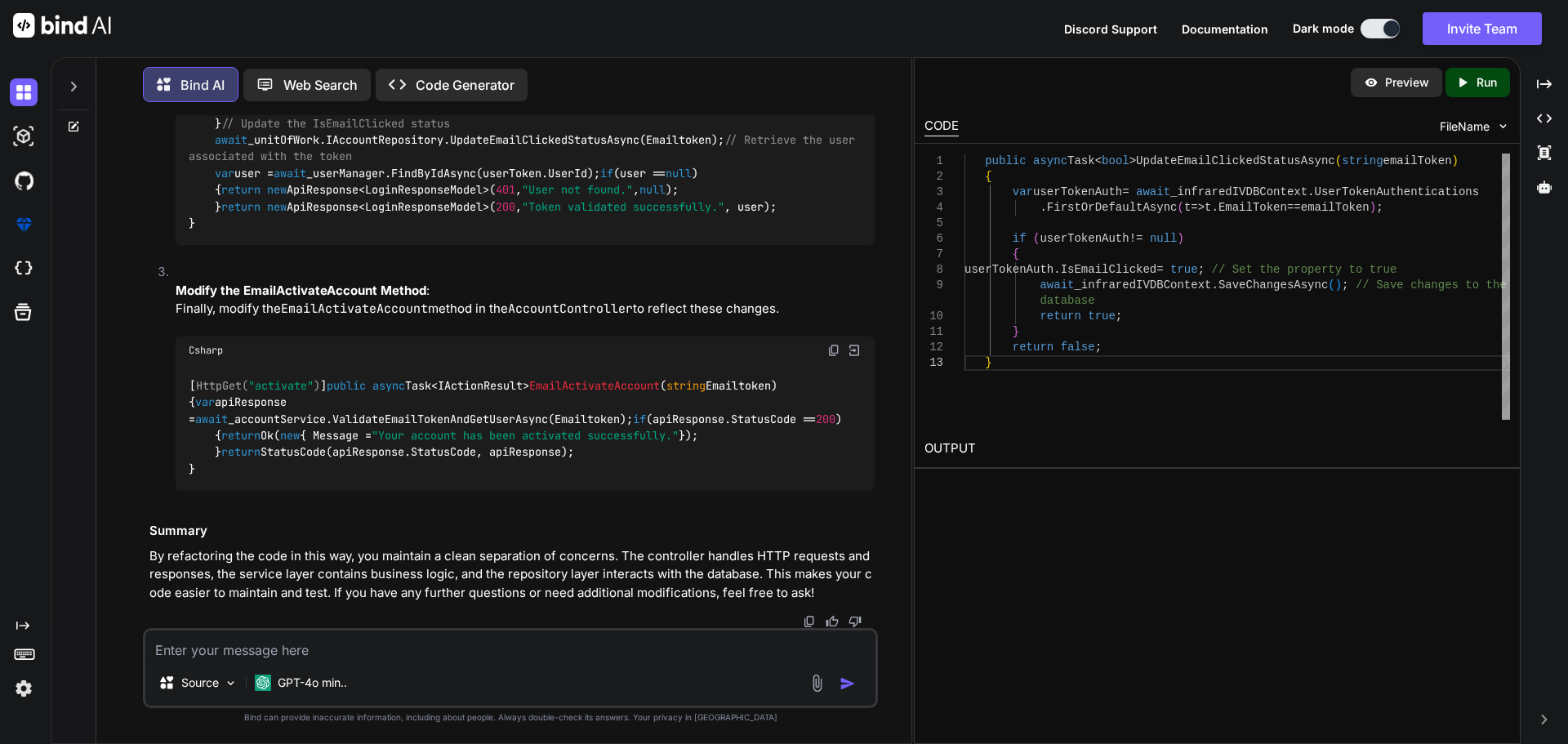
scroll to position [26841, 0]
drag, startPoint x: 213, startPoint y: 293, endPoint x: 237, endPoint y: 430, distance: 139.1
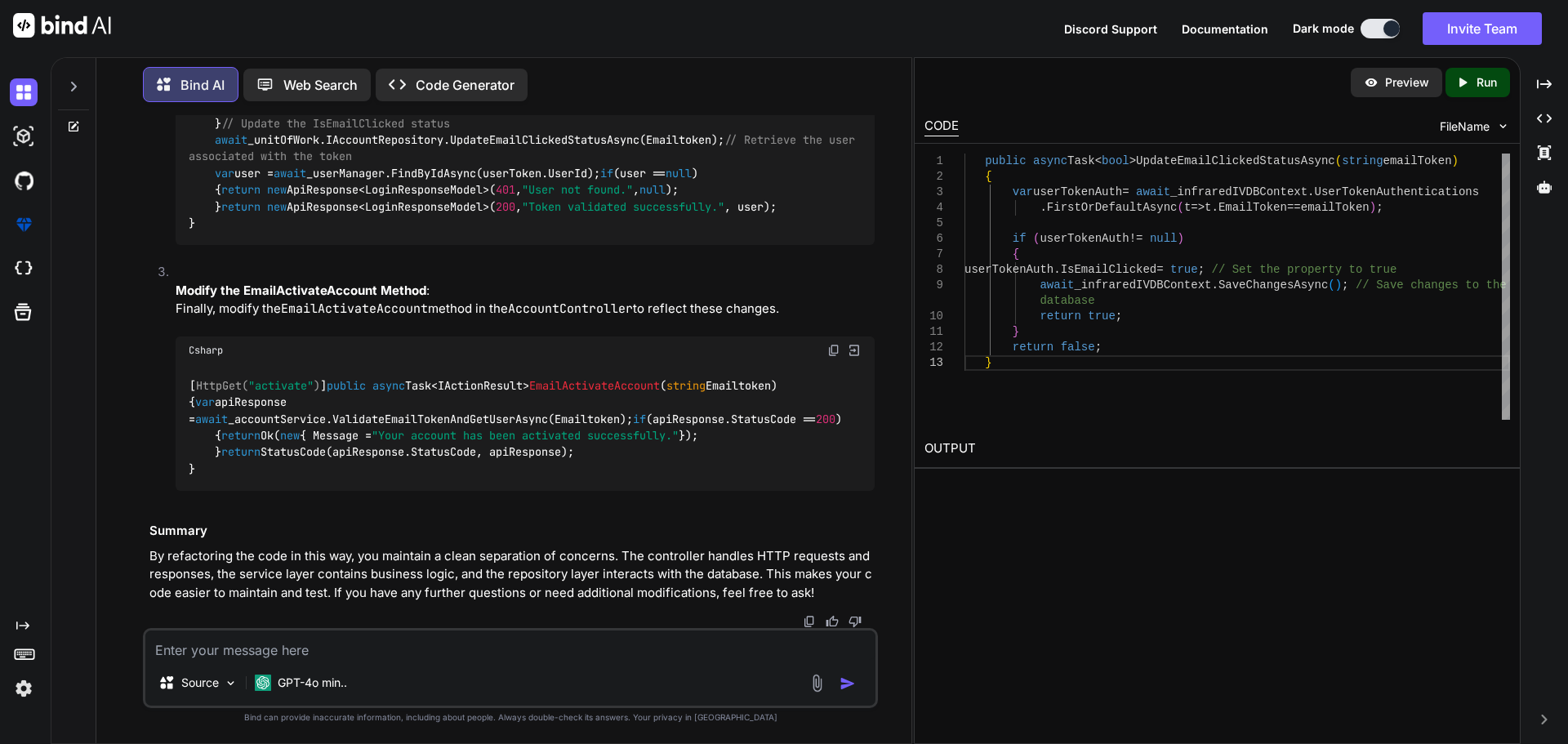
drag, startPoint x: 187, startPoint y: 256, endPoint x: 215, endPoint y: 357, distance: 104.8
drag, startPoint x: 210, startPoint y: 288, endPoint x: 328, endPoint y: 435, distance: 188.5
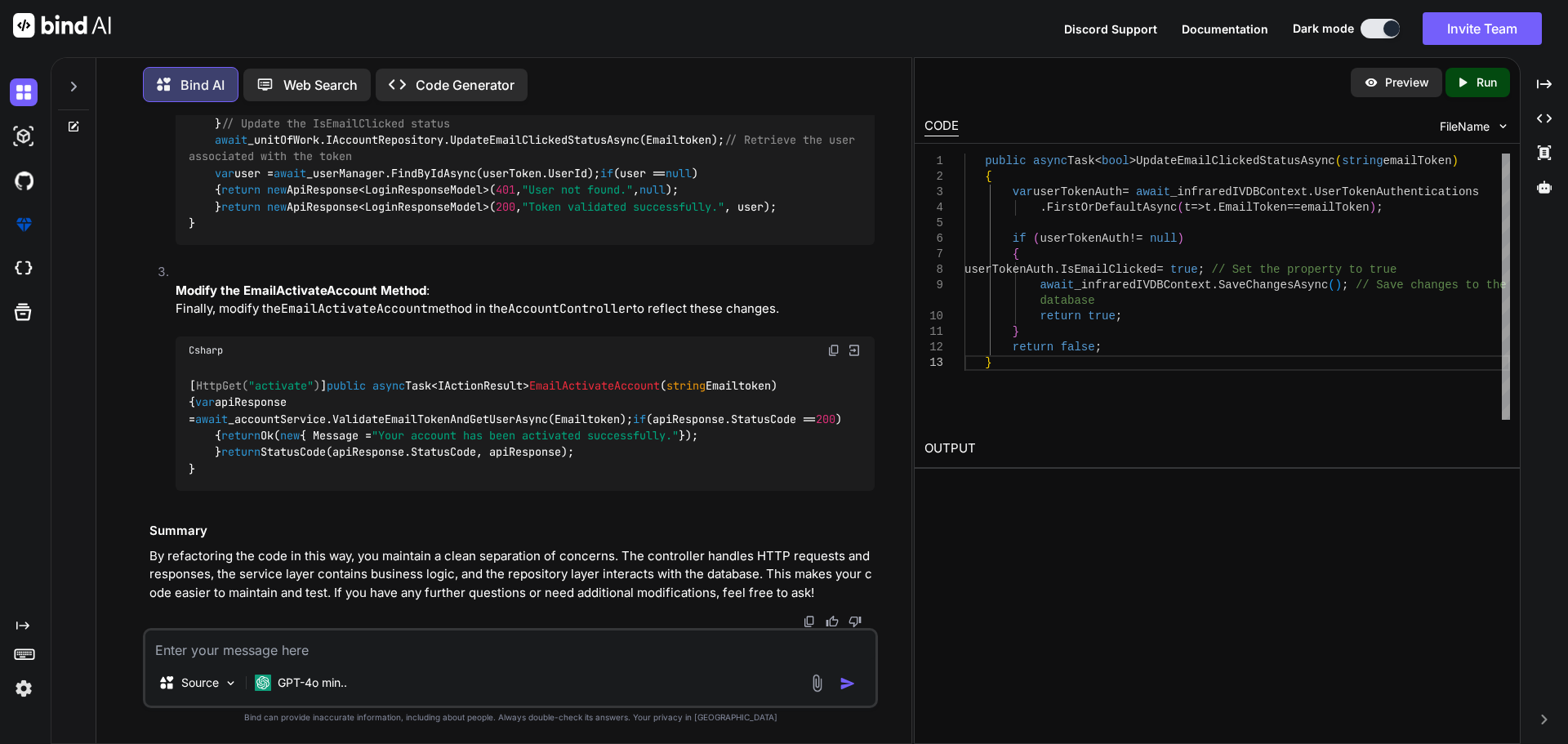
drag, startPoint x: 215, startPoint y: 335, endPoint x: 250, endPoint y: 390, distance: 65.2
drag, startPoint x: 237, startPoint y: 370, endPoint x: 478, endPoint y: 381, distance: 241.3
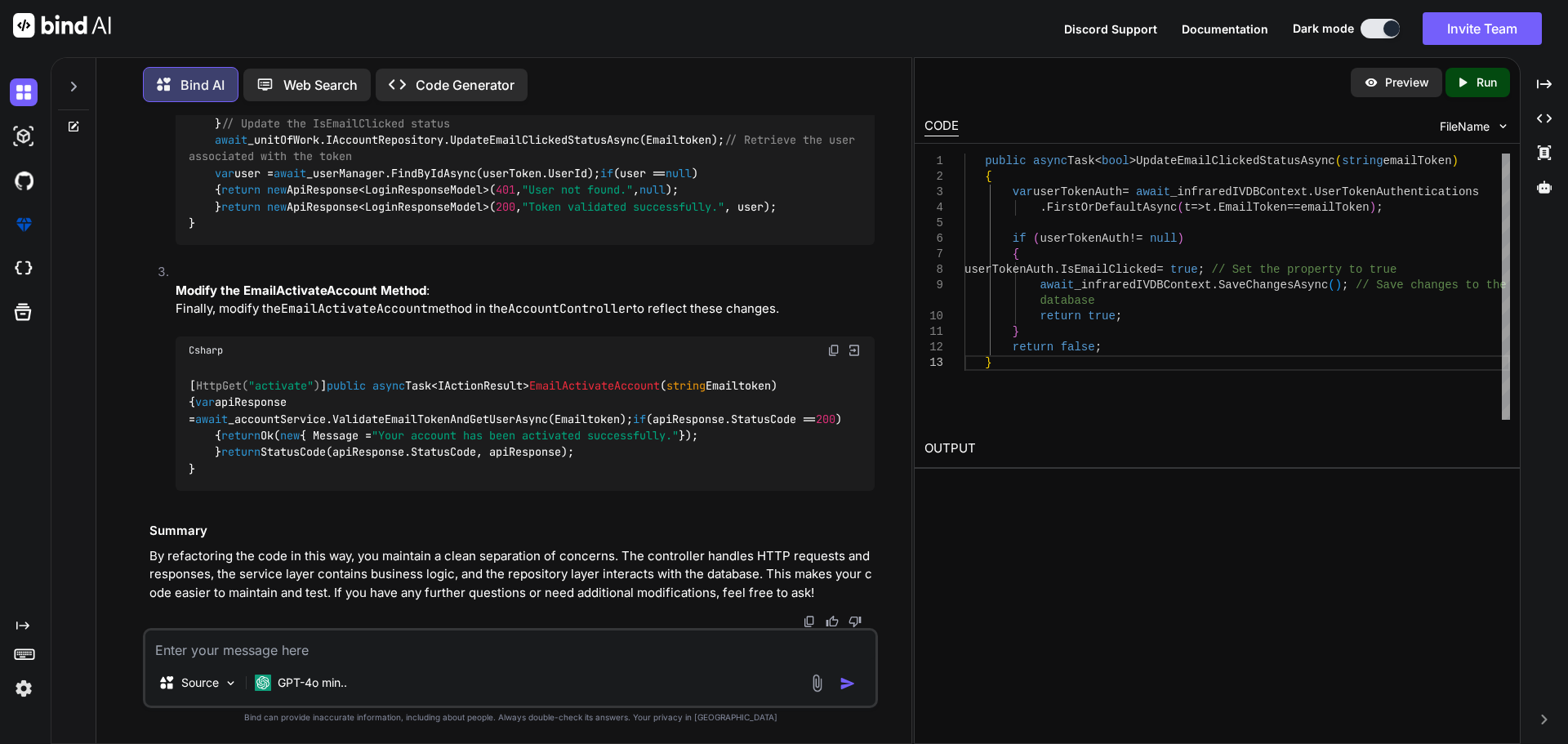
drag, startPoint x: 543, startPoint y: 447, endPoint x: 731, endPoint y: 449, distance: 188.0
click at [724, 214] on span ""Token validated successfully."" at bounding box center [623, 207] width 202 height 15
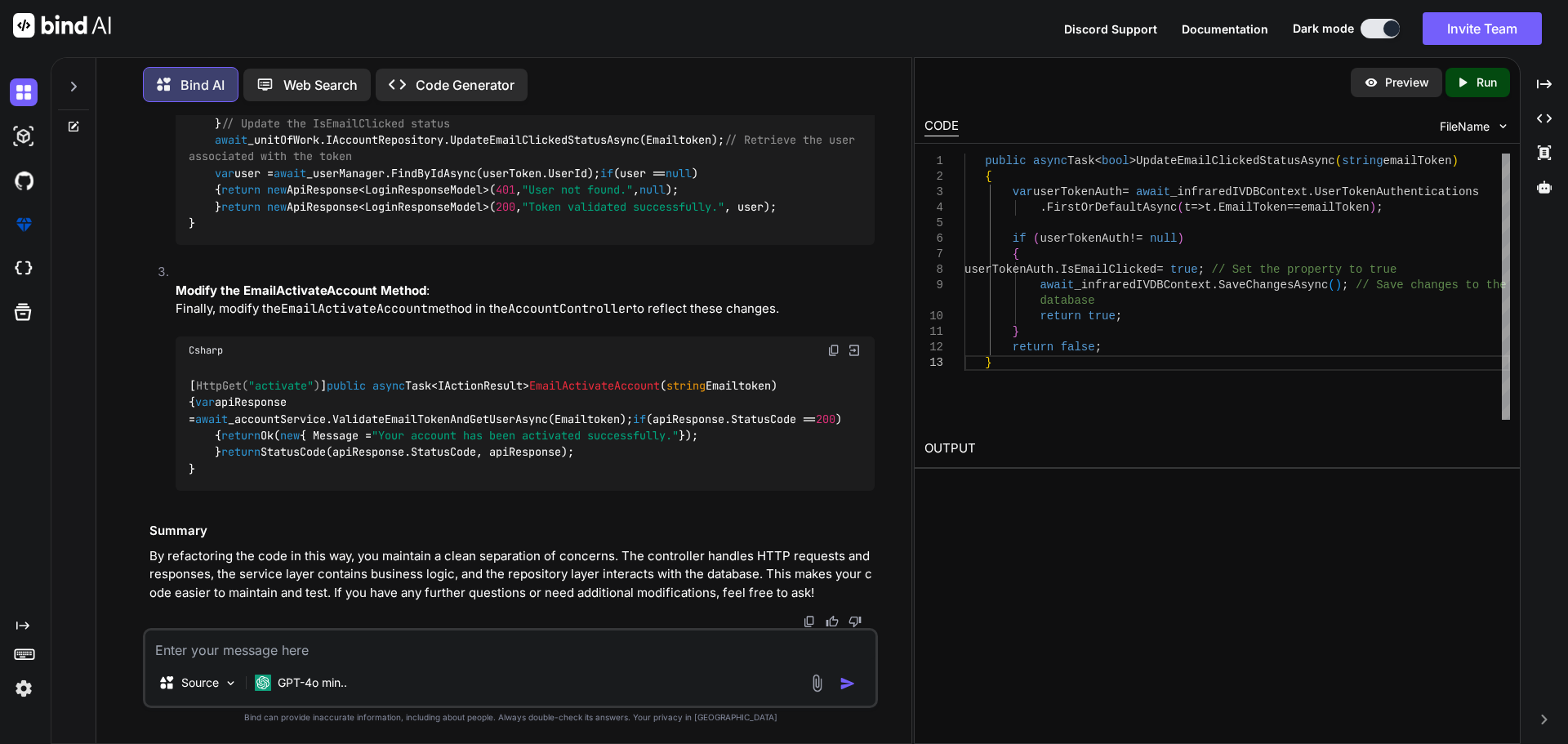
drag, startPoint x: 245, startPoint y: 249, endPoint x: 833, endPoint y: 243, distance: 588.0
click at [833, 243] on div "public async Task<ApiResponse<LoginResponseModel>> ValidateEmailTokenAndGetUser…" at bounding box center [525, 124] width 699 height 242
click at [419, 641] on textarea at bounding box center [510, 644] width 730 height 29
paste textarea "public async Task<ApiResponse<LoginResponseModel>> GetUserByTokenAsync(string E…"
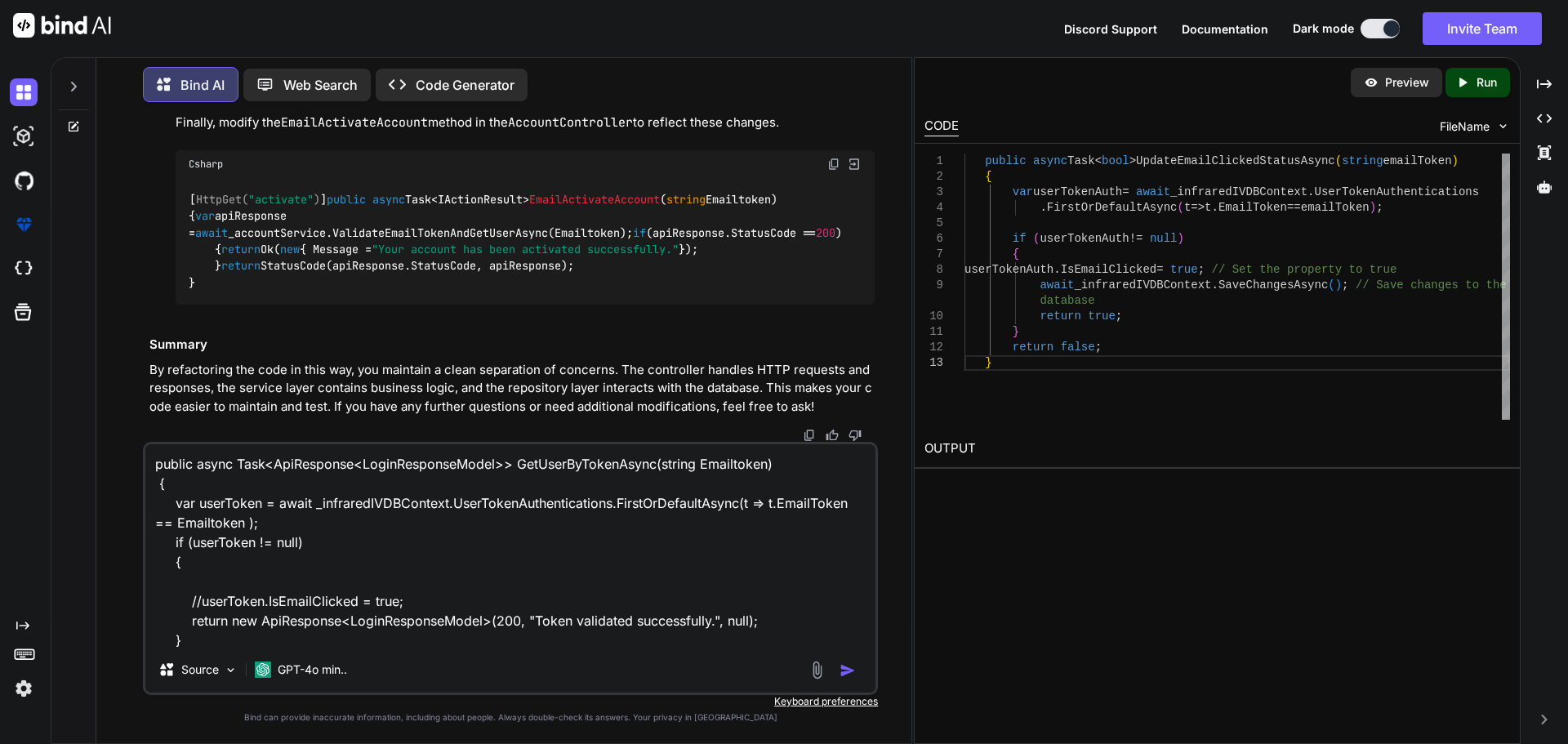
scroll to position [217, 0]
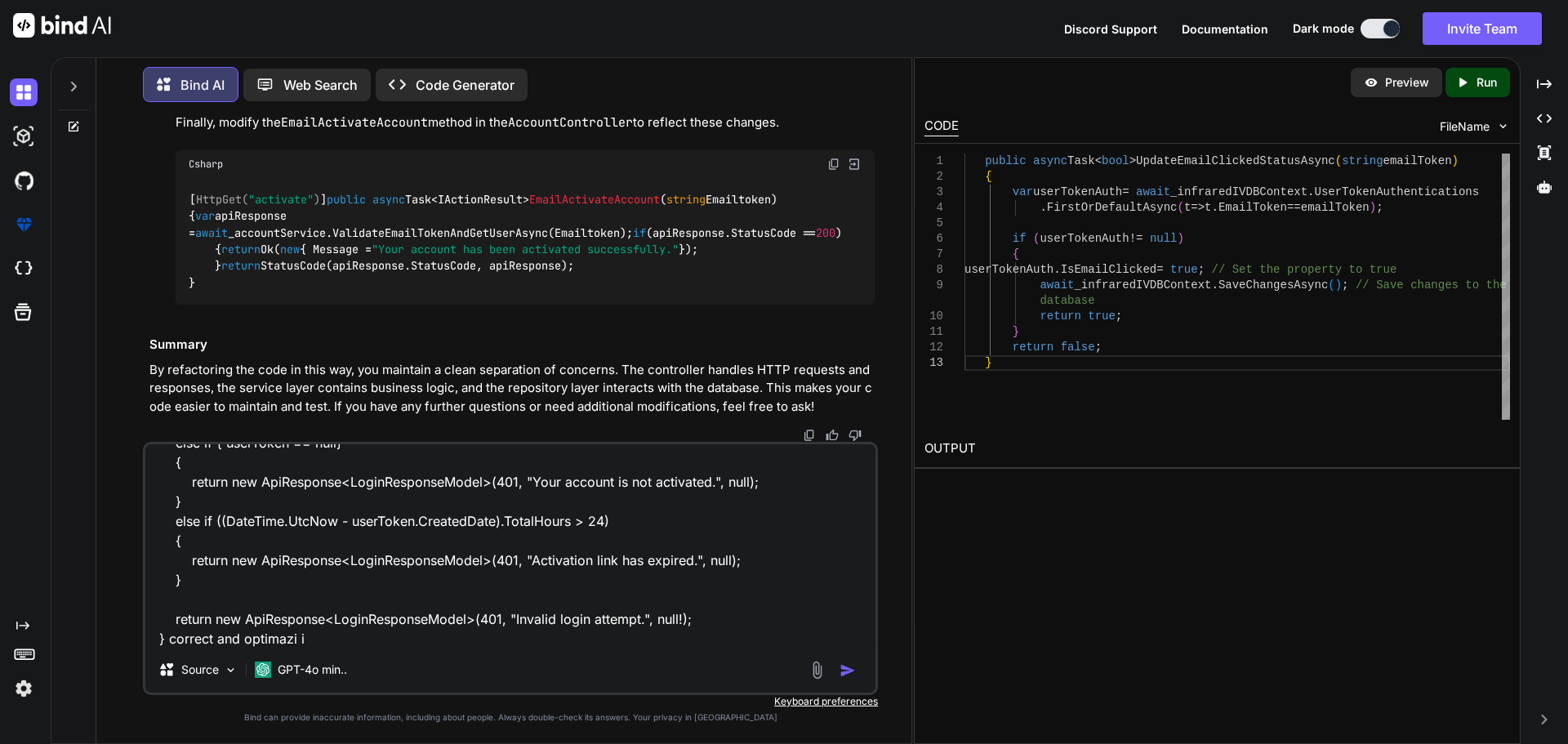
type textarea "public async Task<ApiResponse<LoginResponseModel>> GetUserByTokenAsync(string E…"
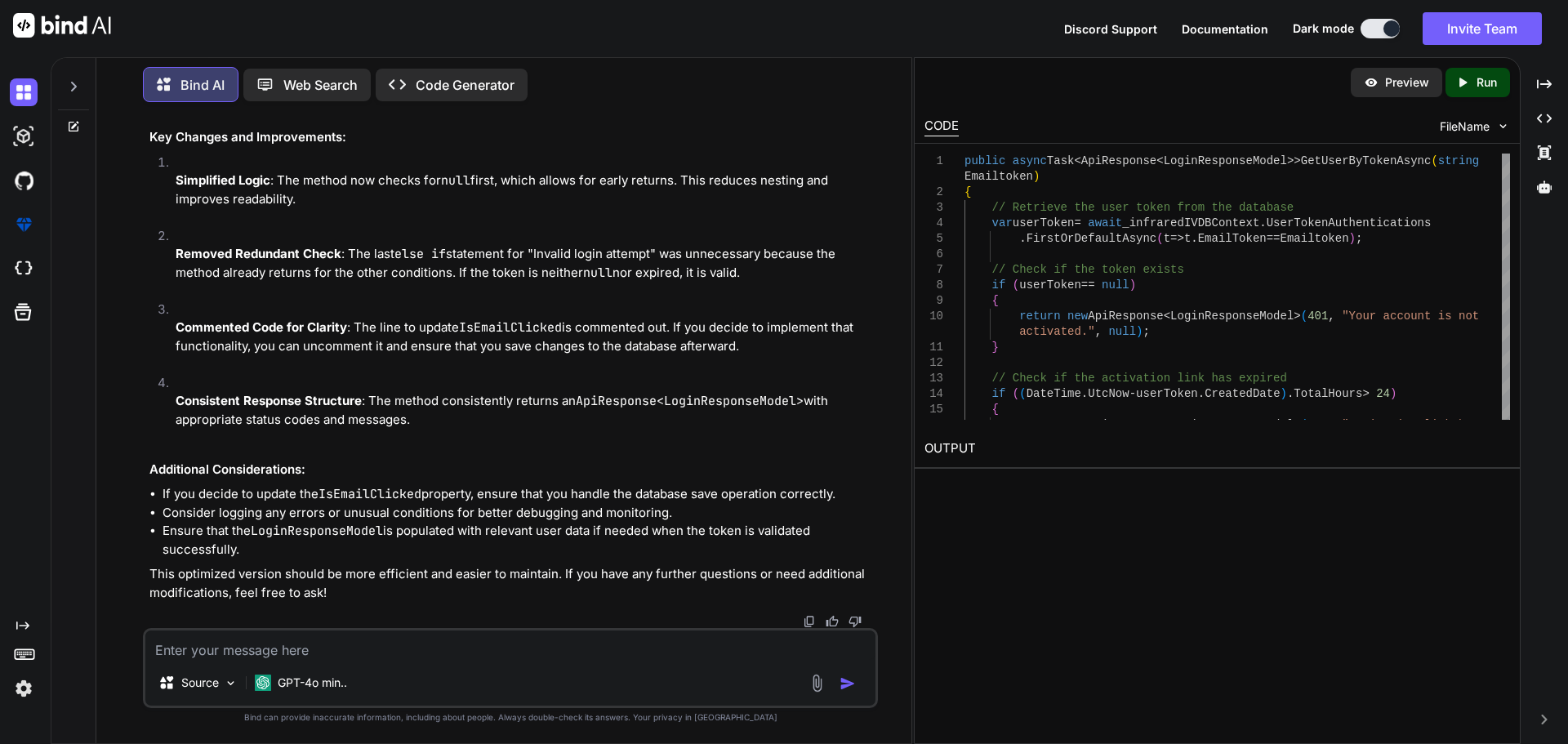
scroll to position [28490, 0]
